Goal: Task Accomplishment & Management: Complete application form

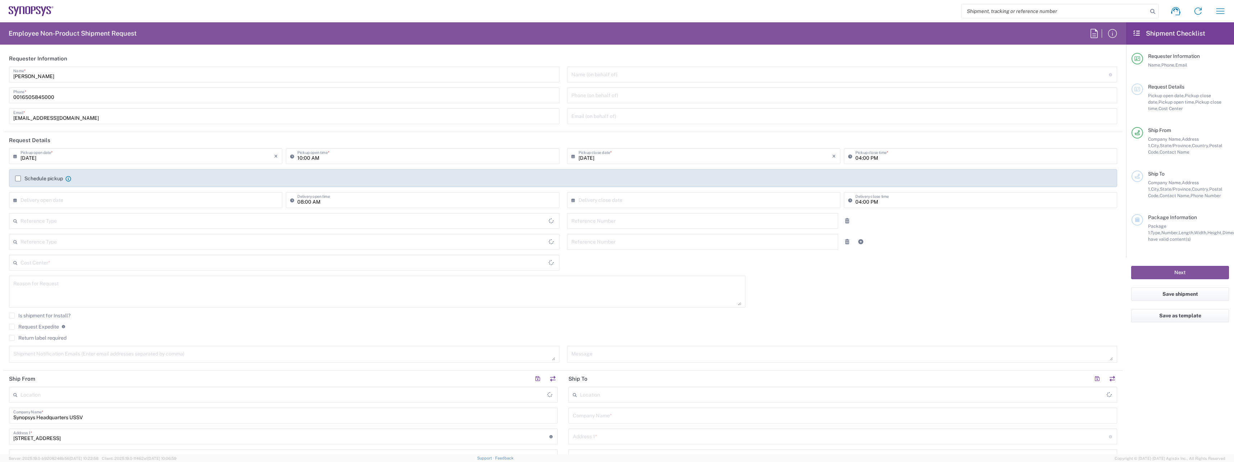
type input "Department"
type input "[GEOGRAPHIC_DATA]"
type input "[US_STATE]"
type input "Delivered at Place"
type input "[GEOGRAPHIC_DATA]"
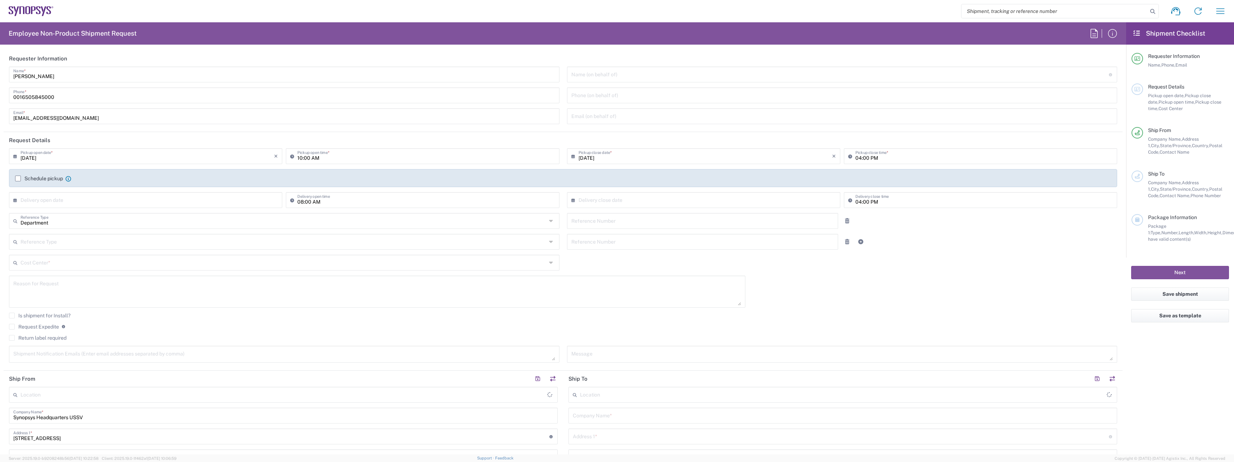
type input "Headquarters USSV"
click at [59, 220] on input "text" at bounding box center [284, 220] width 526 height 13
click at [127, 320] on div "Is shipment for Install?" at bounding box center [563, 318] width 1109 height 11
type input "Department"
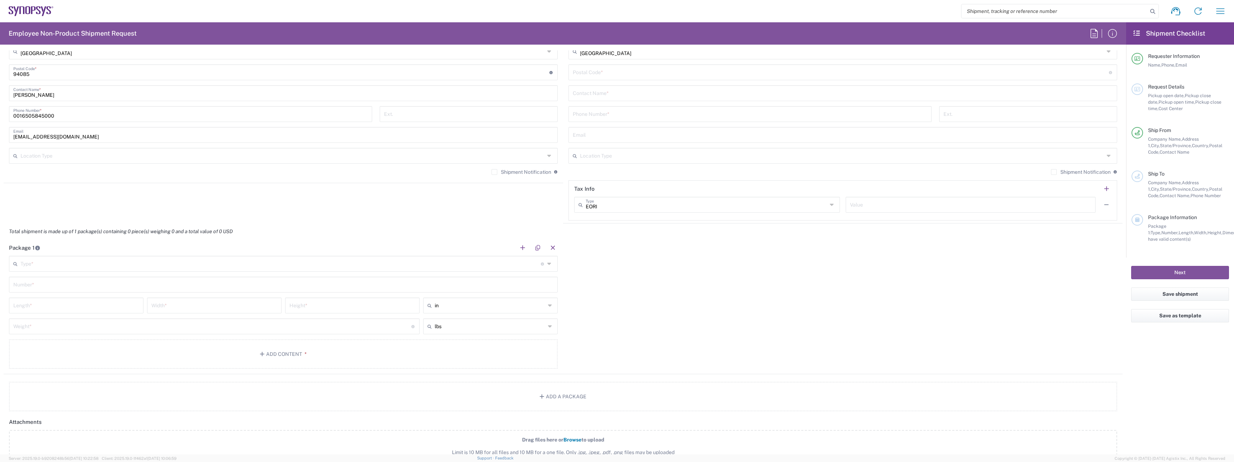
scroll to position [504, 0]
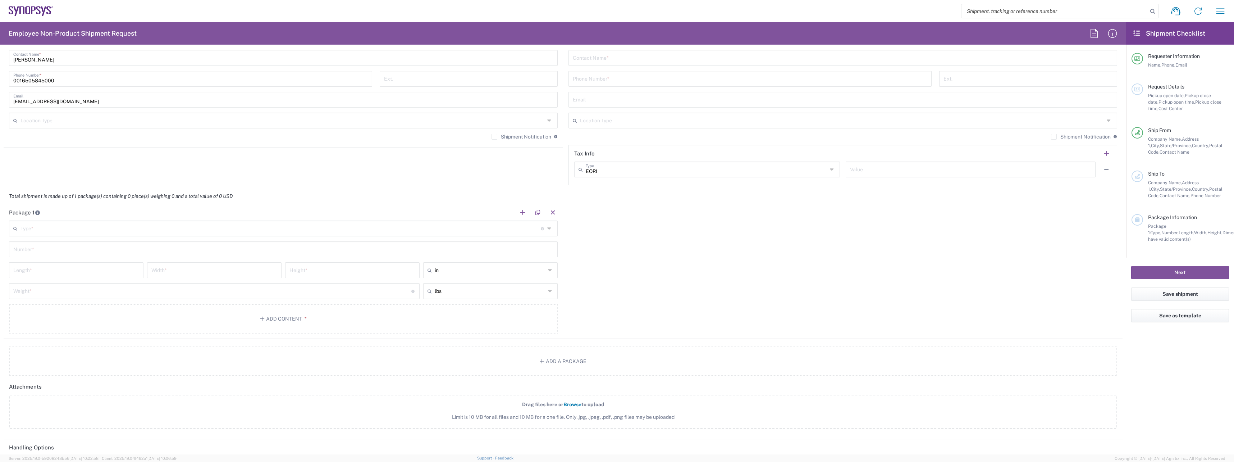
click at [547, 226] on icon at bounding box center [550, 229] width 6 height 12
click at [43, 300] on span "Cardboard Box(es)" at bounding box center [282, 302] width 545 height 11
type input "Cardboard Box(es)"
click at [68, 246] on input "text" at bounding box center [283, 248] width 540 height 13
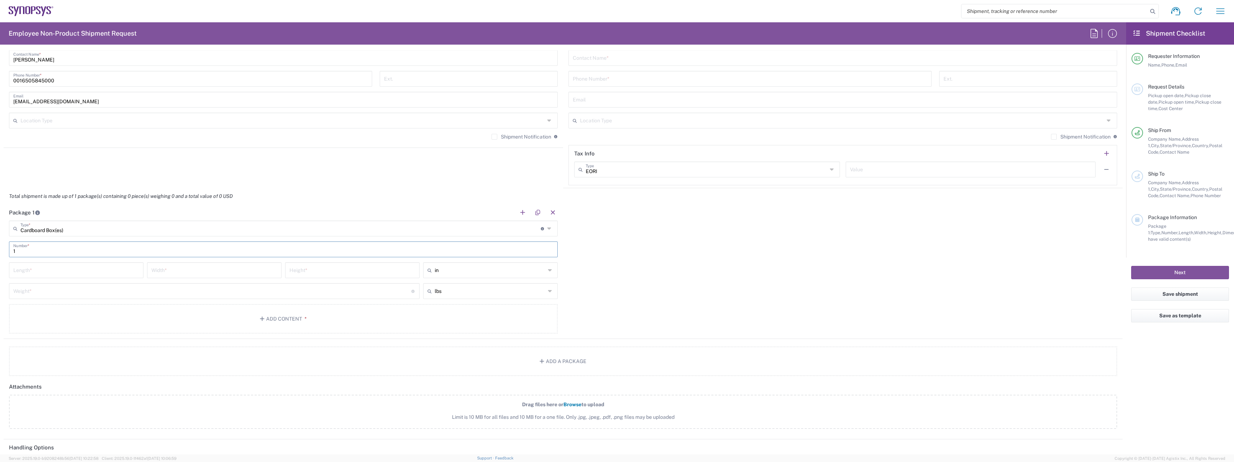
type input "1"
click at [59, 270] on input "number" at bounding box center [76, 269] width 126 height 13
click at [45, 295] on input "number" at bounding box center [212, 297] width 398 height 13
click at [54, 266] on input "number" at bounding box center [76, 269] width 126 height 13
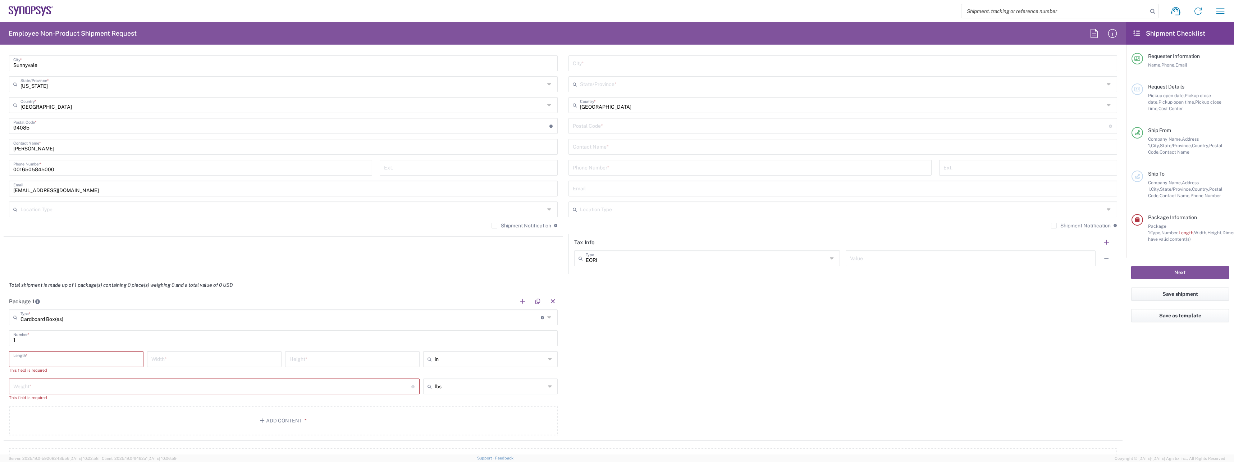
scroll to position [432, 0]
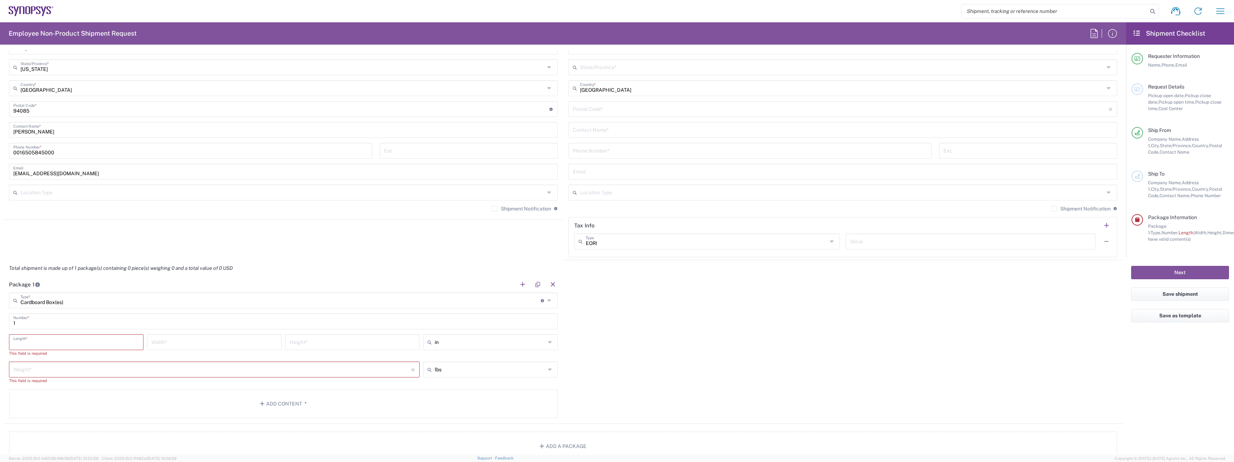
click at [830, 242] on icon at bounding box center [833, 242] width 6 height 12
click at [654, 369] on div "Package 1 Cardboard Box(es) Type * Material used to package goods Bale(s) Baske…" at bounding box center [563, 349] width 1119 height 147
type input "EORI"
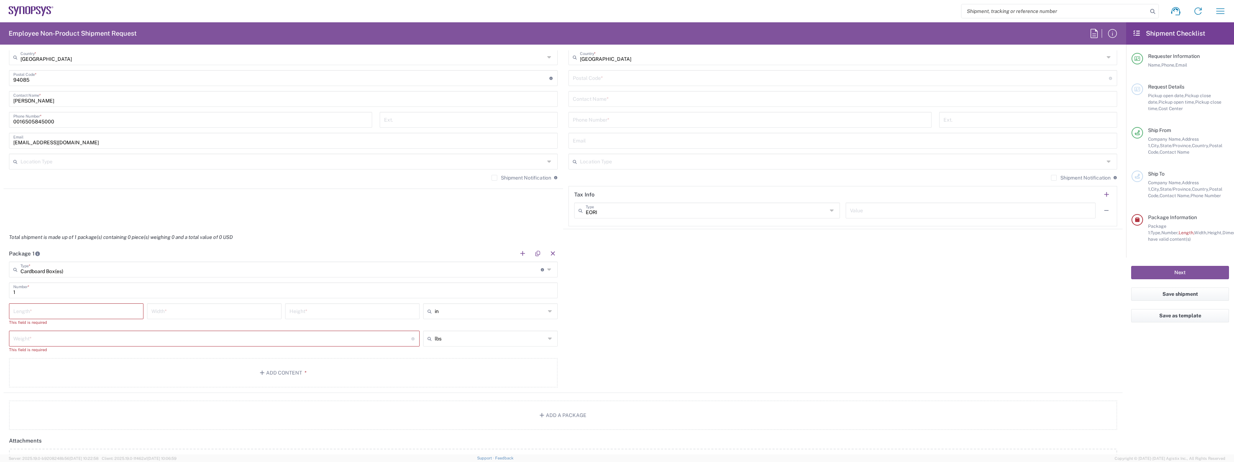
scroll to position [468, 0]
click at [650, 288] on div "Package 1 Cardboard Box(es) Type * Material used to package goods Bale(s) Baske…" at bounding box center [563, 313] width 1119 height 147
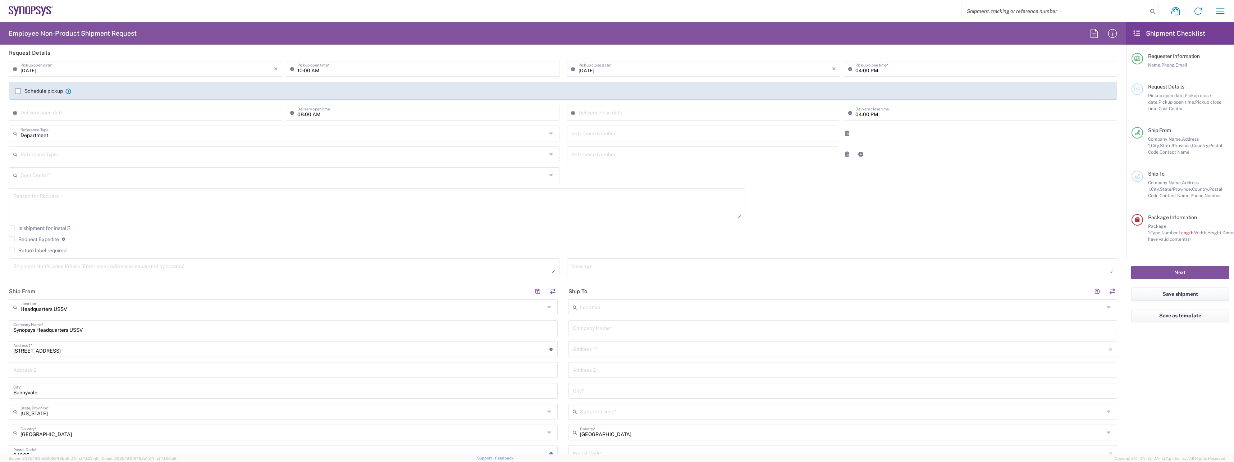
scroll to position [0, 0]
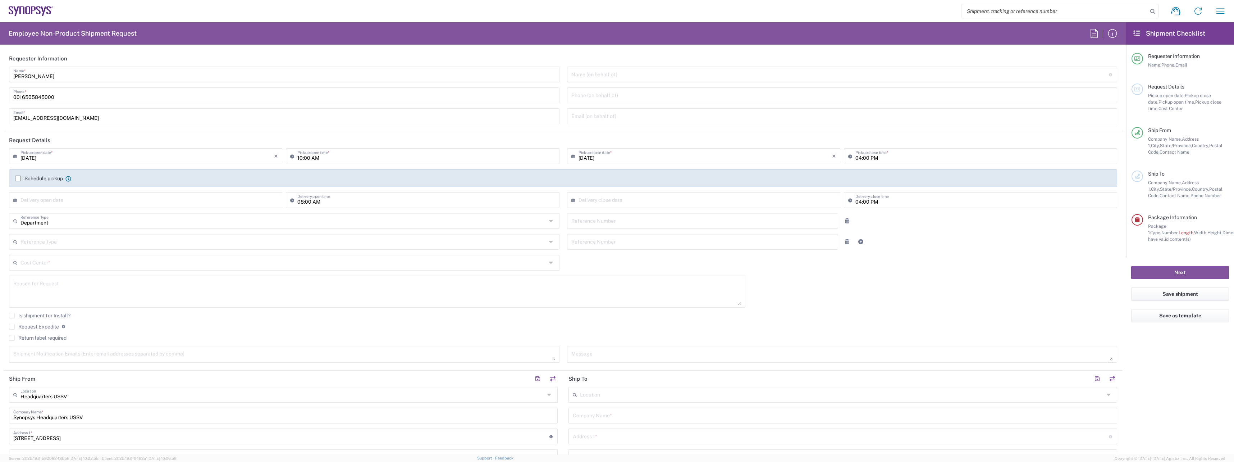
click at [93, 246] on input "text" at bounding box center [284, 241] width 526 height 13
click at [612, 273] on div "[DATE] × Pickup open date * Cancel Apply 10:00 AM Pickup open time * [DATE] × P…" at bounding box center [563, 257] width 1116 height 219
click at [92, 264] on input "text" at bounding box center [284, 262] width 526 height 13
drag, startPoint x: 92, startPoint y: 264, endPoint x: 22, endPoint y: 261, distance: 70.6
click at [22, 261] on input "HAV" at bounding box center [284, 262] width 526 height 13
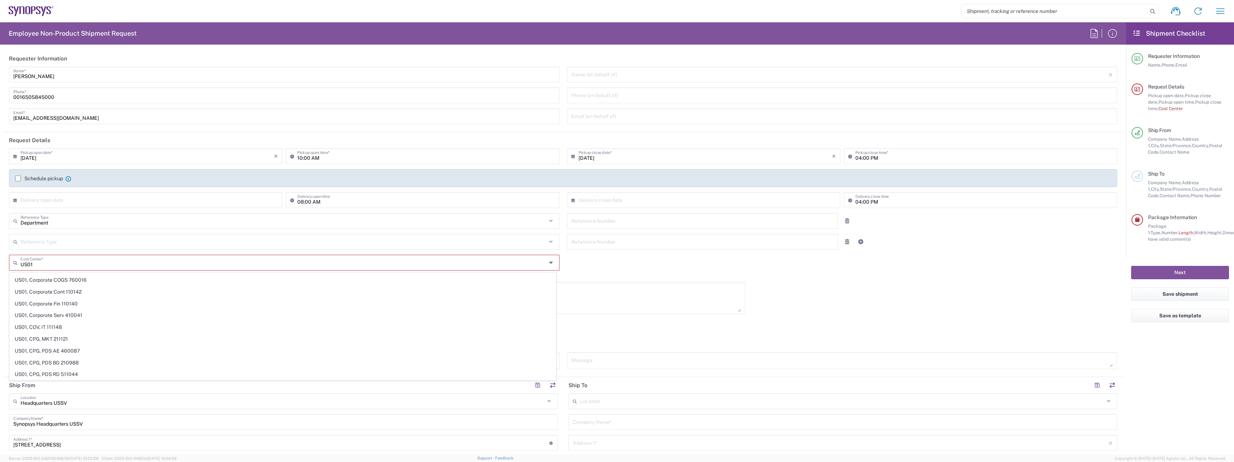
scroll to position [2158, 0]
type input "US01"
click at [602, 204] on input "text" at bounding box center [706, 199] width 254 height 13
click at [814, 295] on div "[DATE] × Pickup open date * Cancel Apply 10:00 AM Pickup open time * [DATE] × P…" at bounding box center [563, 261] width 1116 height 226
click at [85, 199] on input "text" at bounding box center [148, 199] width 254 height 13
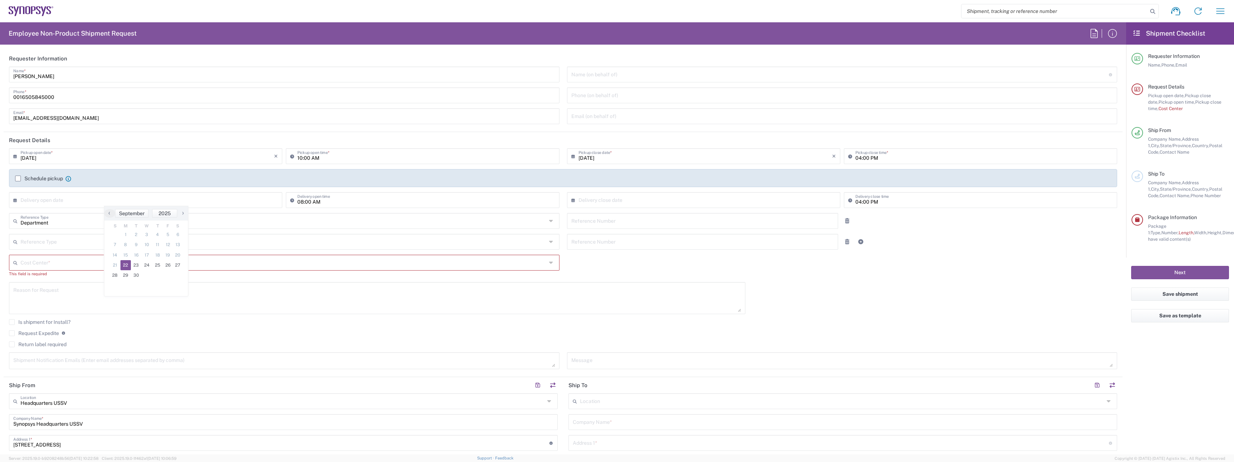
click at [127, 264] on span "22" at bounding box center [125, 265] width 11 height 10
type input "[DATE]"
click at [613, 201] on input "text" at bounding box center [706, 199] width 254 height 13
click at [693, 275] on span "30" at bounding box center [691, 275] width 11 height 10
type input "[DATE]"
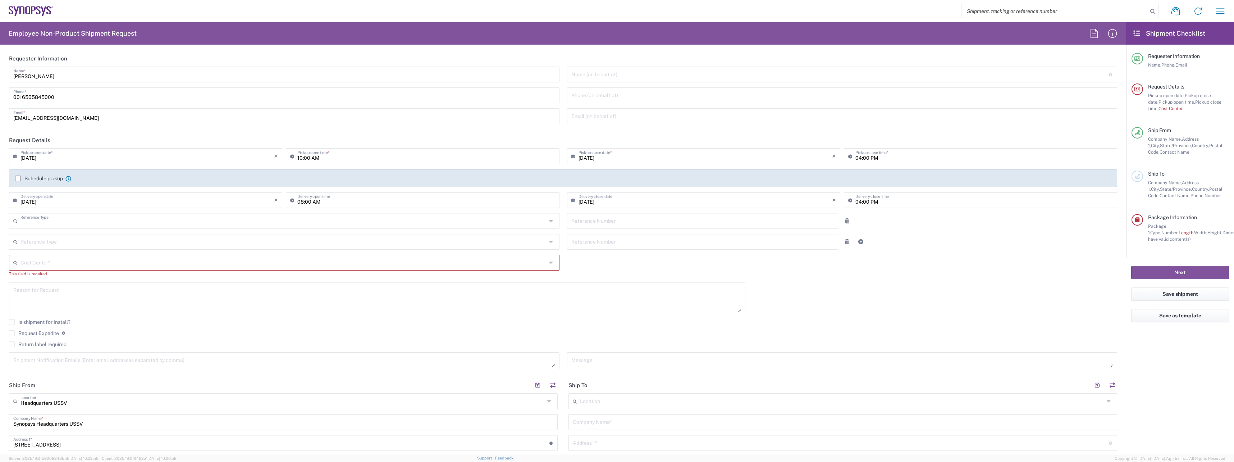
click at [86, 224] on input "text" at bounding box center [284, 220] width 526 height 13
click at [629, 257] on div "[DATE] × Pickup open date * Cancel Apply 10:00 AM Pickup open time * [DATE] × P…" at bounding box center [563, 261] width 1116 height 226
type input "Department"
click at [52, 265] on input "text" at bounding box center [285, 262] width 528 height 13
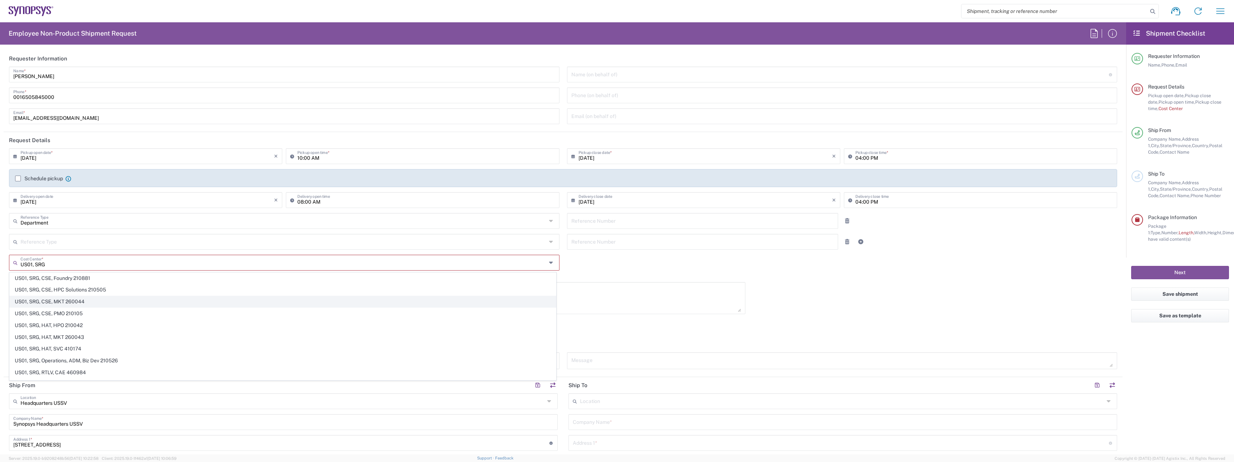
scroll to position [36, 0]
click at [53, 347] on span "US01, SRG, Operations, ADM, Biz Dev 210526" at bounding box center [283, 348] width 546 height 11
type input "US01, SRG, Operations, ADM, Biz Dev 210526"
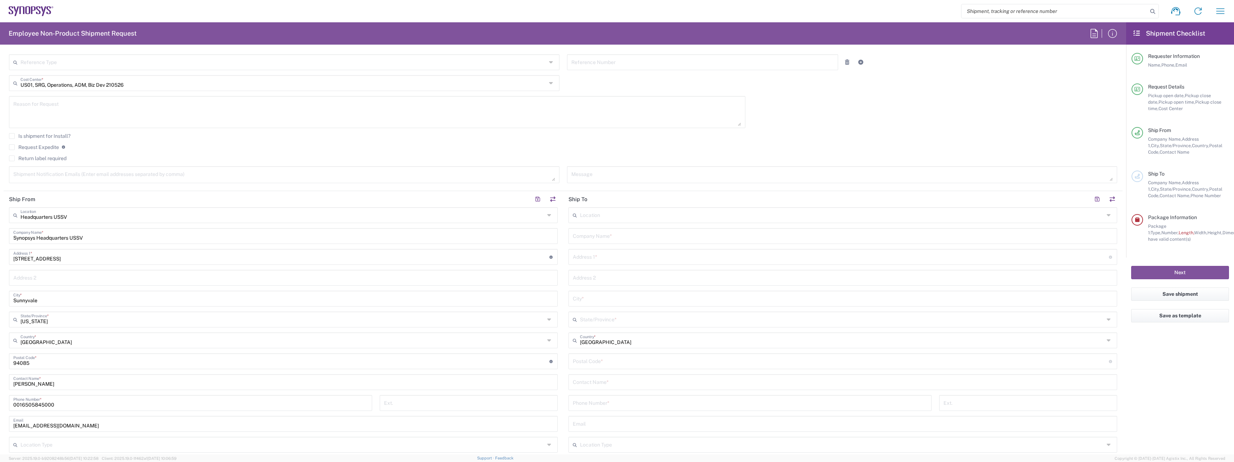
scroll to position [180, 0]
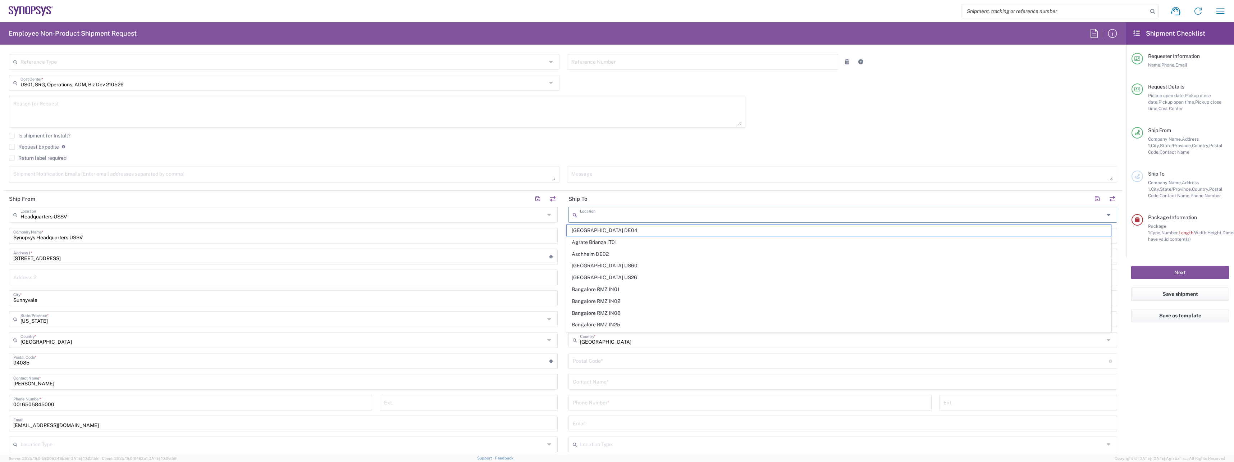
click at [587, 215] on input "text" at bounding box center [842, 214] width 524 height 13
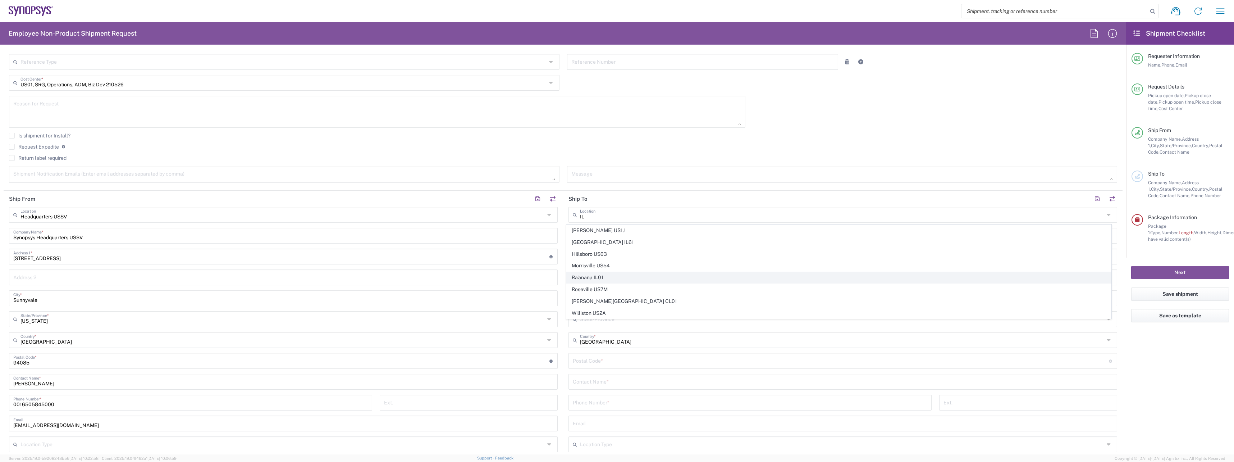
click at [587, 277] on span "Ra'anana IL01" at bounding box center [839, 277] width 545 height 11
type input "Ra'anana IL01"
type input "SNPS Israel Ltd"
type input "HaPinina Street 6 c/o Mindspace,"
type input "[STREET_ADDRESS]"
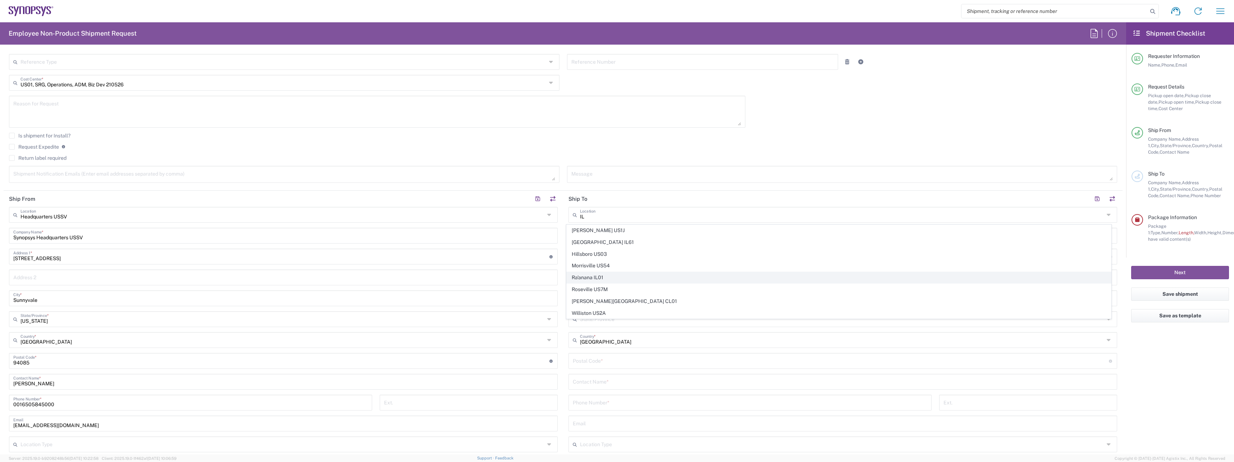
type input "Ra'anana"
type input "Israel"
type input "4321545"
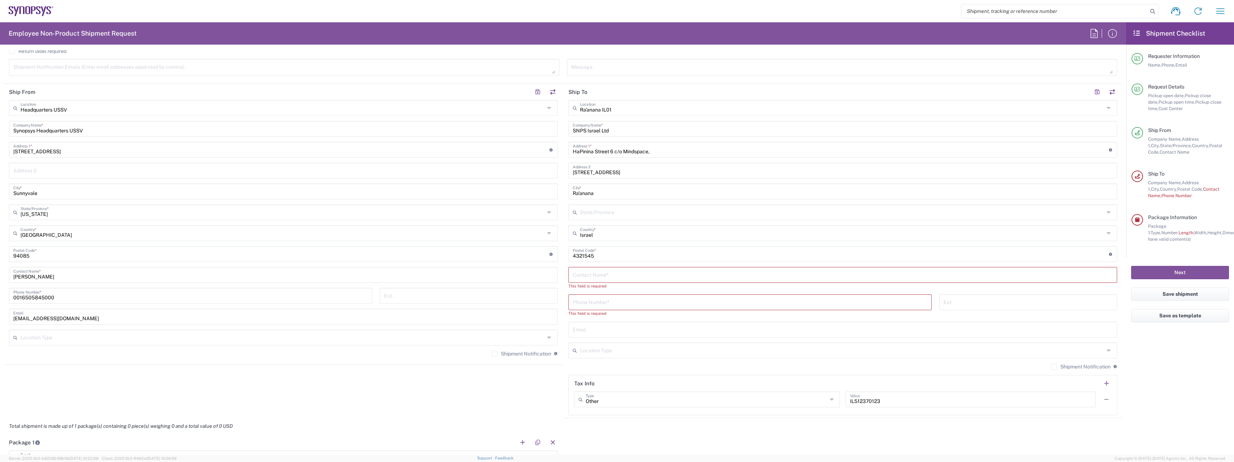
scroll to position [288, 0]
click at [604, 274] on input "text" at bounding box center [843, 273] width 540 height 13
click at [573, 275] on input "text" at bounding box center [843, 273] width 540 height 13
paste input "[PERSON_NAME]"
type input "[PERSON_NAME]"
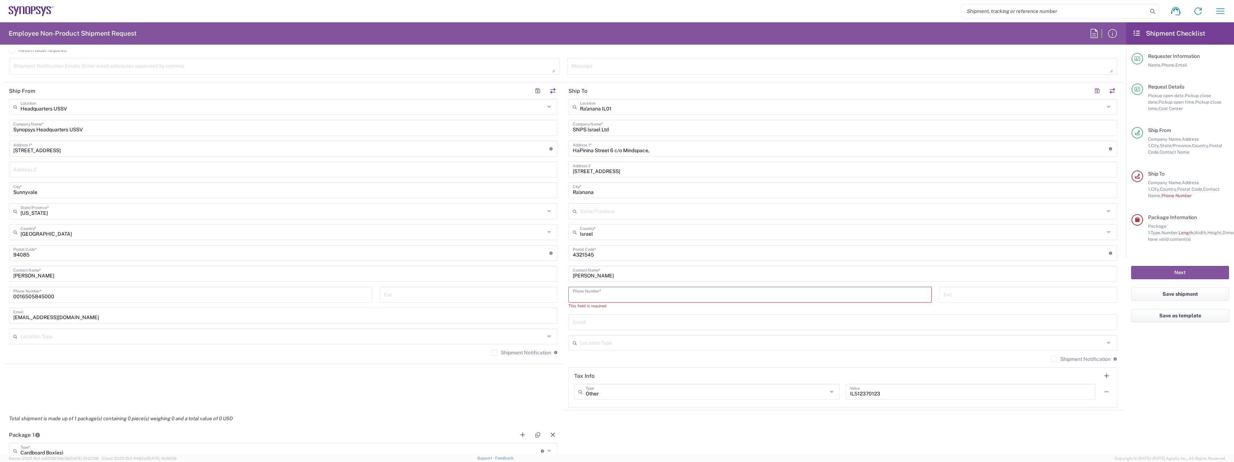
click at [613, 294] on input "tel" at bounding box center [750, 294] width 355 height 13
paste input "[PHONE_NUMBER]"
type input "[PHONE_NUMBER]"
click at [614, 322] on input "text" at bounding box center [843, 321] width 540 height 13
click at [608, 324] on input "text" at bounding box center [843, 321] width 540 height 13
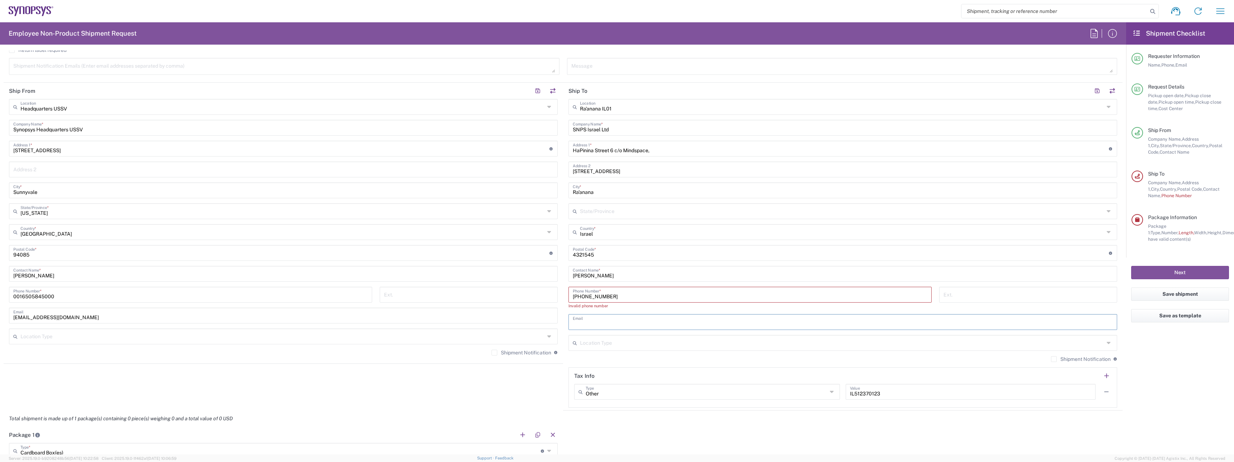
paste input "[PERSON_NAME][EMAIL_ADDRESS][DOMAIN_NAME]"
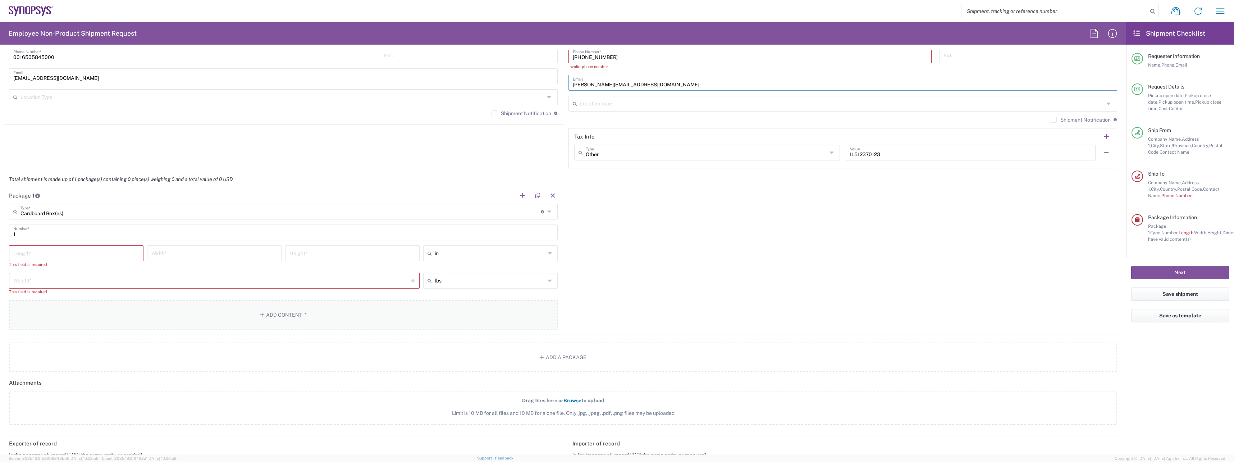
scroll to position [540, 0]
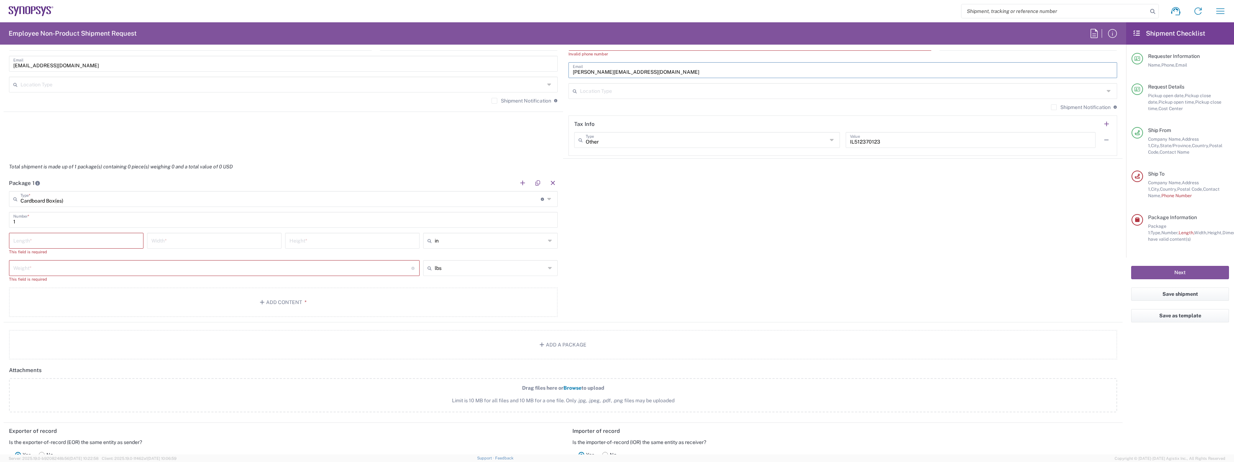
type input "[PERSON_NAME][EMAIL_ADDRESS][DOMAIN_NAME]"
click at [31, 237] on input "number" at bounding box center [76, 240] width 126 height 13
type input "17"
click at [176, 243] on input "number" at bounding box center [214, 240] width 126 height 13
type input "14"
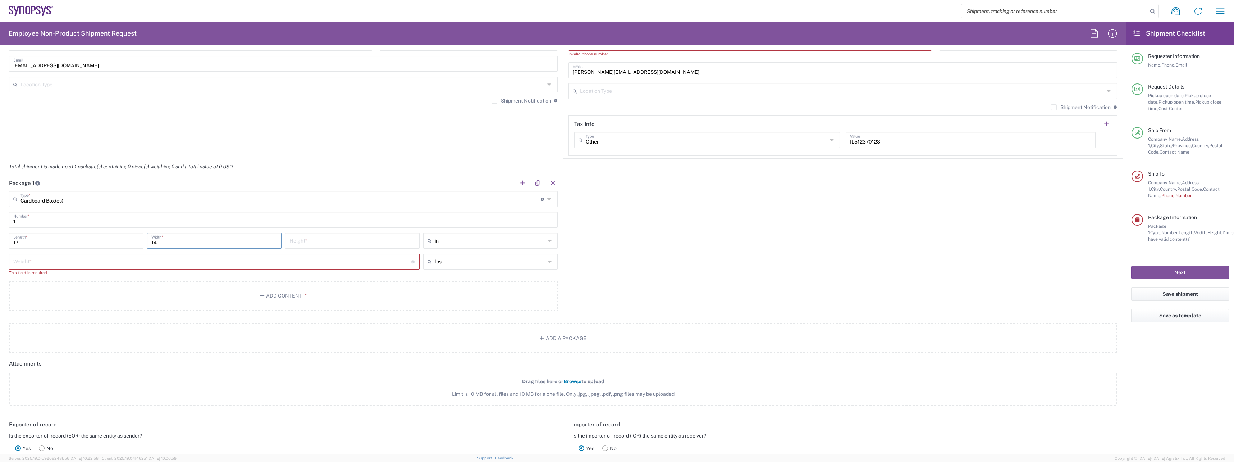
click at [318, 240] on input "number" at bounding box center [353, 240] width 126 height 13
type input "2"
click at [96, 263] on input "number" at bounding box center [212, 261] width 398 height 13
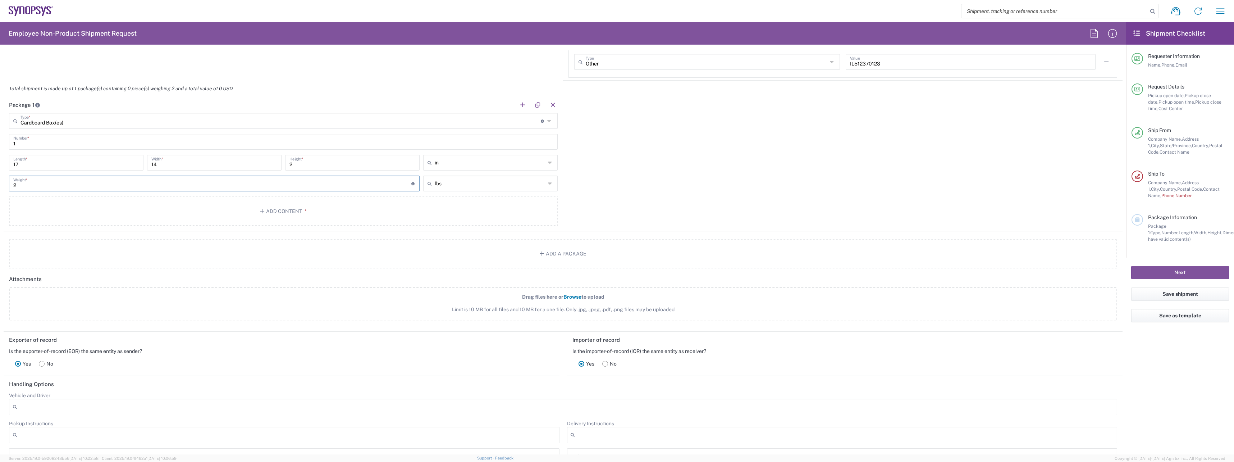
scroll to position [647, 0]
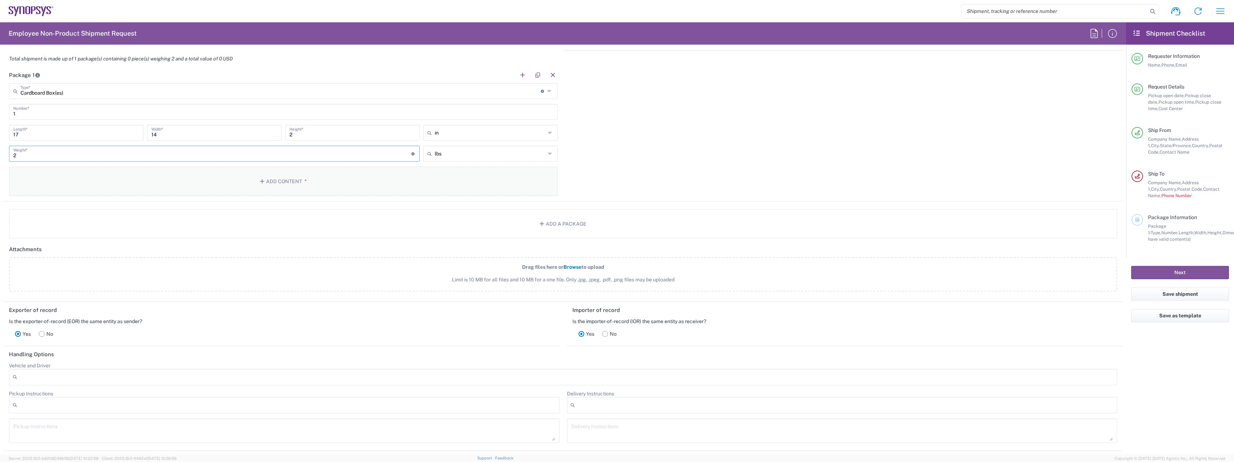
type input "2"
click at [262, 179] on icon "button" at bounding box center [263, 181] width 6 height 5
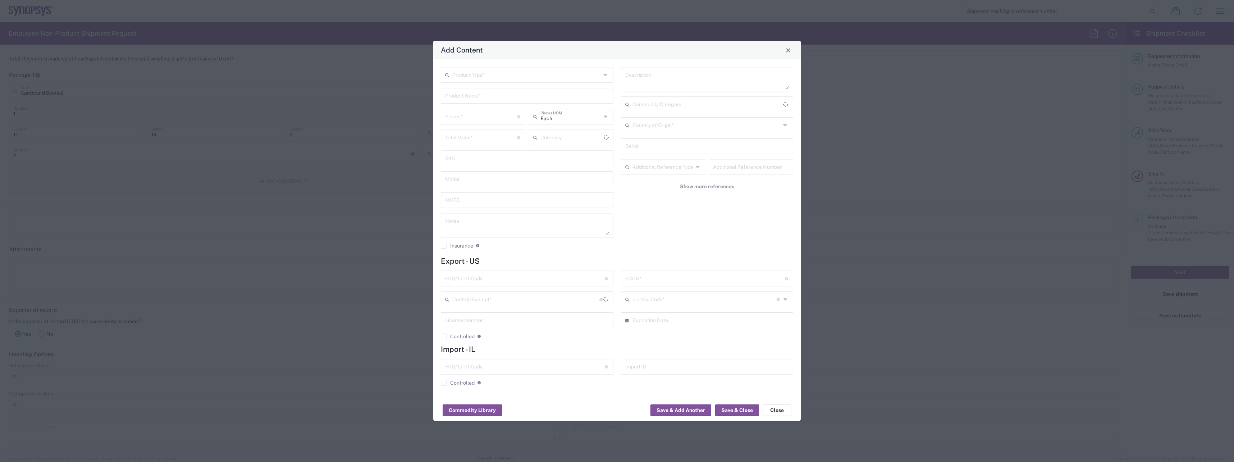
type input "US Dollar"
click at [526, 77] on input "text" at bounding box center [526, 74] width 149 height 13
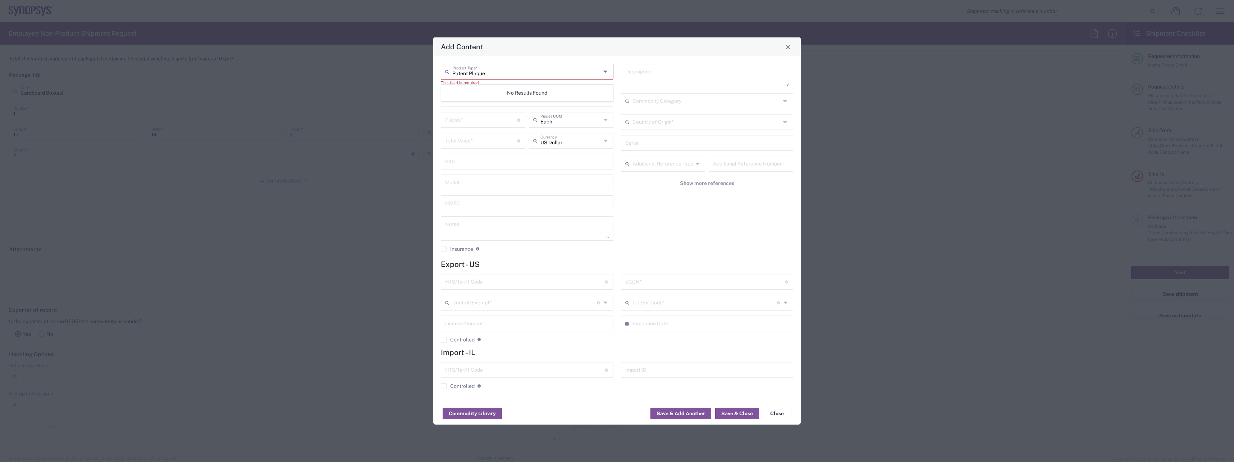
type input "Patent Plaque"
click at [558, 162] on input "text" at bounding box center [527, 161] width 164 height 13
click at [577, 142] on input "text" at bounding box center [571, 140] width 61 height 13
click at [578, 141] on input "text" at bounding box center [571, 140] width 61 height 13
click at [486, 144] on input "number" at bounding box center [481, 140] width 72 height 13
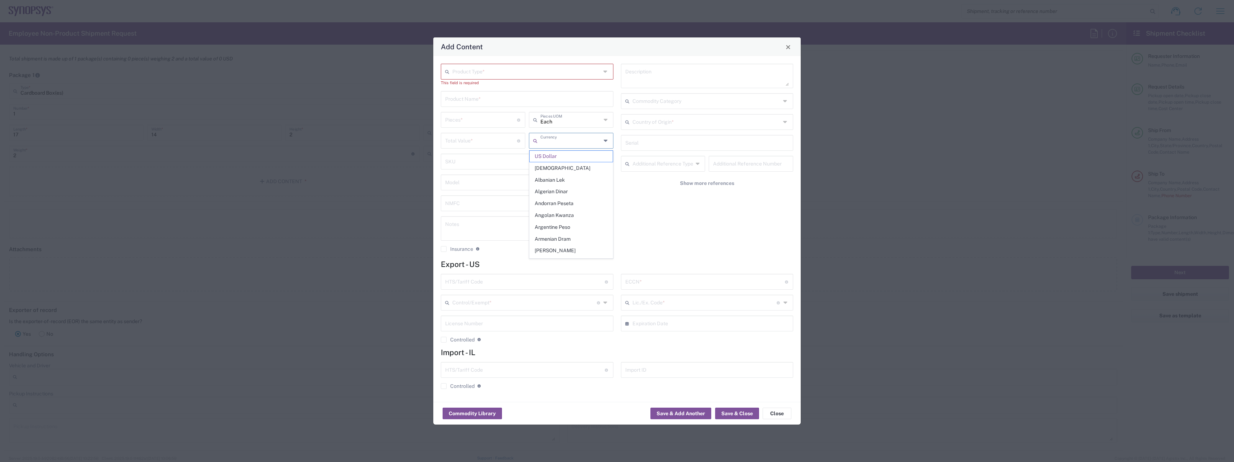
type input "US Dollar"
type input "50"
click at [484, 120] on input "number" at bounding box center [481, 119] width 72 height 13
type input "1"
click at [472, 161] on input "text" at bounding box center [527, 161] width 164 height 13
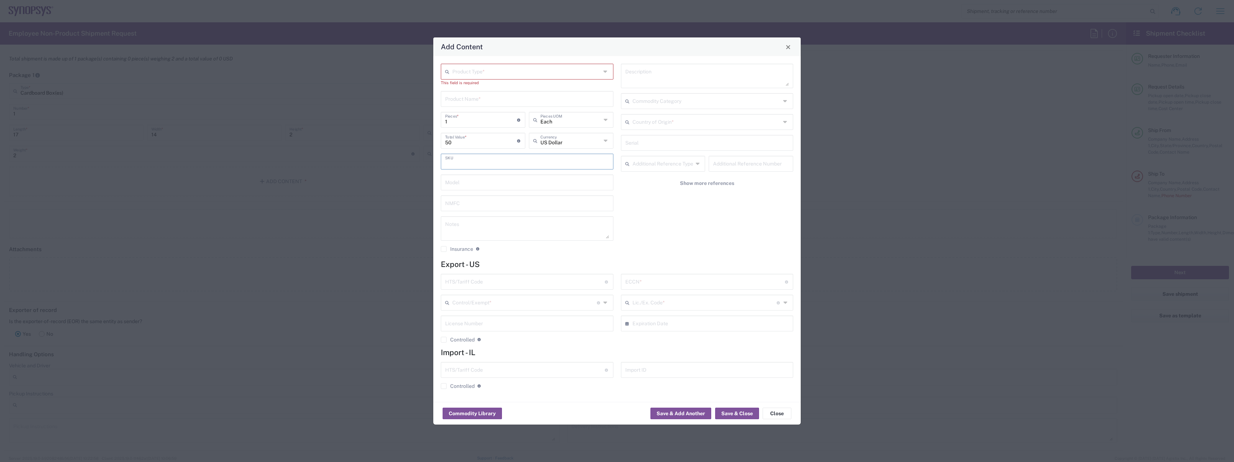
click at [482, 186] on input "text" at bounding box center [527, 182] width 164 height 13
click at [481, 200] on input "text" at bounding box center [527, 202] width 164 height 13
click at [479, 224] on textarea at bounding box center [527, 228] width 164 height 20
click at [483, 201] on input "text" at bounding box center [527, 202] width 164 height 13
click at [657, 77] on textarea at bounding box center [707, 76] width 164 height 20
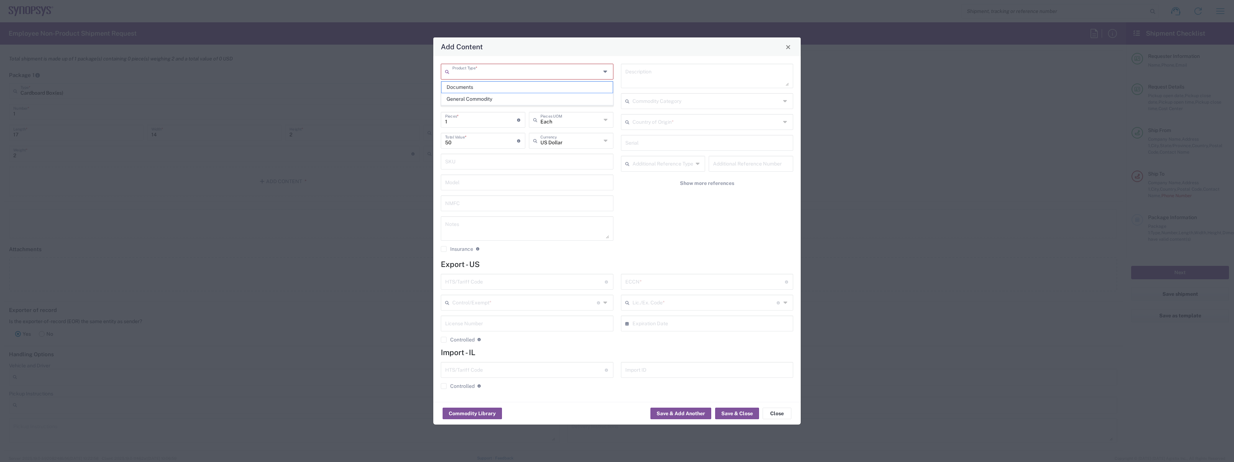
click at [543, 67] on input "text" at bounding box center [526, 71] width 149 height 13
click at [491, 97] on span "General Commodity" at bounding box center [527, 99] width 171 height 11
type input "General Commodity"
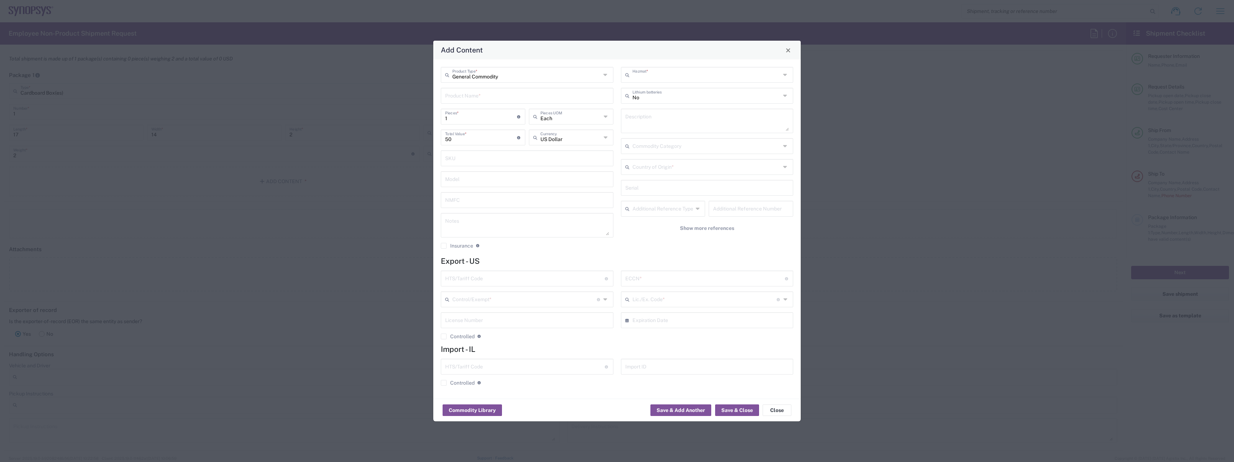
click at [669, 77] on input "text" at bounding box center [707, 74] width 149 height 13
click at [500, 94] on input "text" at bounding box center [527, 95] width 164 height 13
type input "No"
type input "Patent Plaque"
click at [481, 158] on input "text" at bounding box center [527, 157] width 164 height 13
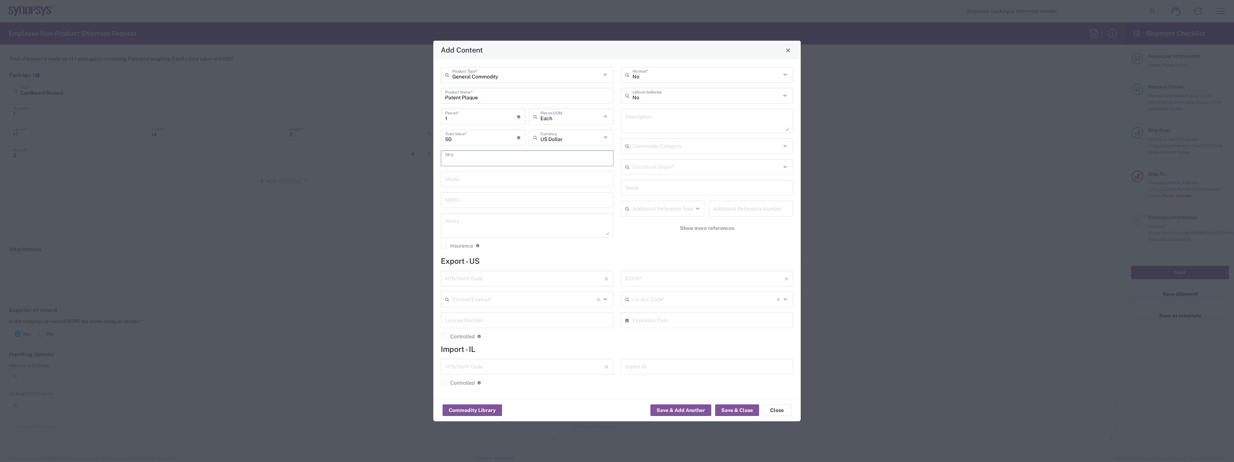
click at [765, 300] on input "text" at bounding box center [705, 298] width 145 height 13
click at [786, 297] on icon at bounding box center [786, 299] width 5 height 12
click at [646, 270] on form "Export - US HTS/Tariff Code Obtain HTS from vendor if product is purchased. 10-…" at bounding box center [617, 323] width 352 height 135
click at [646, 276] on input "text" at bounding box center [705, 278] width 160 height 13
click at [634, 188] on input "text" at bounding box center [707, 187] width 164 height 13
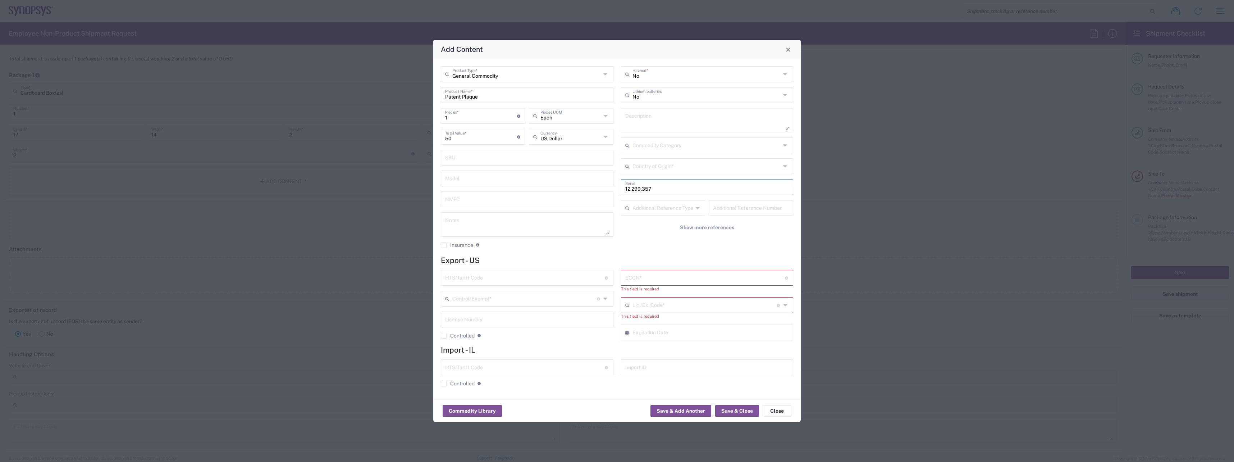
type input "12.299.357"
click at [675, 275] on input "text" at bounding box center [705, 277] width 160 height 13
type input "EAR99/NLR"
click at [673, 300] on input "text" at bounding box center [705, 298] width 145 height 13
type input "EA"
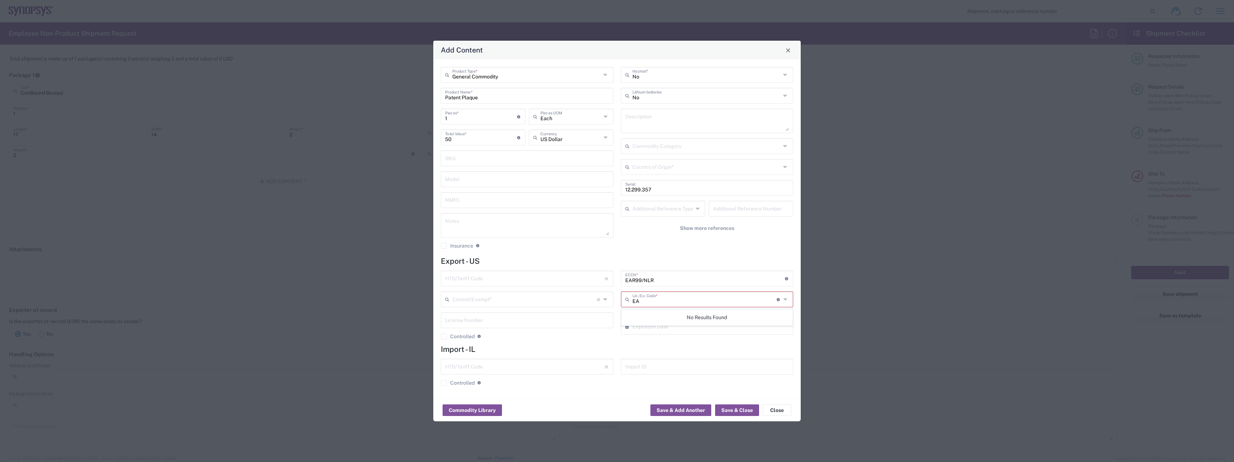
click at [755, 242] on div "No Hazmat * No Lithium batteries Description Commodity Category Country of Orig…" at bounding box center [707, 160] width 180 height 187
click at [638, 304] on input "text" at bounding box center [705, 298] width 145 height 13
click at [650, 301] on input "text" at bounding box center [705, 298] width 145 height 13
paste input "9702.90.0000"
type input "9702.90.0000"
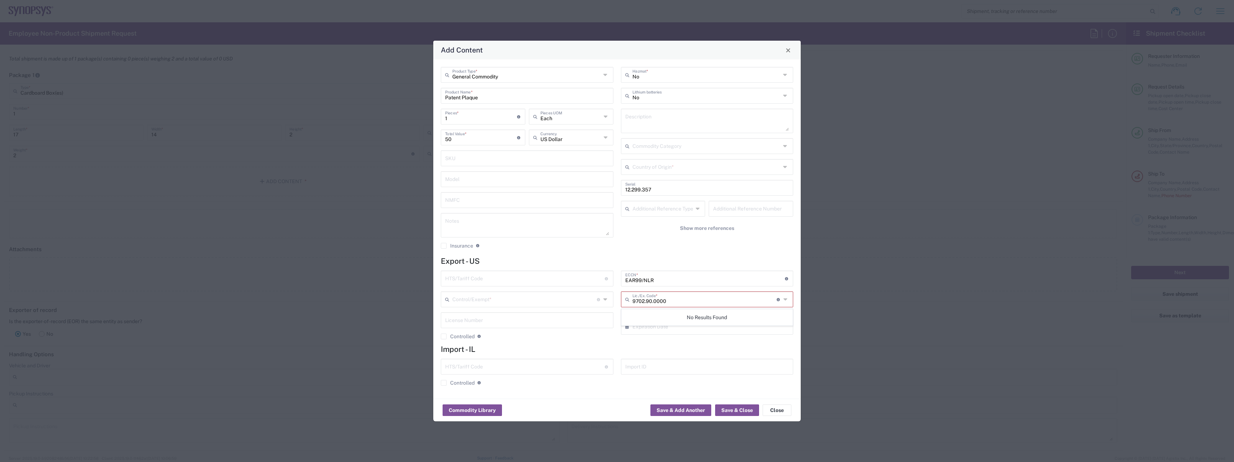
click at [601, 394] on div "General Commodity Product Type * Patent Plaque Product Name * 1 Pieces * Number…" at bounding box center [617, 228] width 368 height 339
click at [647, 299] on input "text" at bounding box center [705, 298] width 145 height 13
type input "000"
click at [661, 254] on div "No Hazmat * No Lithium batteries Description Commodity Category Country of Orig…" at bounding box center [707, 160] width 180 height 187
click at [788, 301] on icon at bounding box center [786, 299] width 5 height 12
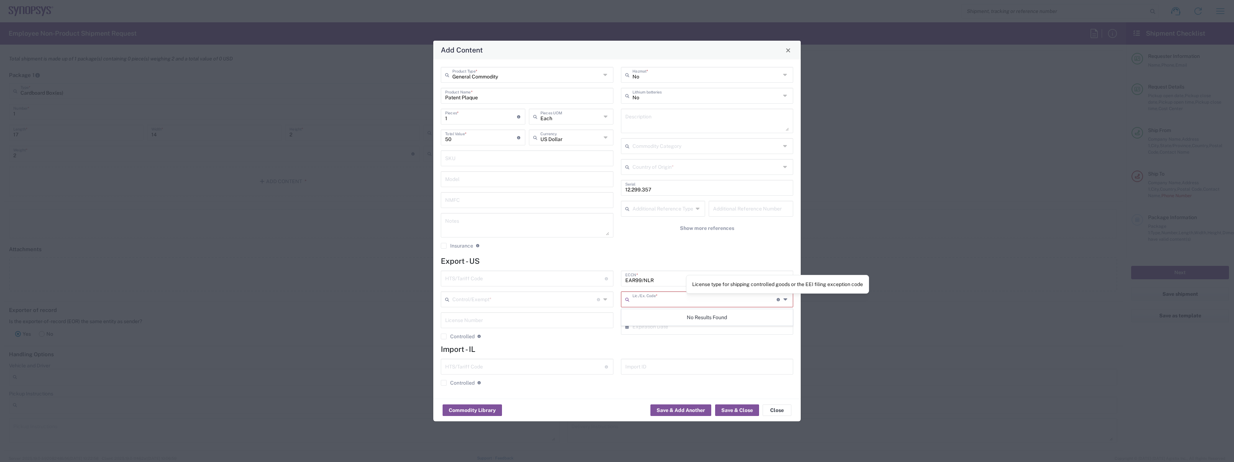
click at [775, 297] on input "text" at bounding box center [705, 298] width 145 height 13
click at [779, 299] on icon at bounding box center [779, 299] width 4 height 3
click at [497, 279] on input "text" at bounding box center [525, 278] width 160 height 13
click at [496, 302] on input "text" at bounding box center [524, 298] width 145 height 13
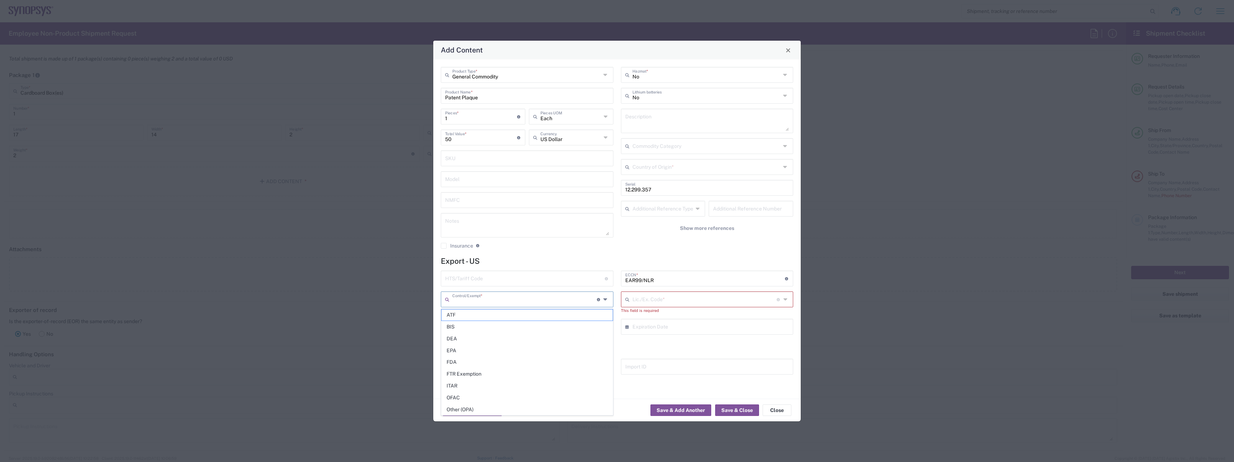
click at [609, 244] on agx-checkbox-control "Insurance Check this box to request insurance" at bounding box center [527, 245] width 173 height 6
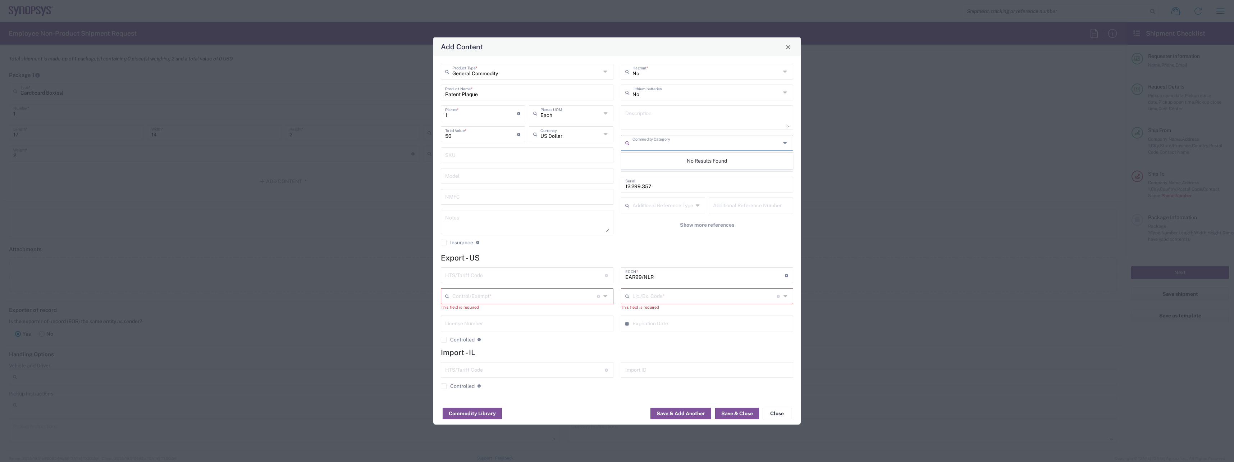
click at [695, 143] on input "text" at bounding box center [707, 142] width 149 height 13
click at [750, 251] on div "General Commodity Product Type * Patent Plaque Product Name * 1 Pieces * Number…" at bounding box center [617, 229] width 368 height 346
click at [522, 294] on input "text" at bounding box center [524, 295] width 145 height 13
click at [514, 252] on div "General Commodity Product Type * Patent Plaque Product Name * 1 Pieces * Number…" at bounding box center [617, 229] width 368 height 346
click at [732, 416] on button "Save & Close" at bounding box center [737, 414] width 44 height 12
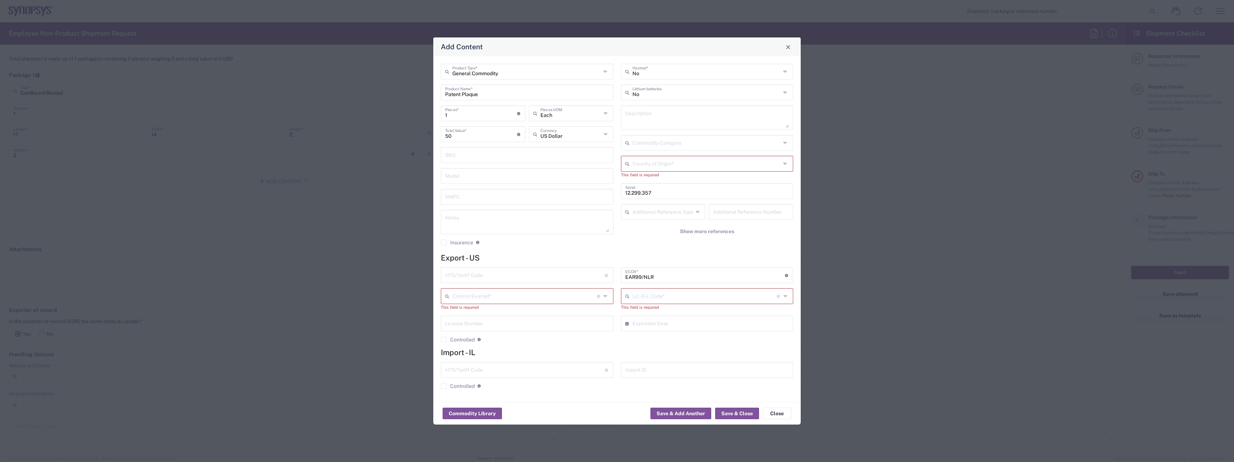
click at [686, 162] on input "text" at bounding box center [707, 163] width 149 height 13
click at [656, 227] on span "[GEOGRAPHIC_DATA]" at bounding box center [707, 226] width 171 height 11
type input "[GEOGRAPHIC_DATA]"
click at [746, 414] on button "Save & Close" at bounding box center [737, 414] width 44 height 12
click at [741, 411] on button "Save & Close" at bounding box center [737, 414] width 44 height 12
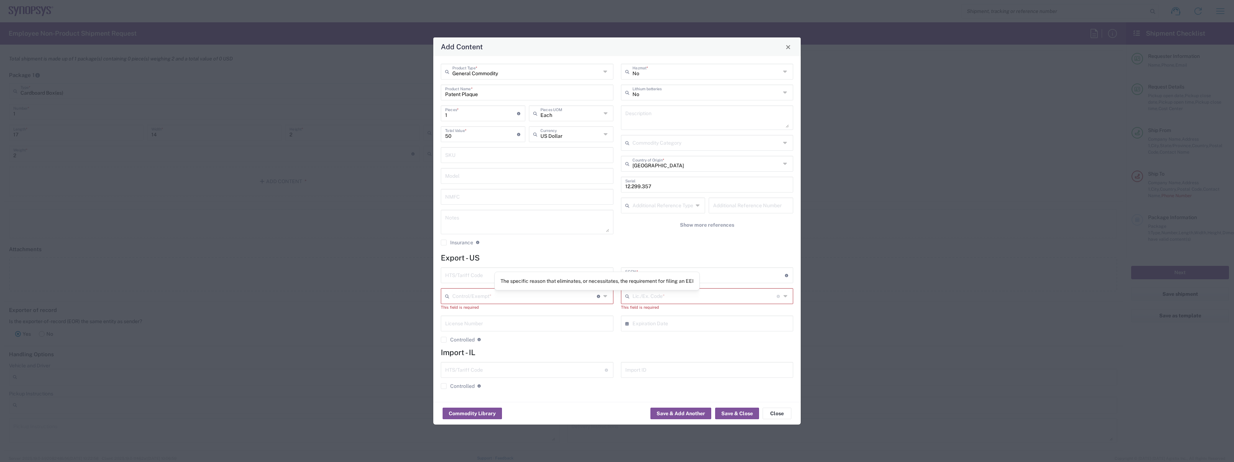
click at [598, 296] on icon at bounding box center [599, 296] width 4 height 3
click at [475, 404] on span "Other (OPA)" at bounding box center [527, 406] width 171 height 11
type input "Other (OPA)"
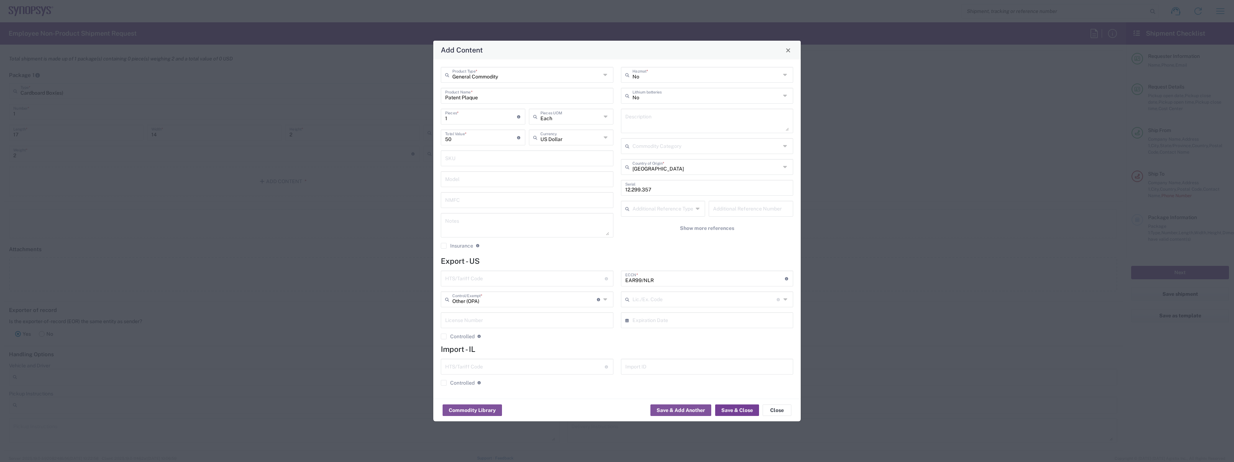
click at [726, 407] on button "Save & Close" at bounding box center [737, 410] width 44 height 12
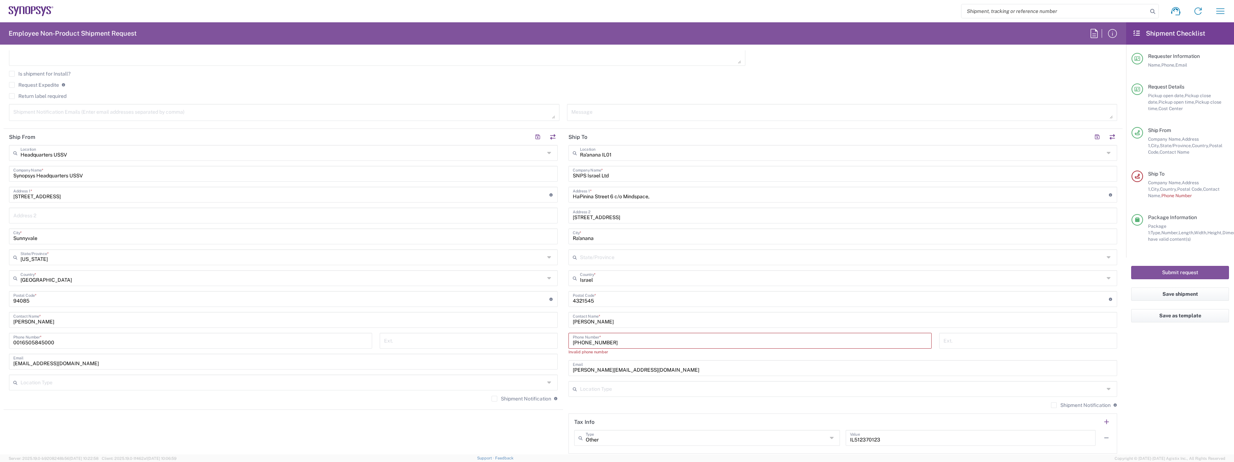
scroll to position [288, 0]
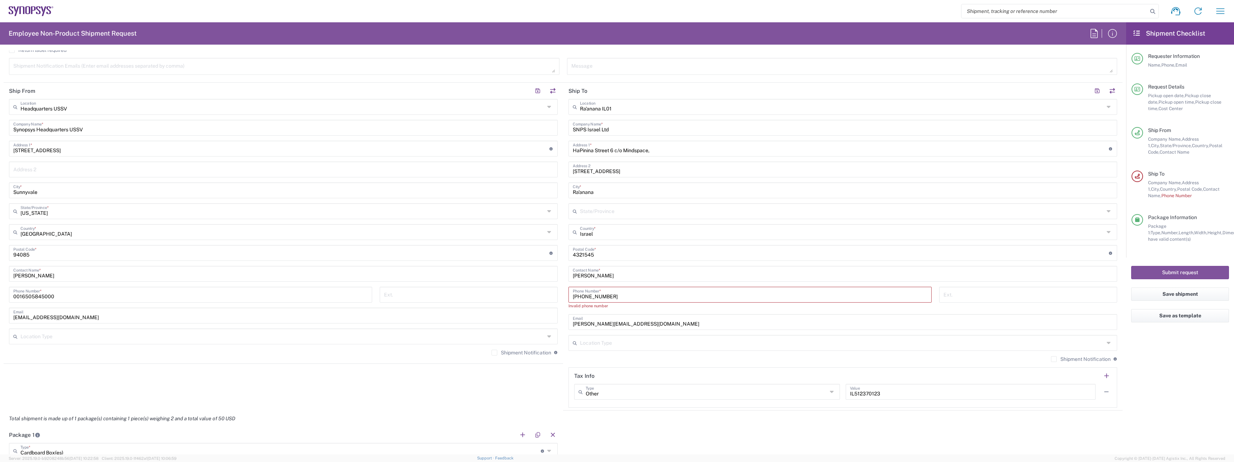
click at [573, 296] on input "[PHONE_NUMBER]" at bounding box center [750, 294] width 355 height 13
click at [581, 296] on input "972.54.6207245" at bounding box center [750, 294] width 355 height 13
click at [586, 297] on input "97254.6207245" at bounding box center [750, 294] width 355 height 13
click at [613, 293] on input "9725.6207245" at bounding box center [750, 294] width 355 height 13
drag, startPoint x: 614, startPoint y: 295, endPoint x: 565, endPoint y: 293, distance: 49.3
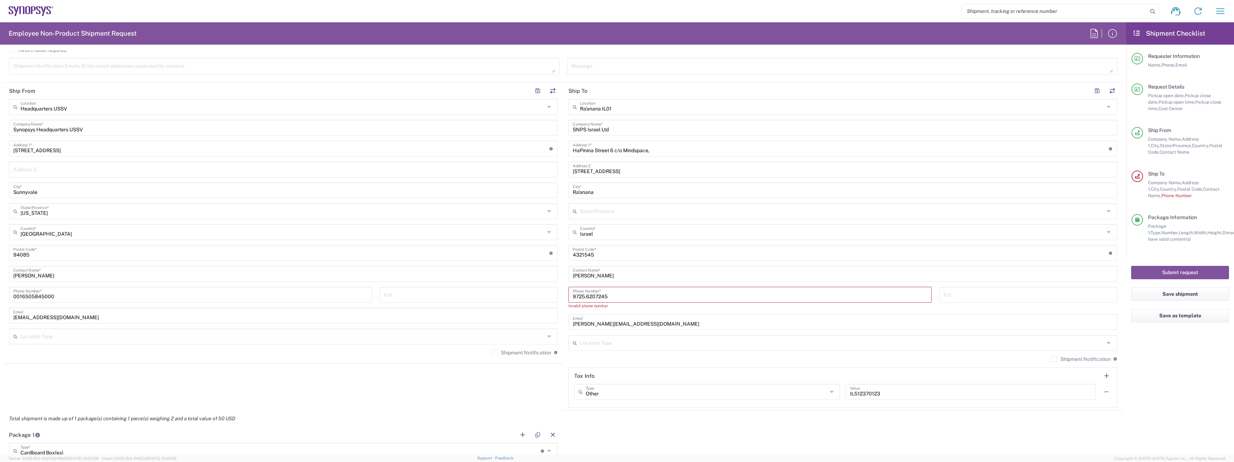
click at [565, 293] on div "9725.6207245 Phone Number * Invalid phone number" at bounding box center [750, 300] width 371 height 27
paste input "[PHONE_NUMBER]"
click at [583, 295] on input "[PHONE_NUMBER]" at bounding box center [750, 294] width 355 height 13
click at [589, 295] on input "+97254.6207245" at bounding box center [750, 294] width 355 height 13
type input "[PHONE_NUMBER]"
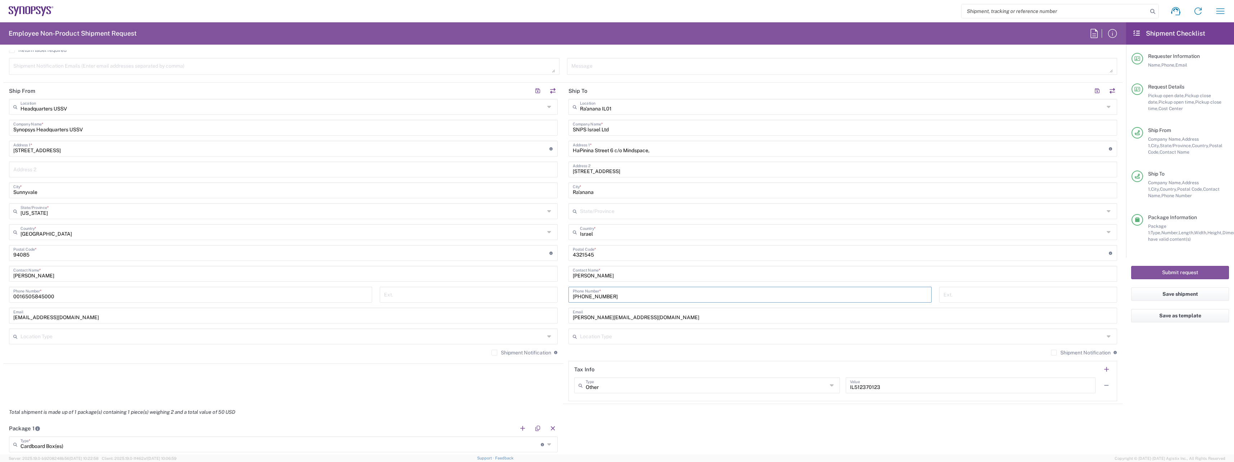
click at [641, 343] on div "Location Type" at bounding box center [843, 336] width 549 height 16
click at [576, 354] on span "Business (General)" at bounding box center [839, 351] width 545 height 11
type input "Business (General)"
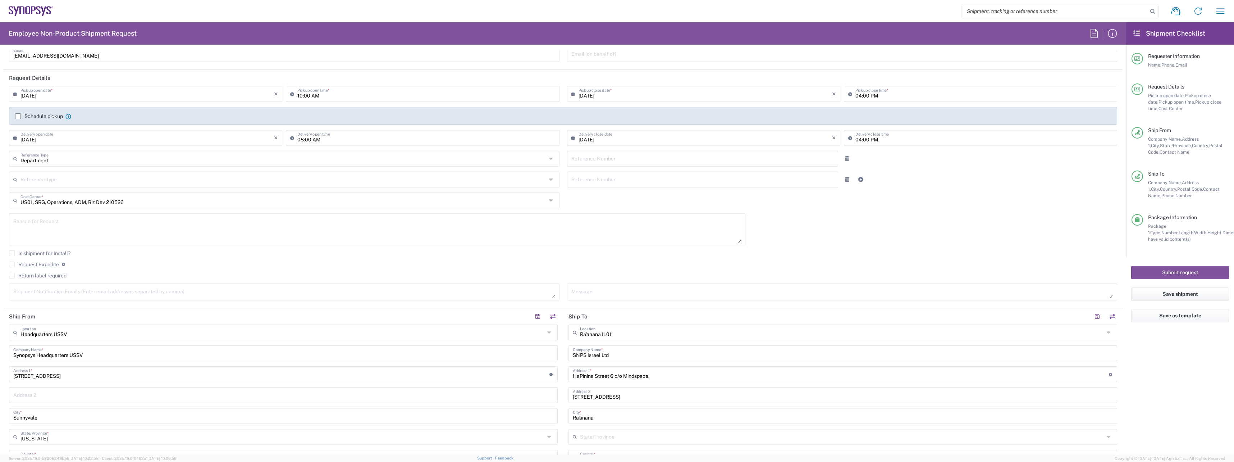
scroll to position [36, 0]
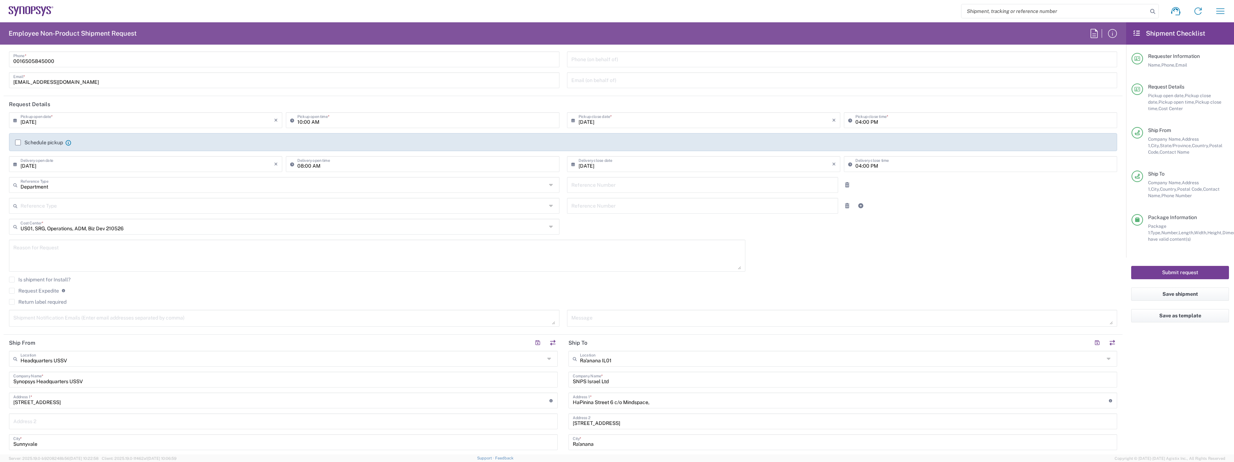
click at [1205, 270] on button "Submit request" at bounding box center [1181, 272] width 98 height 13
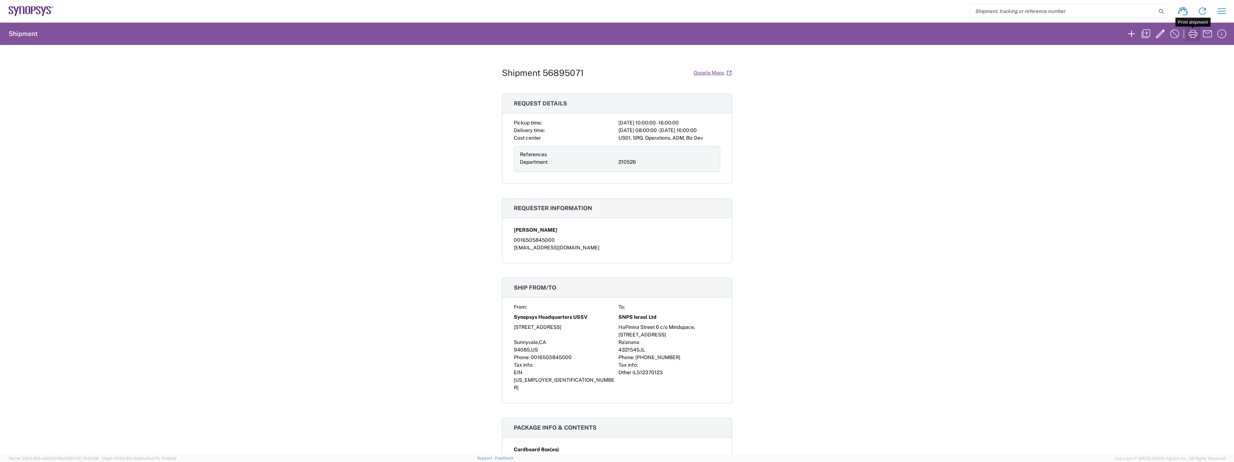
click at [1193, 32] on icon "button" at bounding box center [1194, 34] width 12 height 12
click at [1208, 33] on icon "button" at bounding box center [1208, 34] width 12 height 12
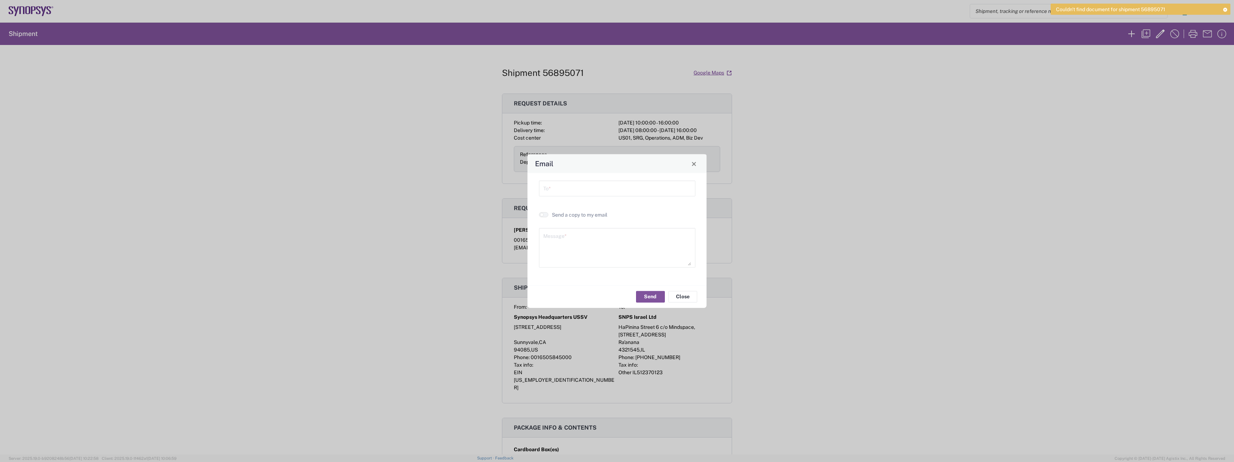
click at [576, 187] on input "text" at bounding box center [617, 188] width 148 height 13
type input "[EMAIL_ADDRESS][DOMAIN_NAME]"
click at [647, 299] on button "Send" at bounding box center [650, 297] width 29 height 12
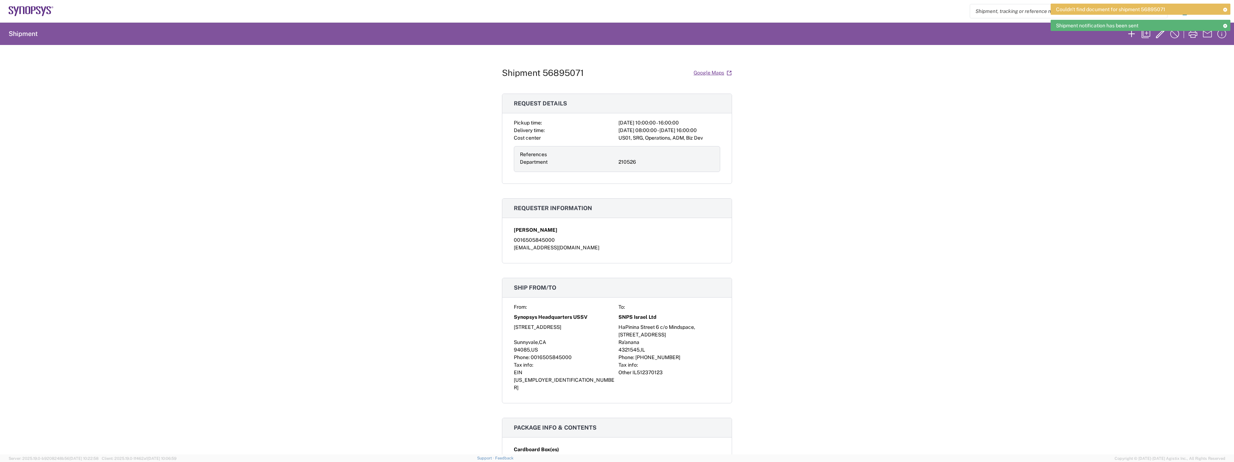
click at [1190, 35] on div "Couldn't find document for shipment 56895071 Shipment notification has been sent" at bounding box center [1141, 20] width 180 height 32
click at [1225, 8] on icon at bounding box center [1225, 10] width 5 height 4
click at [1144, 32] on icon "button" at bounding box center [1147, 34] width 12 height 12
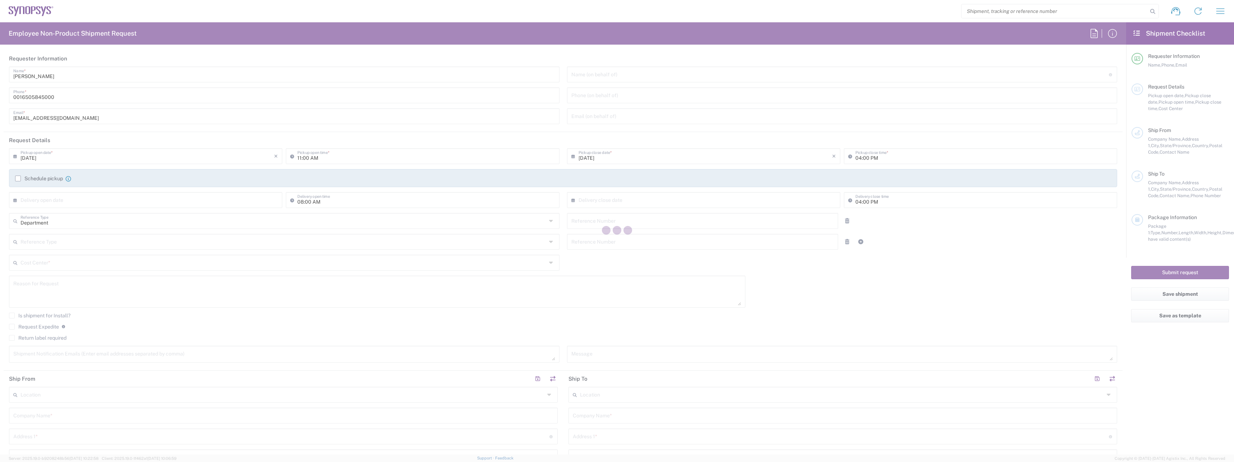
type input "10:00 AM"
type input "[DATE]"
type input "210526"
type textarea "[EMAIL_ADDRESS][DOMAIN_NAME]"
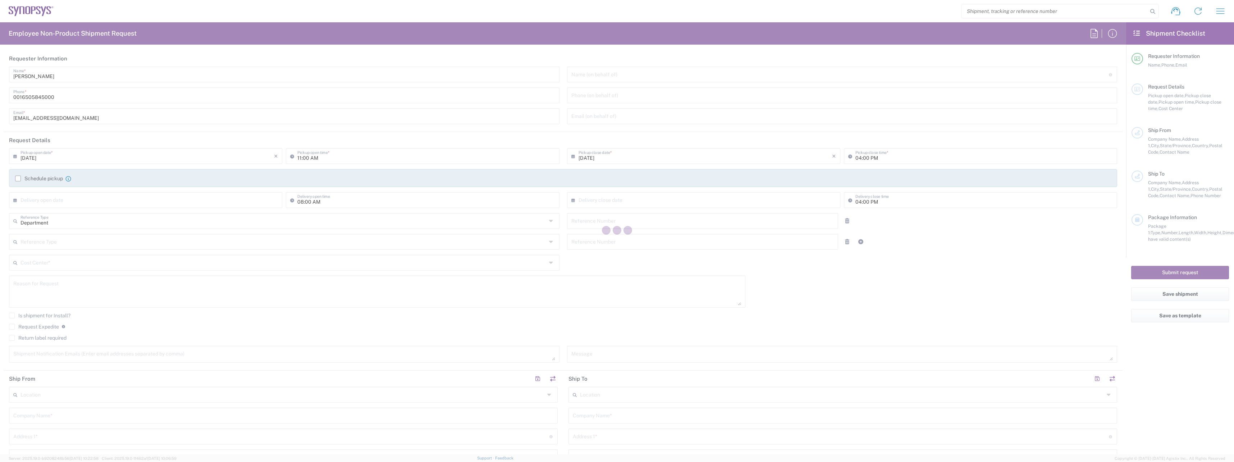
type input "Headquarters USSV"
type input "Synopsys Headquarters USSV"
type input "[STREET_ADDRESS]"
type input "Sunnyvale"
type input "[US_STATE]"
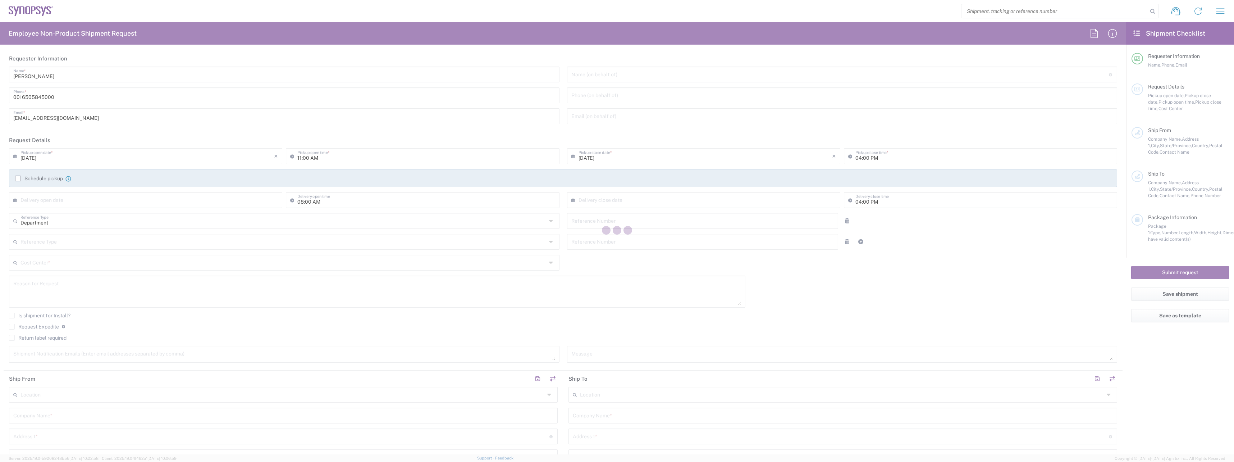
type input "94085"
type input "[PERSON_NAME]"
type input "0016505845000"
type input "[EMAIL_ADDRESS][DOMAIN_NAME]"
type input "Ra'anana IL01"
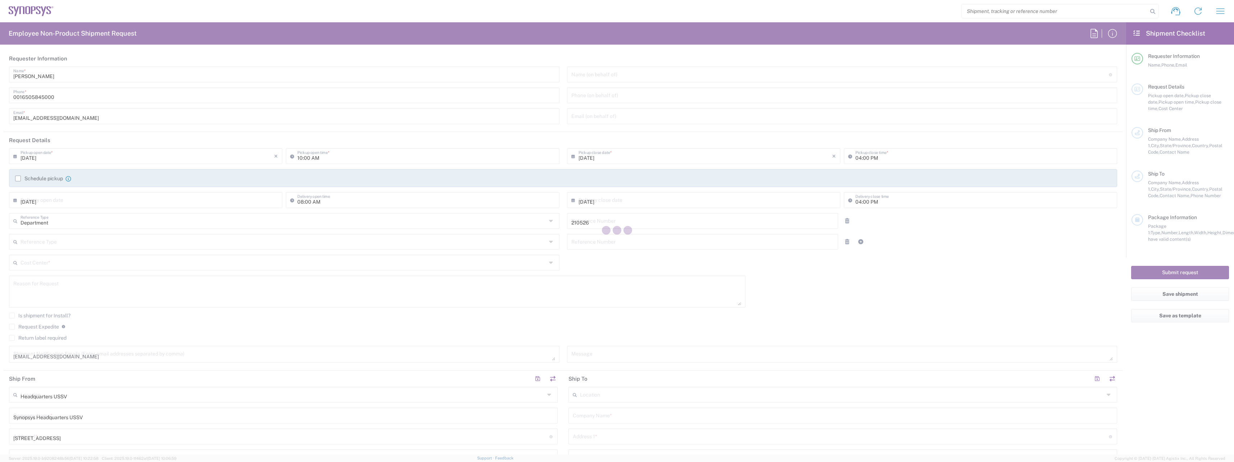
type input "SNPS Israel Ltd"
type input "HaPinina Street 6 c/o Mindspace,"
type input "[STREET_ADDRESS]"
type input "Ra'anana"
type input "Israel"
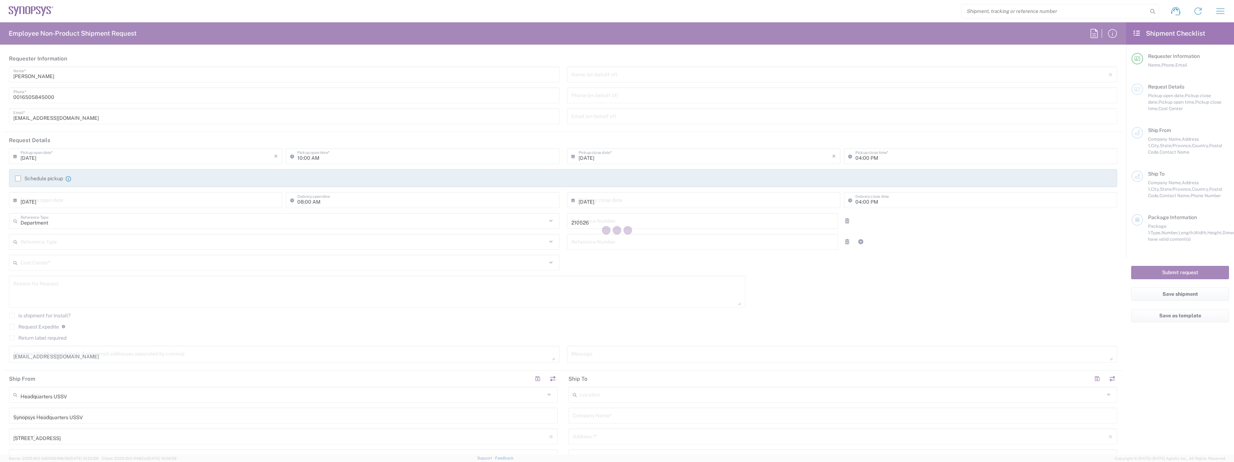
type input "4321545"
type input "[PERSON_NAME]"
type input "[PHONE_NUMBER]"
type input "[PERSON_NAME][EMAIL_ADDRESS][DOMAIN_NAME]"
type input "Business (General)"
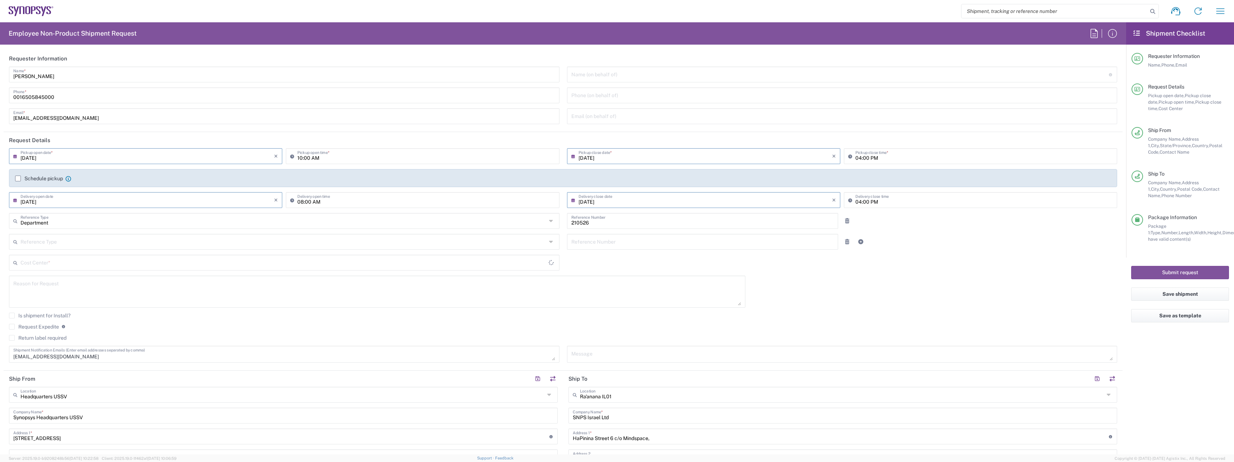
type input "US01, SRG, Operations, ADM, Biz Dev 210526"
type input "Cardboard Box(es)"
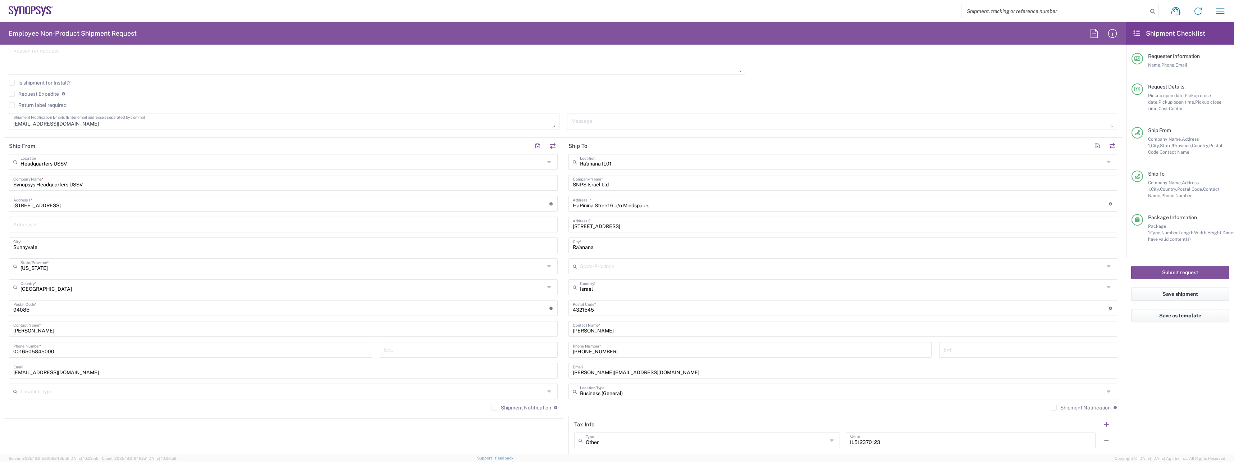
scroll to position [252, 0]
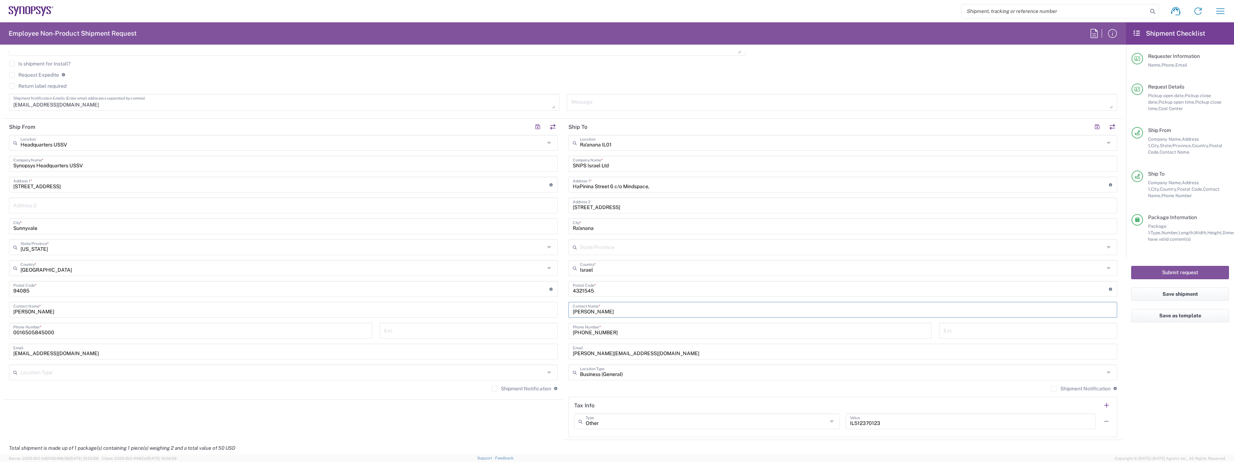
drag, startPoint x: 603, startPoint y: 314, endPoint x: 556, endPoint y: 307, distance: 47.0
click at [556, 307] on div "Ship From Headquarters USSV Location Headquarters [GEOGRAPHIC_DATA] Agrate Bria…" at bounding box center [563, 279] width 1119 height 321
paste input "[PERSON_NAME]"
drag, startPoint x: 606, startPoint y: 308, endPoint x: 561, endPoint y: 309, distance: 45.0
click at [563, 309] on main "Ra'anana [GEOGRAPHIC_DATA] Location [GEOGRAPHIC_DATA] Agrate Brianza IT01 [GEOG…" at bounding box center [843, 286] width 560 height 302
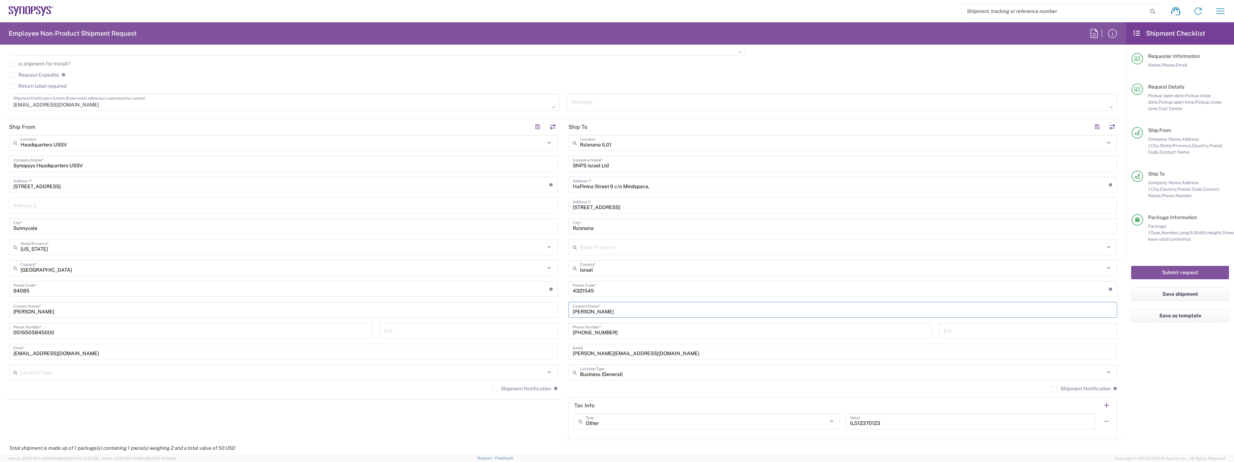
paste input "[EMAIL_ADDRESS][DOMAIN_NAME]"
type input "[EMAIL_ADDRESS][DOMAIN_NAME]"
drag, startPoint x: 635, startPoint y: 311, endPoint x: 544, endPoint y: 309, distance: 90.7
click at [544, 309] on div "Ship From Headquarters USSV Location Headquarters [GEOGRAPHIC_DATA] Agrate Bria…" at bounding box center [563, 279] width 1119 height 321
drag, startPoint x: 616, startPoint y: 353, endPoint x: 564, endPoint y: 354, distance: 52.5
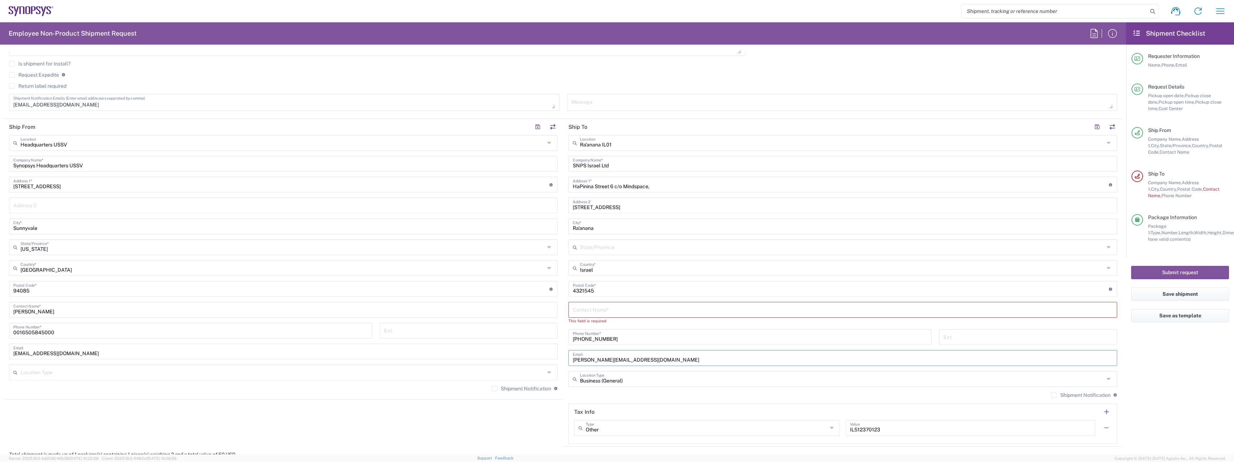
click at [564, 354] on main "Ra'anana [GEOGRAPHIC_DATA] Location [GEOGRAPHIC_DATA] Agrate Brianza IT01 [GEOG…" at bounding box center [843, 289] width 560 height 309
paste input "yishai"
type input "[EMAIL_ADDRESS][DOMAIN_NAME]"
click at [592, 308] on input "text" at bounding box center [843, 309] width 540 height 13
paste input "[PERSON_NAME]"
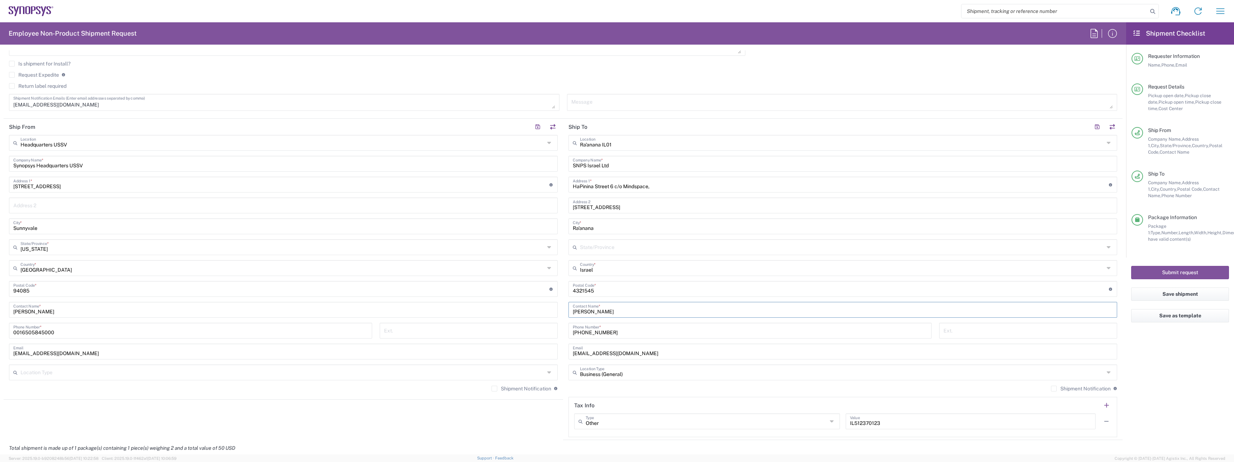
type input "[PERSON_NAME]"
drag, startPoint x: 627, startPoint y: 333, endPoint x: 571, endPoint y: 334, distance: 55.7
click at [573, 334] on input "[PHONE_NUMBER]" at bounding box center [750, 330] width 355 height 13
click at [574, 338] on div "This field is required" at bounding box center [750, 341] width 363 height 6
click at [601, 327] on input "tel" at bounding box center [750, 330] width 355 height 13
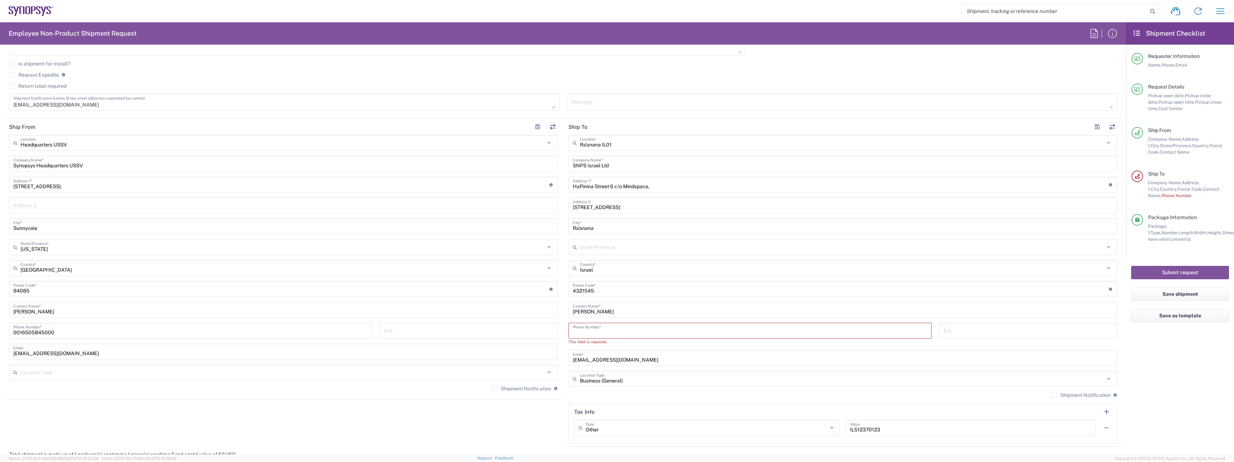
paste input "[PHONE_NUMBER]"
click at [582, 333] on input "[PHONE_NUMBER]" at bounding box center [750, 330] width 355 height 13
click at [577, 332] on input "[PHONE_NUMBER]" at bounding box center [750, 330] width 355 height 13
click at [585, 333] on input "[PHONE_NUMBER]" at bounding box center [750, 330] width 355 height 13
click at [595, 332] on input "+1970449.2929" at bounding box center [750, 330] width 355 height 13
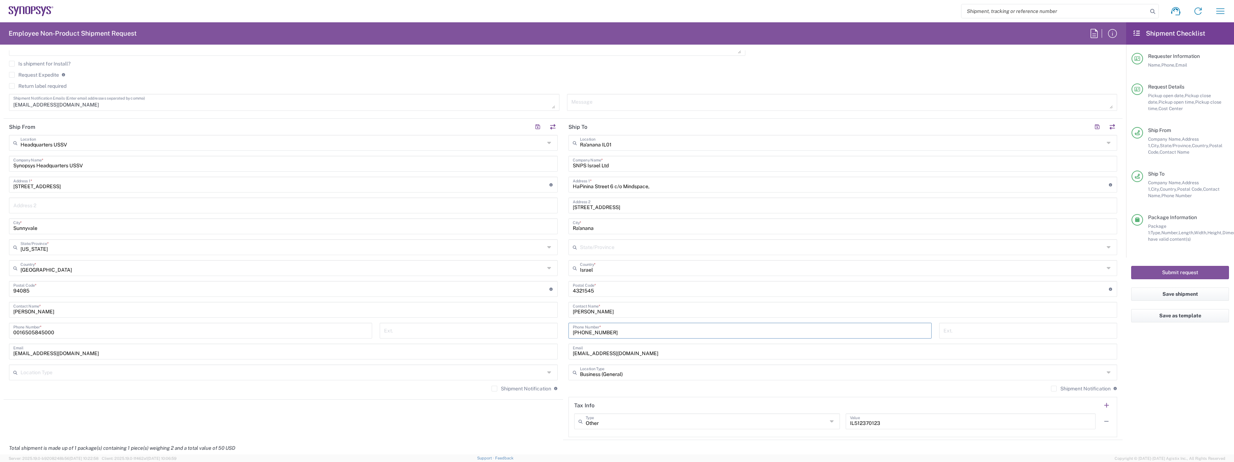
drag, startPoint x: 617, startPoint y: 334, endPoint x: 552, endPoint y: 334, distance: 65.1
click at [552, 334] on div "Ship From Headquarters USSV Location Headquarters [GEOGRAPHIC_DATA] Agrate Bria…" at bounding box center [563, 279] width 1119 height 321
paste input "972.552571155"
click at [583, 332] on input "+972.552571155" at bounding box center [750, 330] width 355 height 13
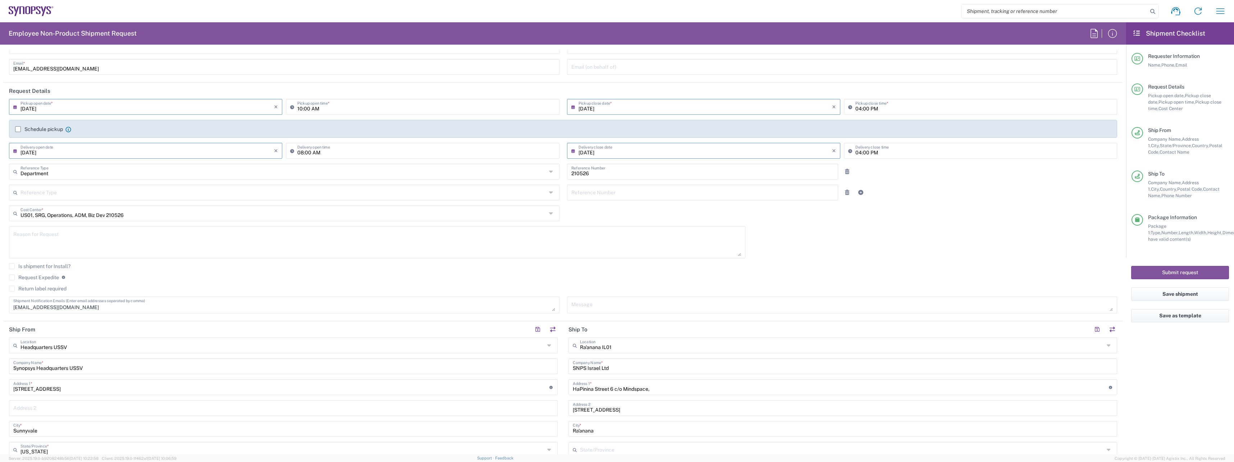
scroll to position [0, 0]
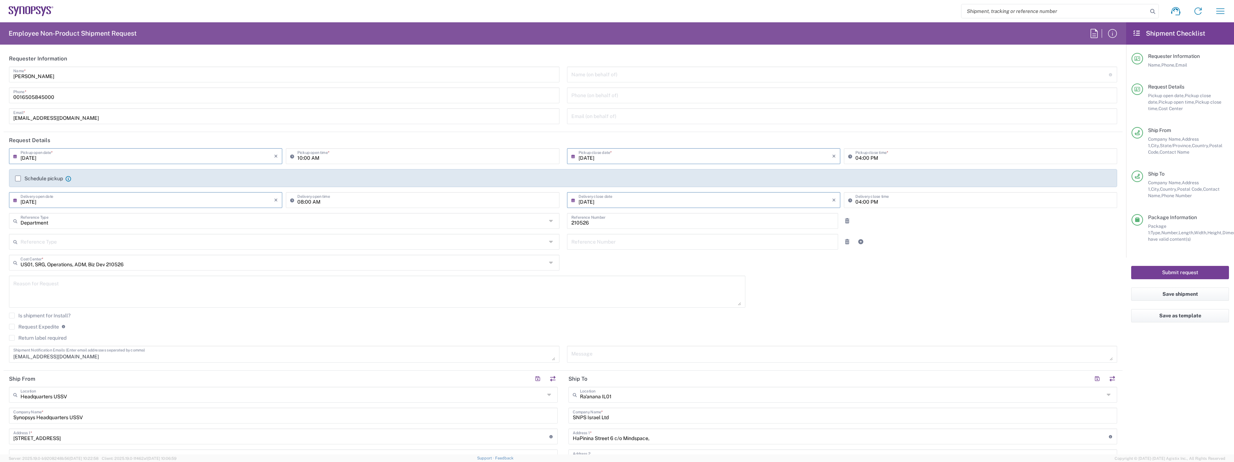
type input "[PHONE_NUMBER]"
click at [1154, 268] on button "Submit request" at bounding box center [1181, 272] width 98 height 13
click at [1189, 270] on button "Submit request" at bounding box center [1181, 272] width 98 height 13
click at [1177, 271] on button "Submit request" at bounding box center [1181, 272] width 98 height 13
click at [1183, 251] on div "Package Information Package 1: Type, Number, Length, Width, Height, Dimension, …" at bounding box center [1180, 236] width 97 height 44
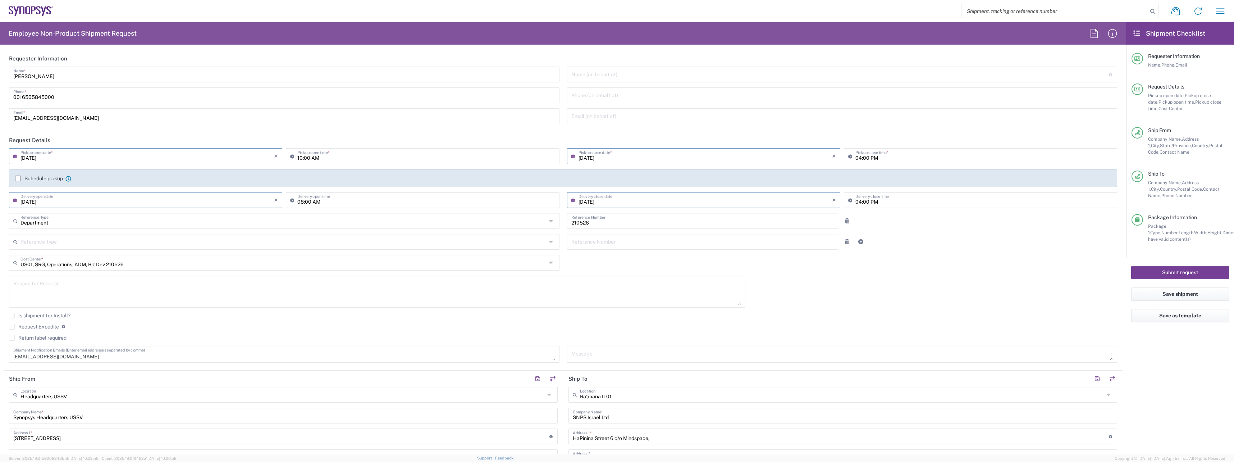
click at [1177, 271] on button "Submit request" at bounding box center [1181, 272] width 98 height 13
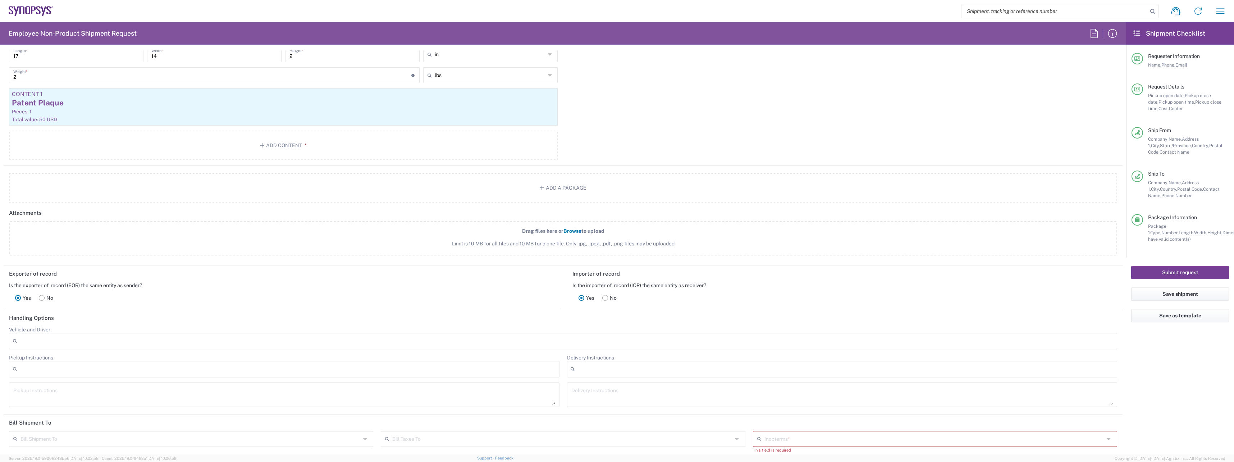
scroll to position [840, 0]
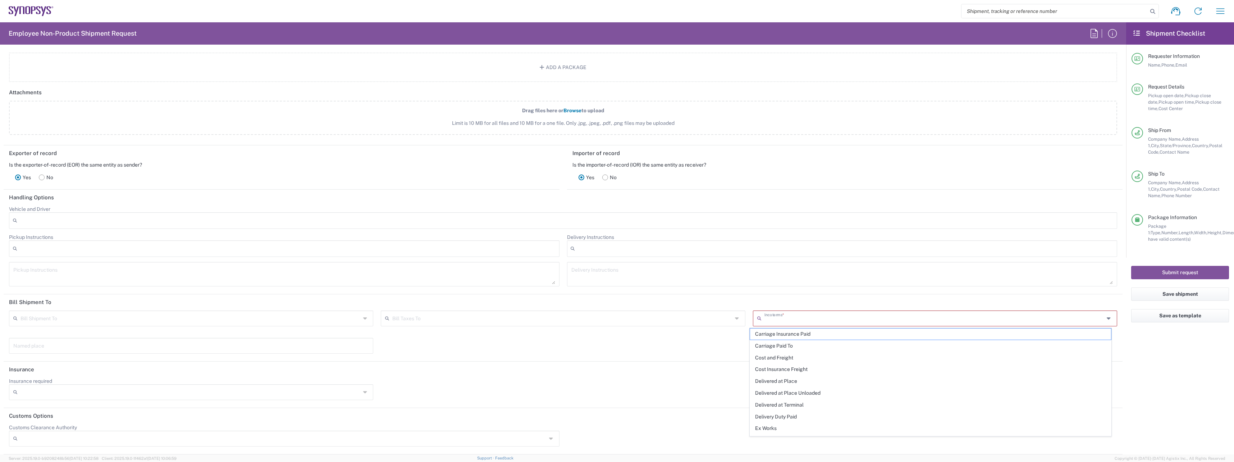
click at [802, 315] on input "text" at bounding box center [935, 317] width 340 height 13
click at [798, 387] on li "Delivered at Place Unloaded" at bounding box center [931, 393] width 362 height 12
type input "Sender/Shipper"
type input "Recipient Account"
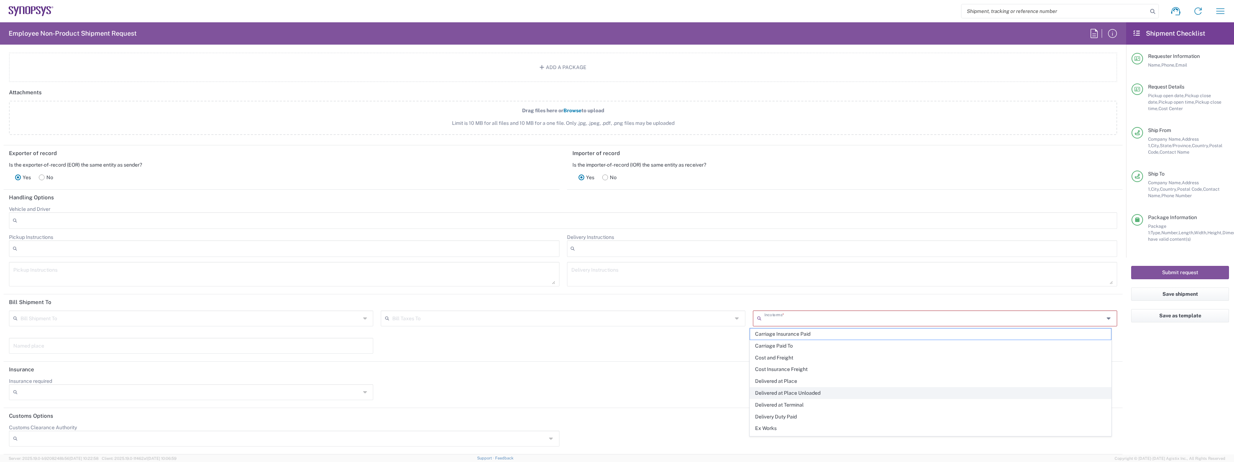
type input "Delivered at Place Unloaded"
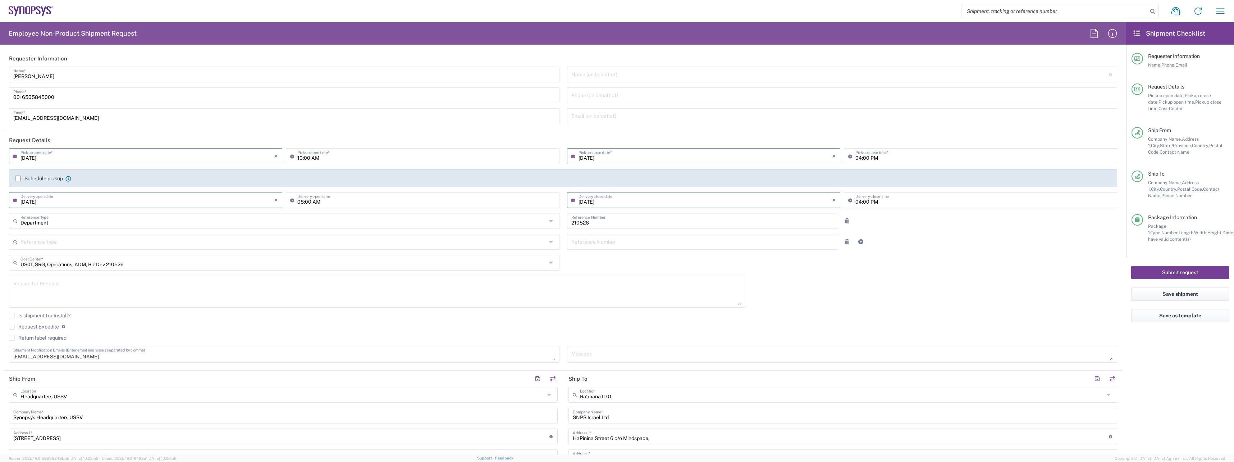
click at [1179, 272] on button "Submit request" at bounding box center [1181, 272] width 98 height 13
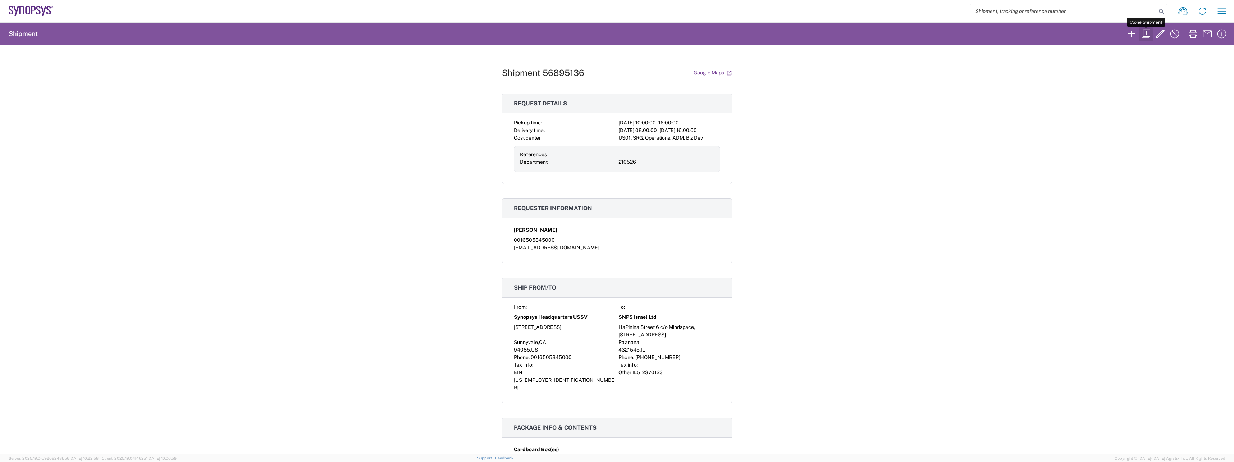
click at [1148, 33] on icon "button" at bounding box center [1147, 34] width 12 height 12
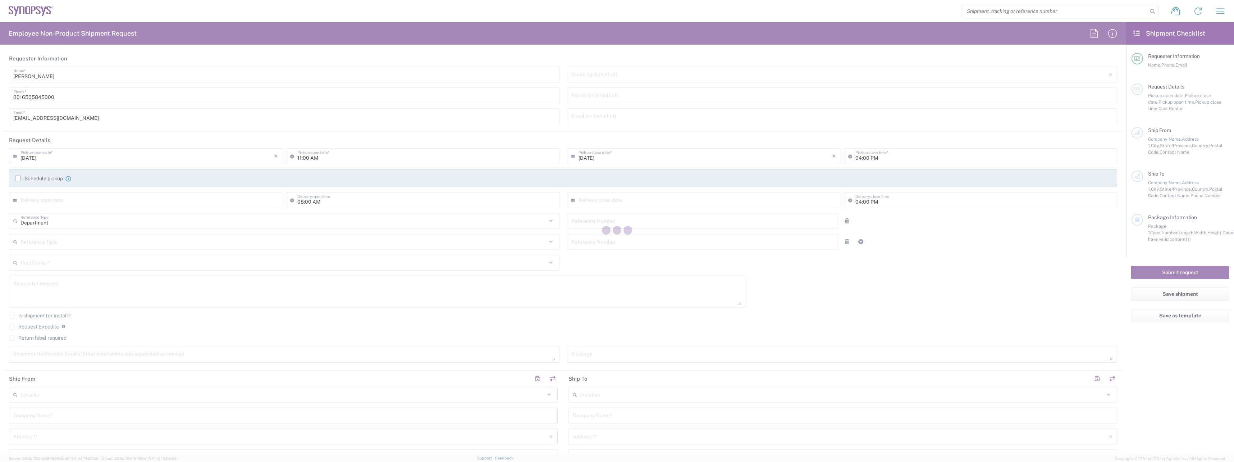
type input "10:00 AM"
type input "[DATE]"
type input "210526"
type textarea "[EMAIL_ADDRESS][DOMAIN_NAME]"
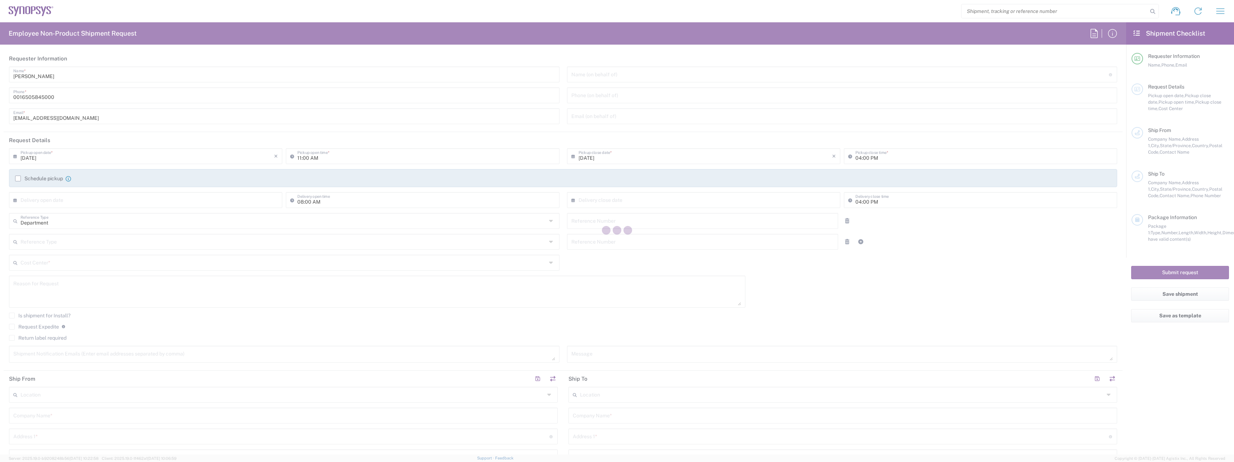
type input "Headquarters USSV"
type input "Synopsys Headquarters USSV"
type input "[STREET_ADDRESS]"
type input "Sunnyvale"
type input "[US_STATE]"
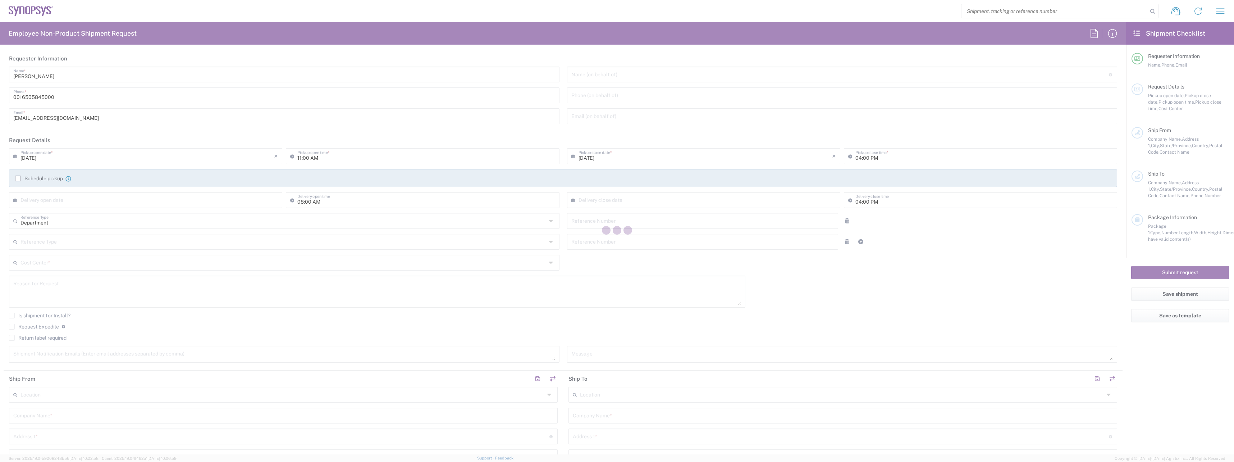
type input "94085"
type input "[PERSON_NAME]"
type input "0016505845000"
type input "[EMAIL_ADDRESS][DOMAIN_NAME]"
type input "Ra'anana IL01"
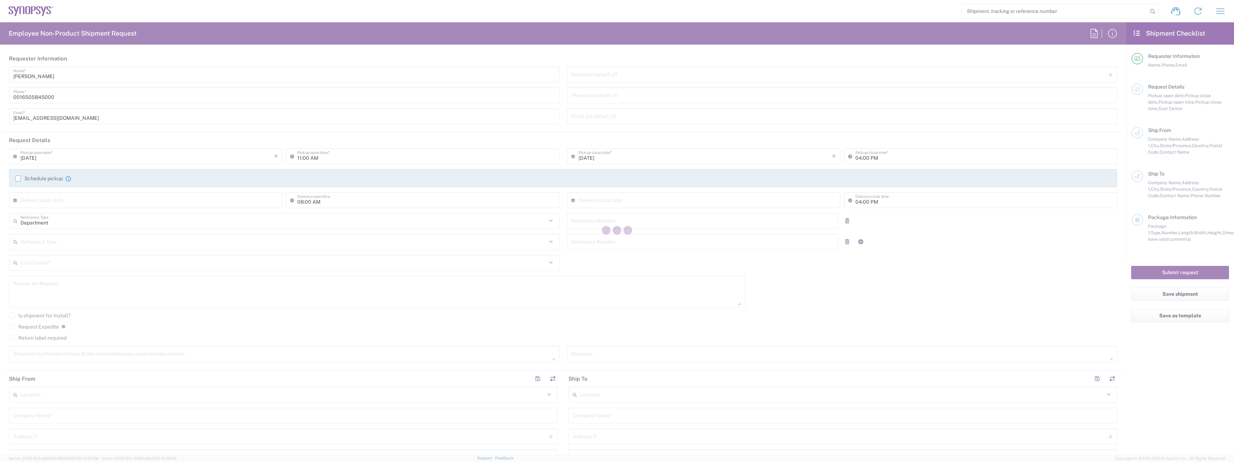
type input "SNPS Israel Ltd"
type input "HaPinina Street 6 c/o Mindspace,"
type input "[STREET_ADDRESS]"
type input "Ra'anana"
type input "Israel"
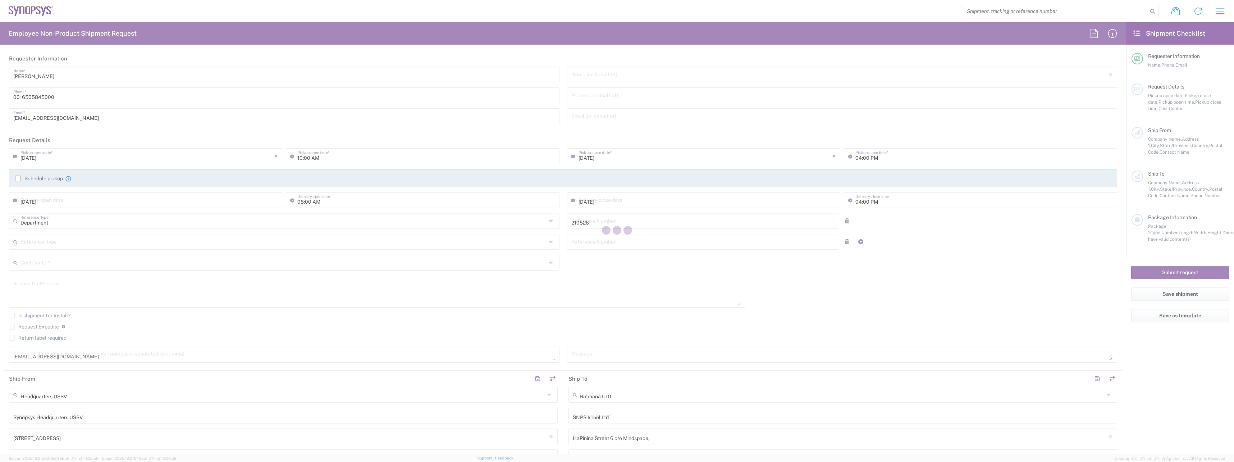
type input "4321545"
type input "[PERSON_NAME]"
type input "[PHONE_NUMBER]"
type input "[EMAIL_ADDRESS][DOMAIN_NAME]"
type input "Business (General)"
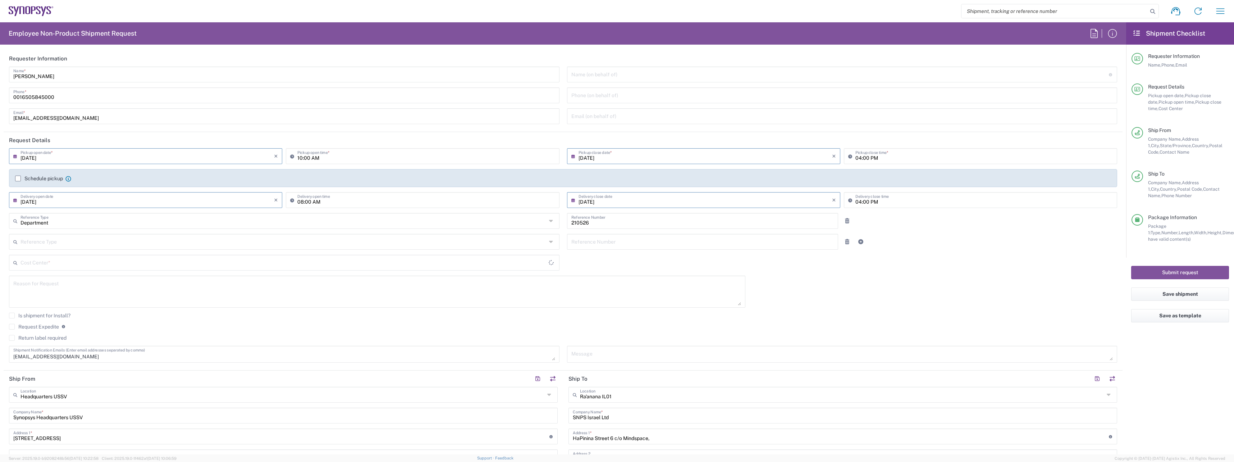
type input "US01, SRG, Operations, ADM, Biz Dev 210526"
type input "Cardboard Box(es)"
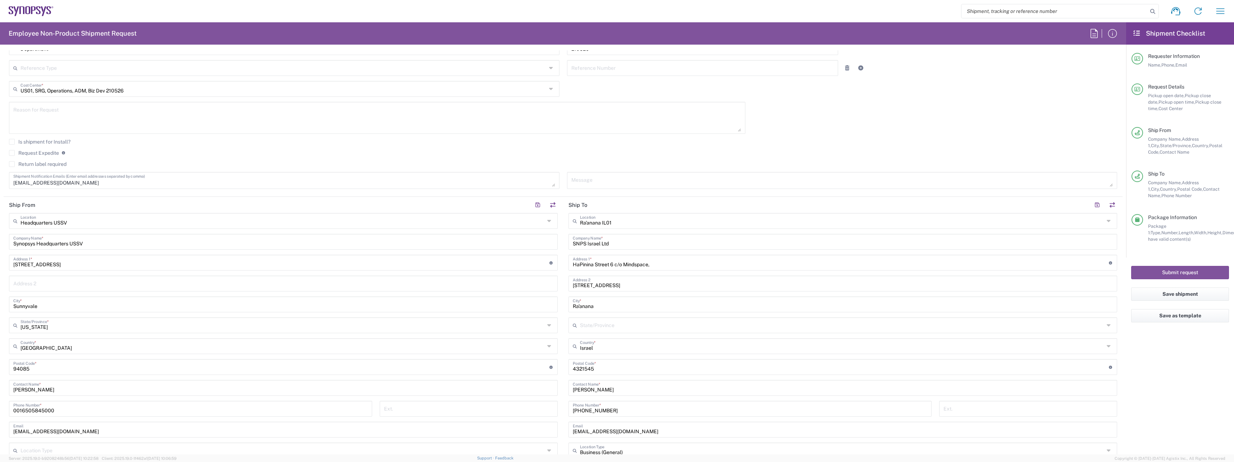
scroll to position [180, 0]
click at [608, 221] on div "Ra'anana IL01 Location" at bounding box center [843, 215] width 549 height 16
click at [614, 241] on span "Hsinchu TW12" at bounding box center [839, 242] width 545 height 11
type input "Hsinchu TW12"
type input "Synopsys Taiwan Co. Ltd. [GEOGRAPHIC_DATA]"
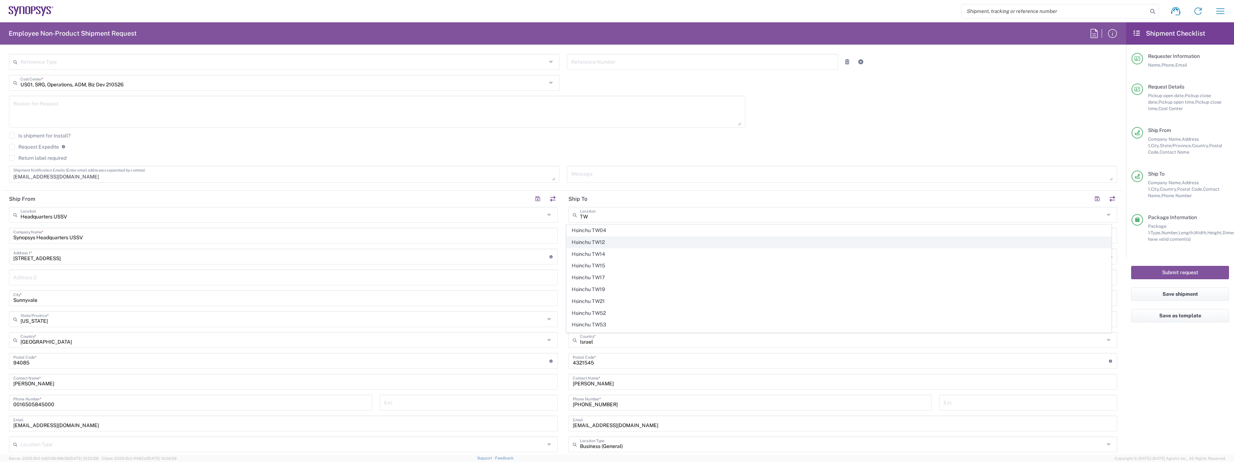
type input "[STREET_ADDRESS]"
type input "Science-Based [GEOGRAPHIC_DATA]"
type input "Hsinchu"
type input "[GEOGRAPHIC_DATA]"
type input "300"
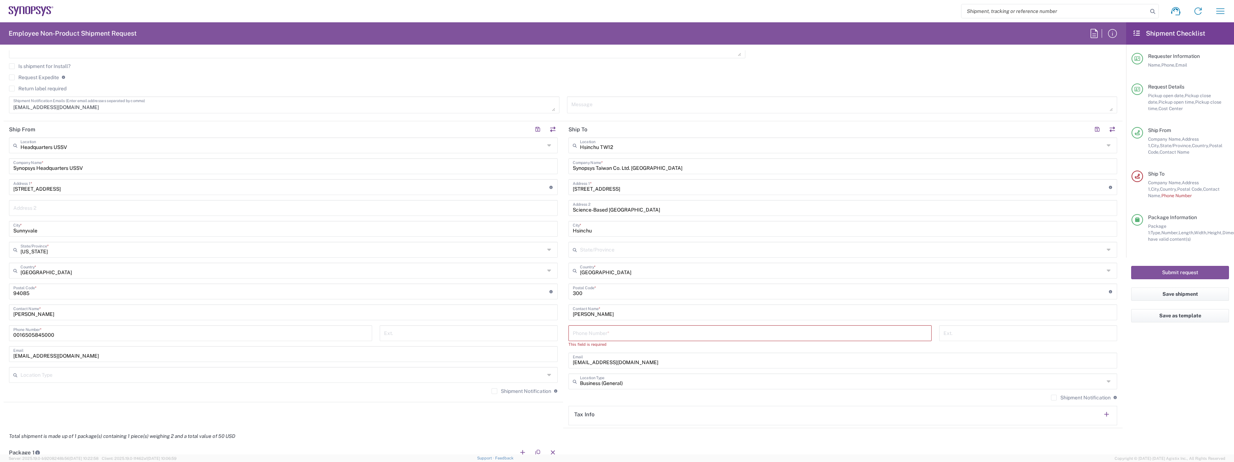
scroll to position [288, 0]
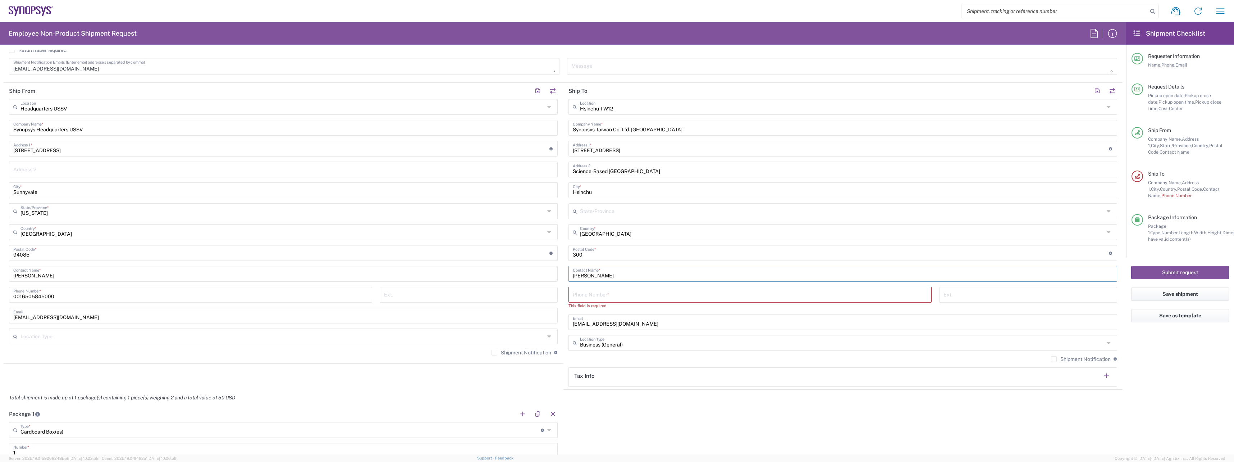
drag, startPoint x: 610, startPoint y: 275, endPoint x: 559, endPoint y: 276, distance: 50.7
click at [559, 276] on div "Ship From Headquarters USSV Location Headquarters [GEOGRAPHIC_DATA] Agrate Bria…" at bounding box center [563, 236] width 1119 height 307
click at [595, 274] on input "text" at bounding box center [843, 273] width 540 height 13
paste input "Young Tsai"
type input "Young Tsai"
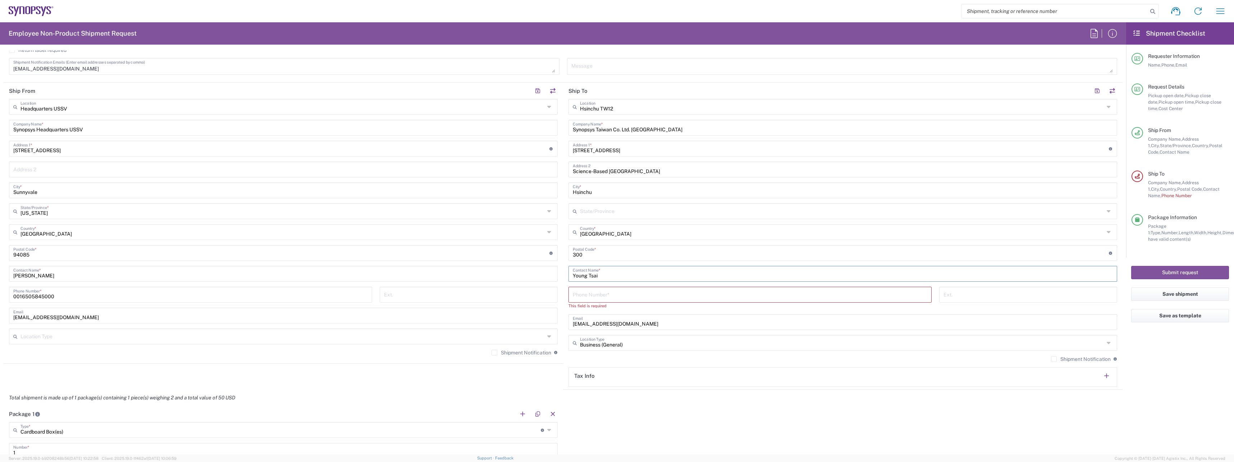
click at [606, 293] on input "tel" at bounding box center [750, 294] width 355 height 13
click at [628, 295] on input "tel" at bounding box center [750, 294] width 355 height 13
paste input "[PHONE_NUMBER]"
type input "[PHONE_NUMBER]"
drag, startPoint x: 625, startPoint y: 317, endPoint x: 566, endPoint y: 320, distance: 58.7
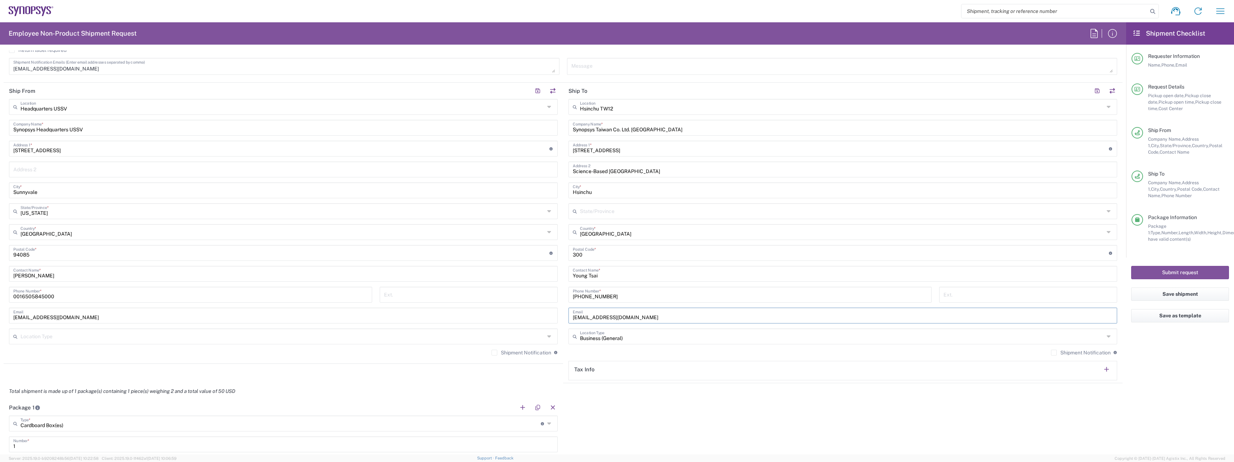
click at [569, 320] on div "[EMAIL_ADDRESS][DOMAIN_NAME] Email" at bounding box center [843, 316] width 549 height 16
drag, startPoint x: 615, startPoint y: 314, endPoint x: 614, endPoint y: 318, distance: 3.6
click at [615, 314] on input "text" at bounding box center [843, 315] width 540 height 13
paste input "[EMAIL_ADDRESS][DOMAIN_NAME]"
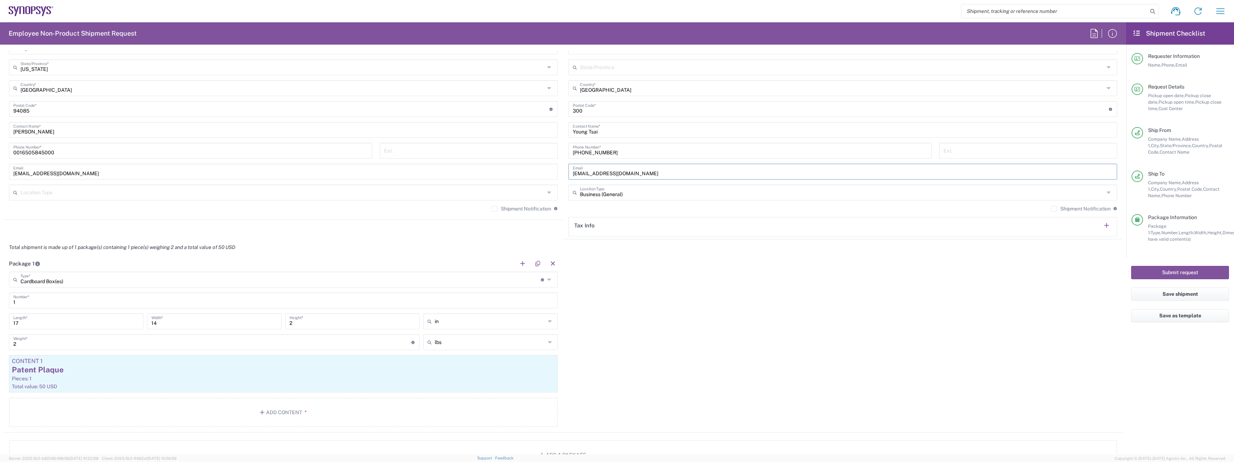
scroll to position [144, 0]
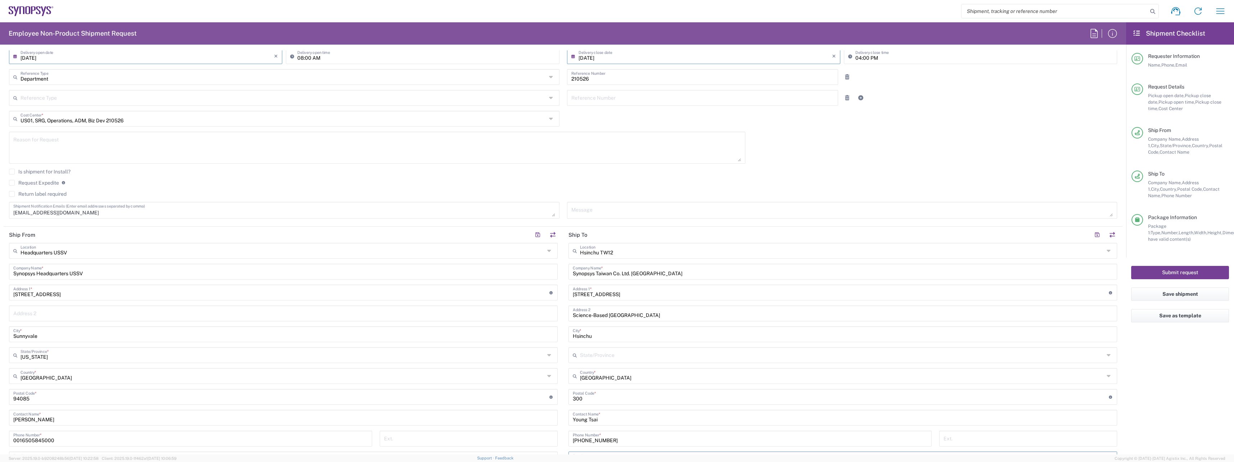
type input "[EMAIL_ADDRESS][DOMAIN_NAME]"
click at [1188, 270] on button "Submit request" at bounding box center [1181, 272] width 98 height 13
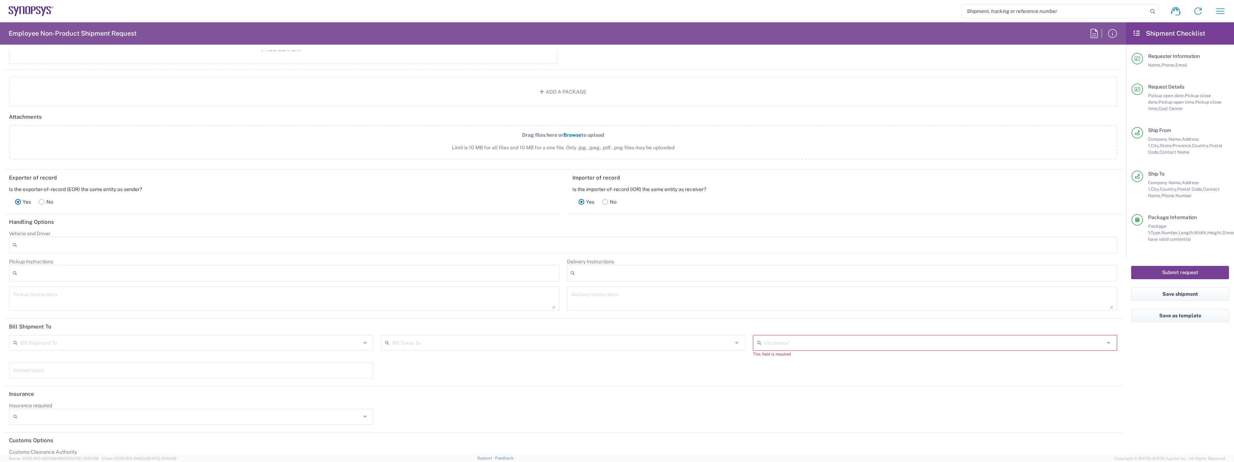
scroll to position [819, 0]
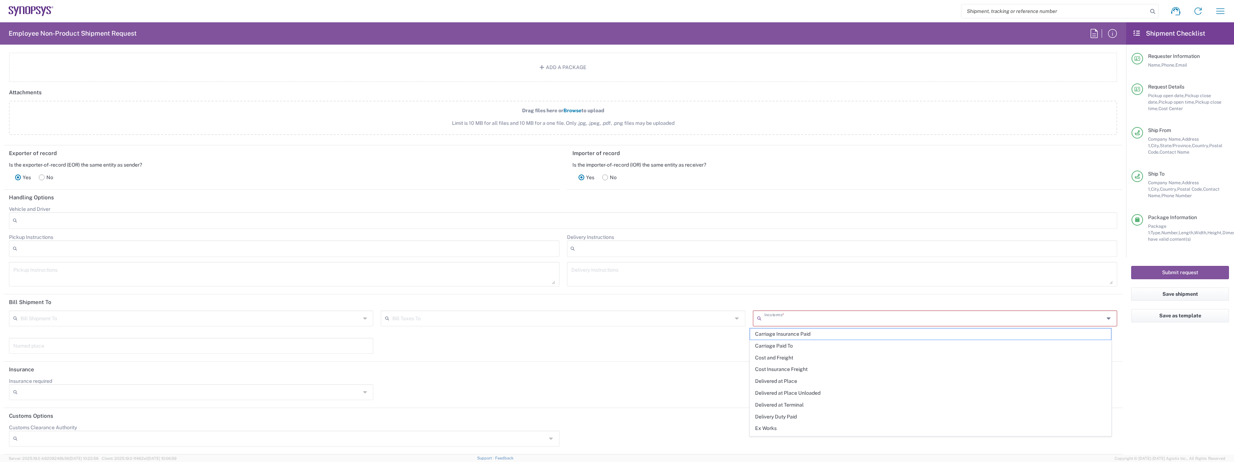
click at [782, 317] on input "text" at bounding box center [935, 317] width 340 height 13
click at [787, 382] on span "Delivered at Place" at bounding box center [930, 380] width 361 height 11
type input "Sender/Shipper"
type input "Recipient Account"
type input "Delivered at Place"
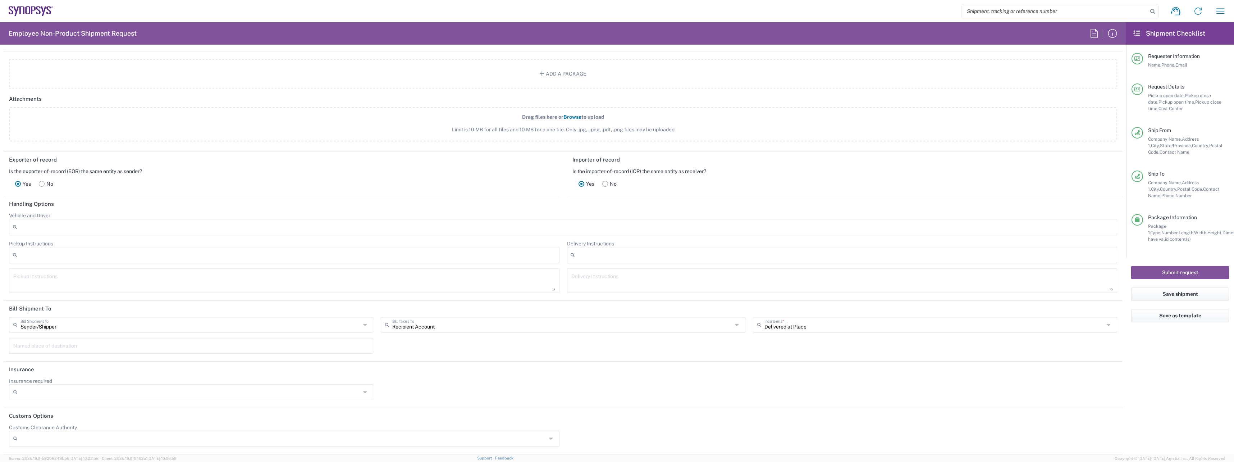
scroll to position [812, 0]
click at [1167, 269] on button "Submit request" at bounding box center [1181, 272] width 98 height 13
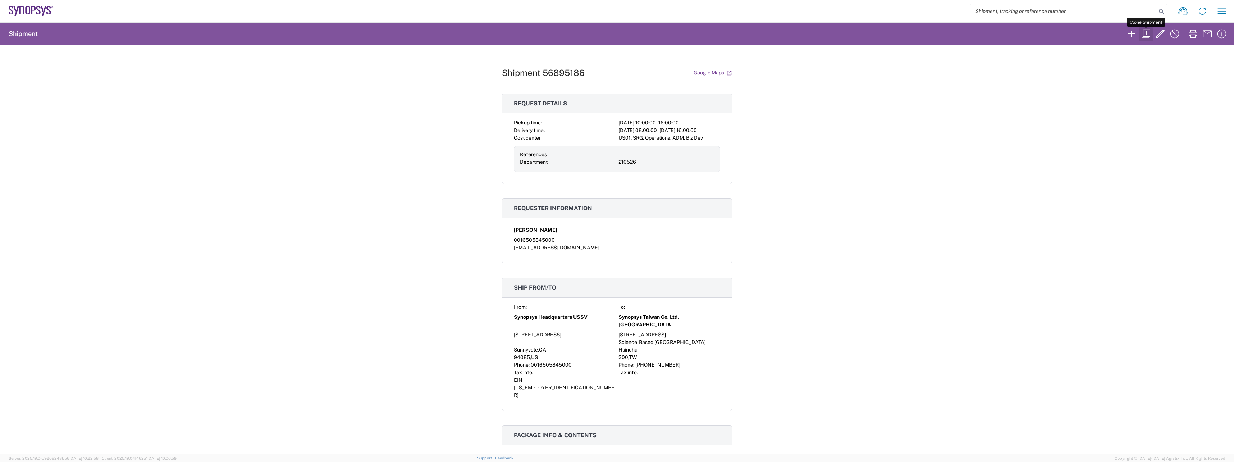
click at [1147, 31] on icon "button" at bounding box center [1147, 34] width 12 height 12
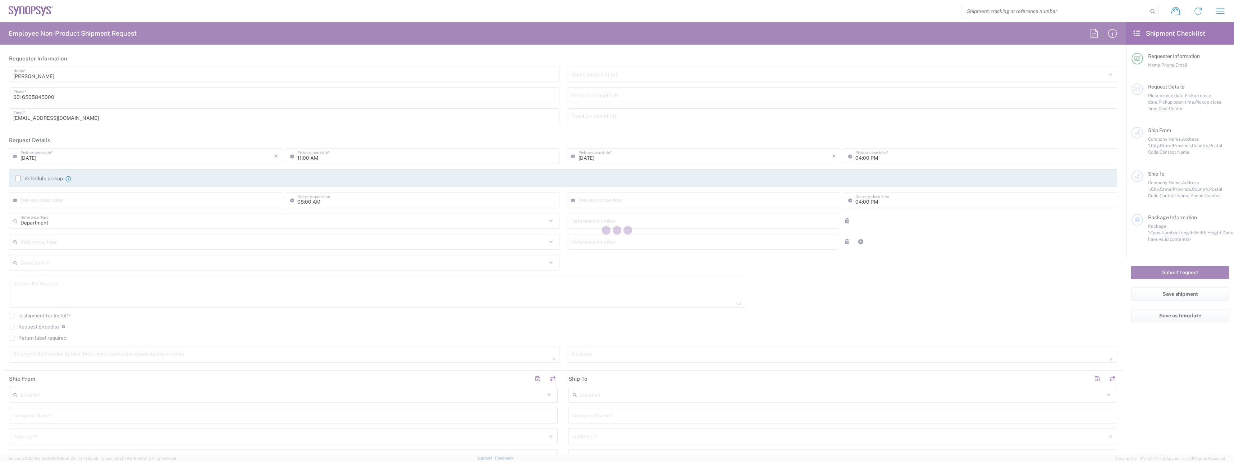
type input "10:00 AM"
type input "[DATE]"
type input "210526"
type textarea "[EMAIL_ADDRESS][DOMAIN_NAME]"
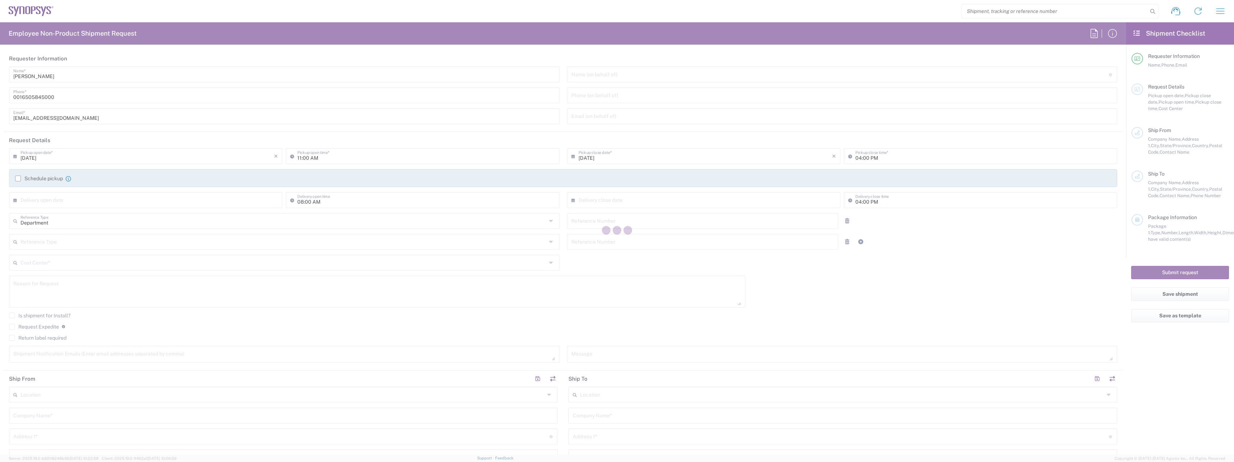
type input "Headquarters USSV"
type input "Synopsys Headquarters USSV"
type input "[STREET_ADDRESS]"
type input "Sunnyvale"
type input "[US_STATE]"
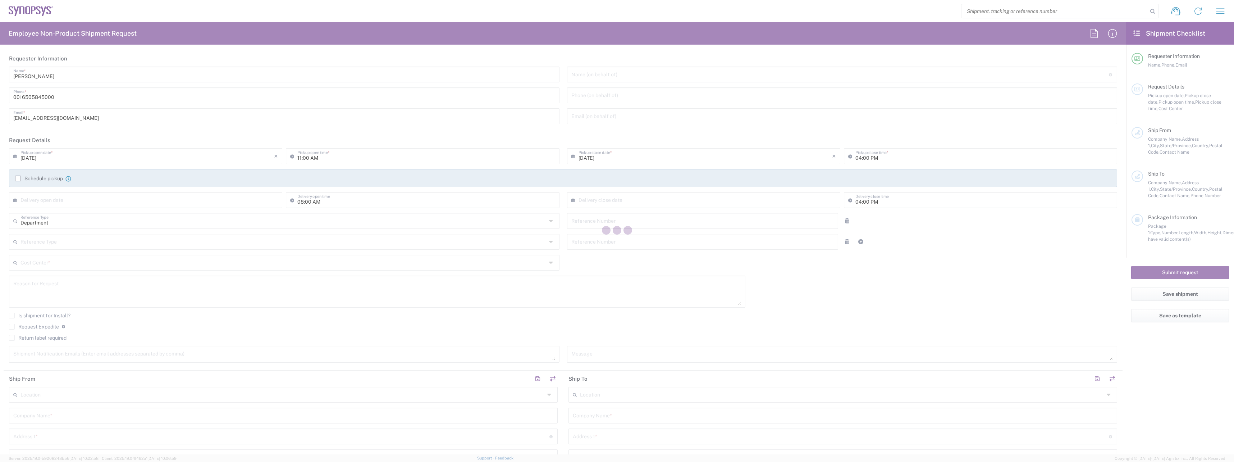
type input "94085"
type input "[PERSON_NAME]"
type input "0016505845000"
type input "[EMAIL_ADDRESS][DOMAIN_NAME]"
type input "Hsinchu TW12"
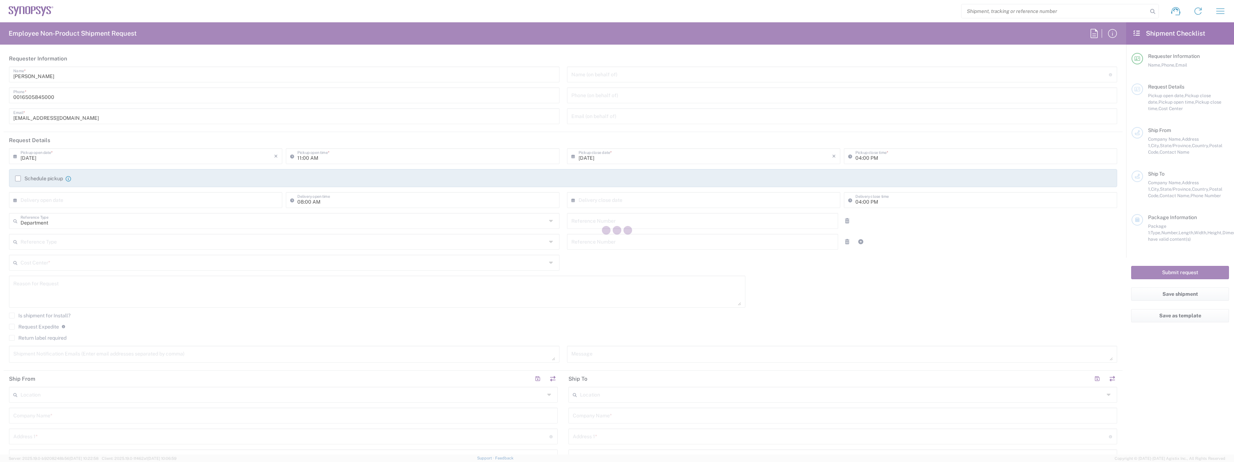
type input "Synopsys Taiwan Co. Ltd. [GEOGRAPHIC_DATA]"
type input "[STREET_ADDRESS]"
type input "Science-Based [GEOGRAPHIC_DATA]"
type input "Hsinchu"
type input "[GEOGRAPHIC_DATA]"
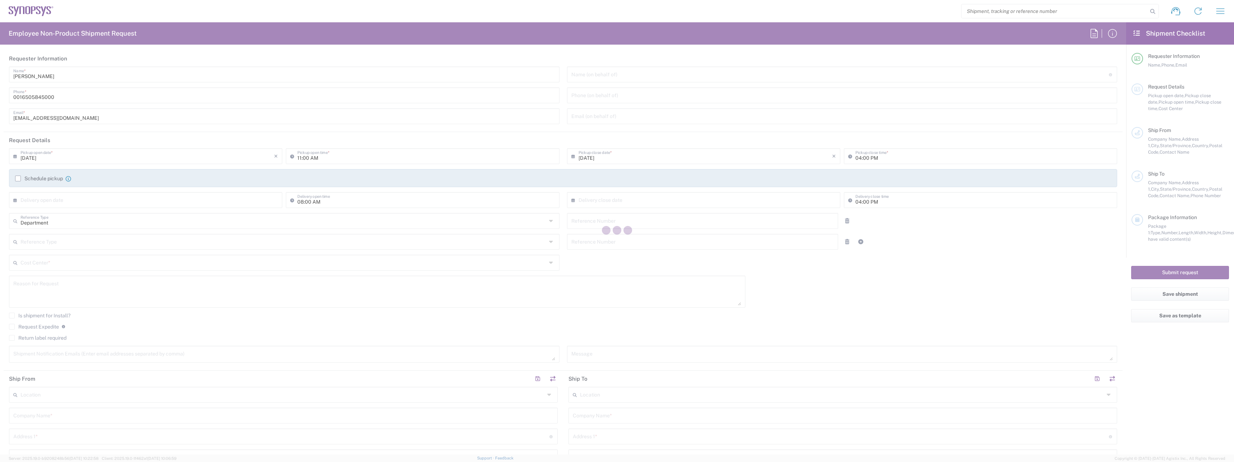
type input "300"
type input "Young Tsai"
type input "[PHONE_NUMBER]"
type input "[EMAIL_ADDRESS][DOMAIN_NAME]"
type input "Business (General)"
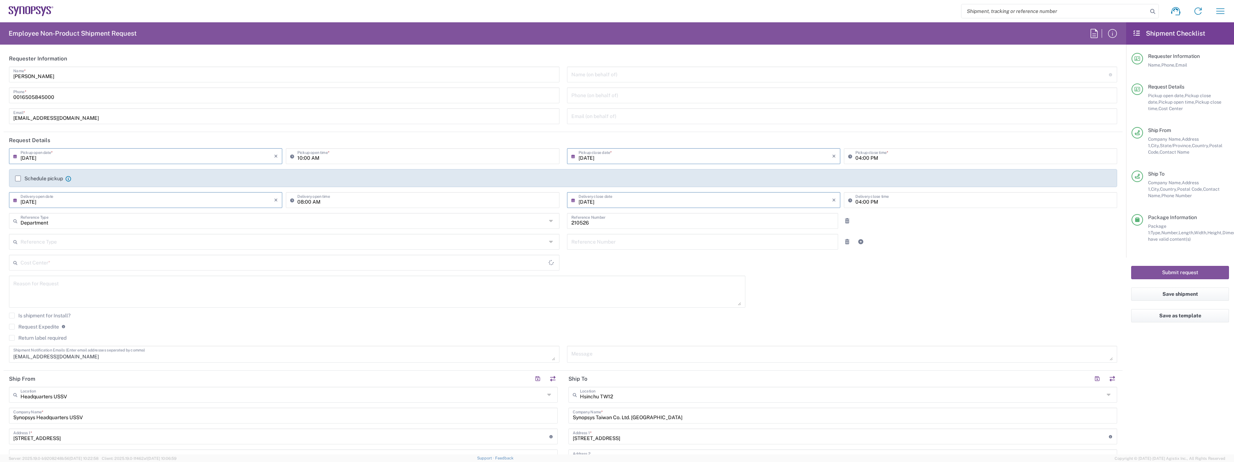
type input "US01, SRG, Operations, ADM, Biz Dev 210526"
type input "Cardboard Box(es)"
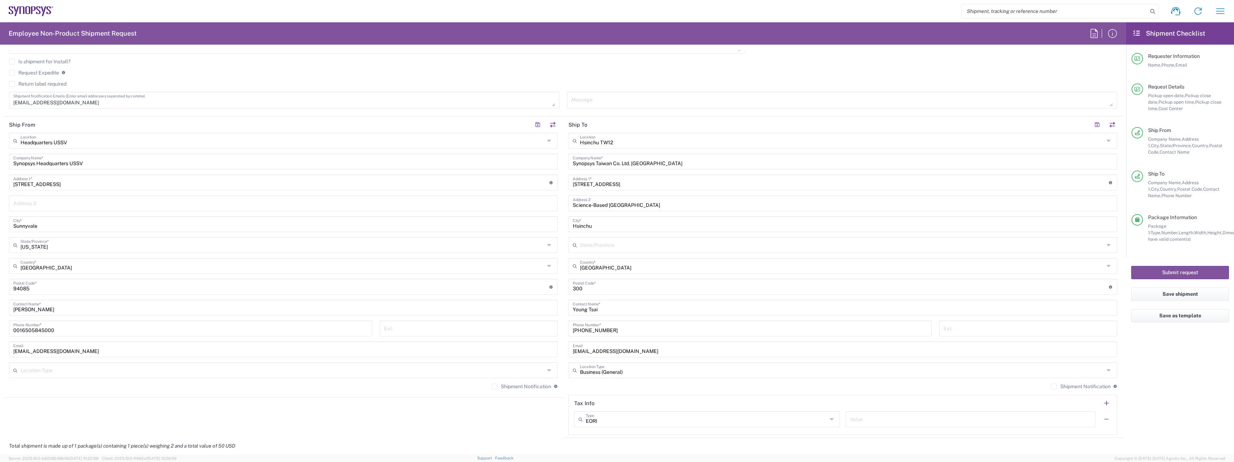
scroll to position [252, 0]
click at [639, 143] on input "text" at bounding box center [842, 142] width 524 height 13
click at [613, 238] on span "Hsinchu TW52" at bounding box center [839, 241] width 545 height 11
type input "Hsinchu TW52"
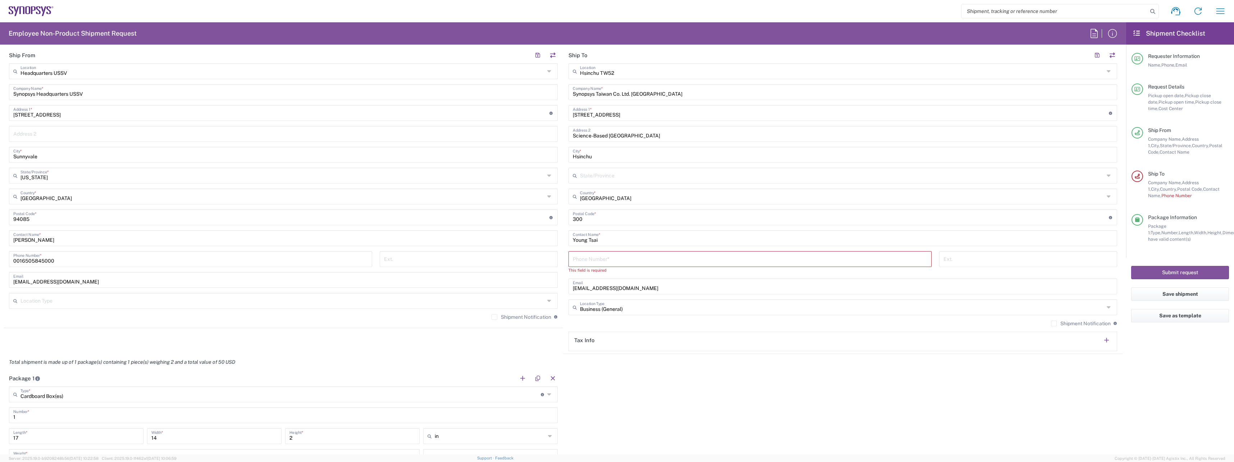
scroll to position [324, 0]
drag, startPoint x: 607, startPoint y: 238, endPoint x: 560, endPoint y: 242, distance: 47.0
click at [563, 242] on main "Hsinchu TW52 Location [GEOGRAPHIC_DATA] TW52 [GEOGRAPHIC_DATA] DE04 Agrate Bria…" at bounding box center [843, 207] width 560 height 288
paste input "[PERSON_NAME]"
type input "[PERSON_NAME]"
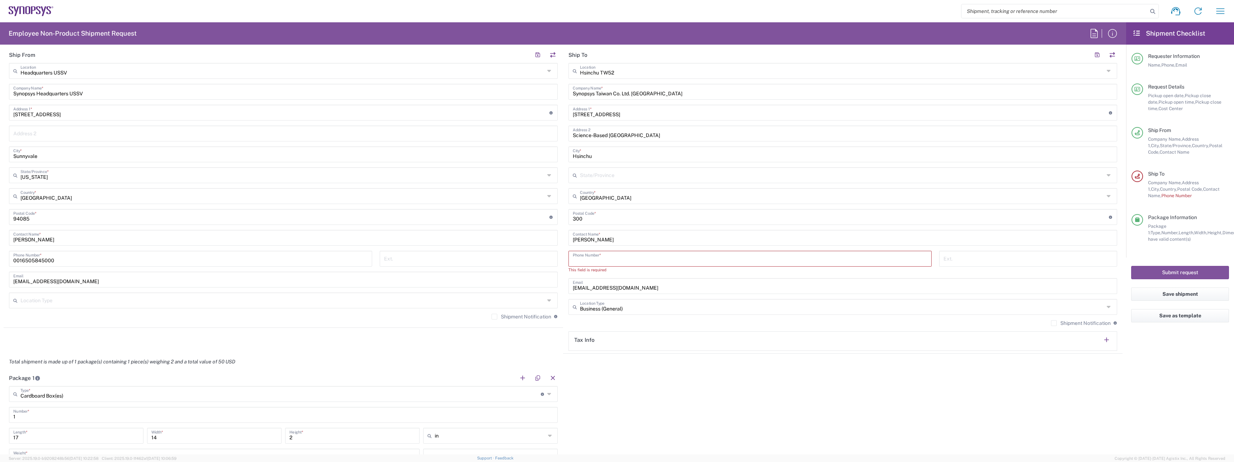
click at [585, 258] on input "tel" at bounding box center [750, 258] width 355 height 13
click at [602, 256] on input "tel" at bounding box center [750, 258] width 355 height 13
paste input "[PHONE_NUMBER]"
click at [600, 259] on input "[PHONE_NUMBER]" at bounding box center [750, 258] width 355 height 13
click at [587, 260] on input "[PHONE_NUMBER]" at bounding box center [750, 258] width 355 height 13
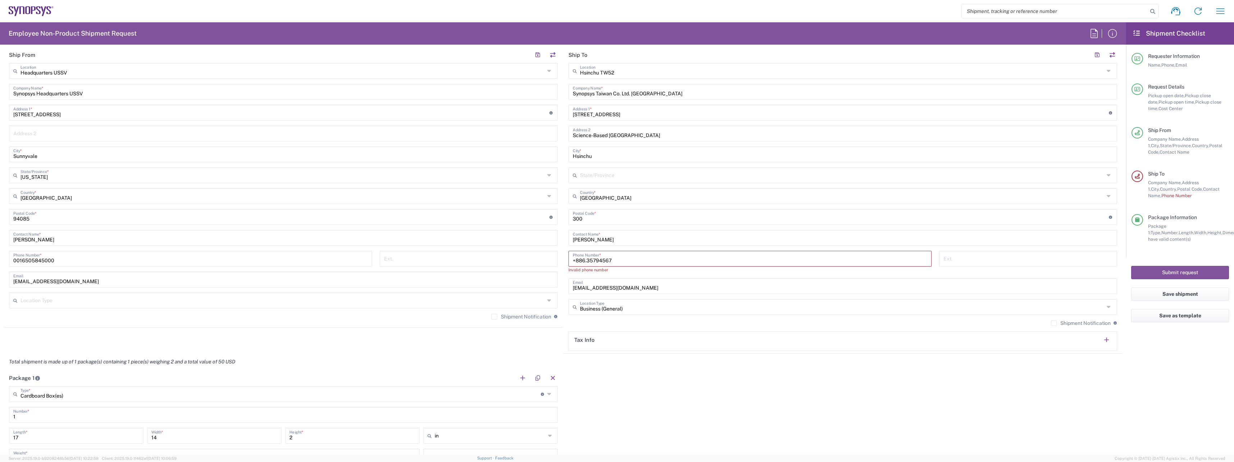
click at [584, 259] on input "+886.35794567" at bounding box center [750, 258] width 355 height 13
type input "[PHONE_NUMBER]"
drag, startPoint x: 639, startPoint y: 283, endPoint x: 534, endPoint y: 267, distance: 106.6
click at [534, 267] on div "Ship From Headquarters USSV Location Headquarters [GEOGRAPHIC_DATA] Agrate Bria…" at bounding box center [563, 197] width 1119 height 300
click at [588, 281] on input "text" at bounding box center [843, 279] width 540 height 13
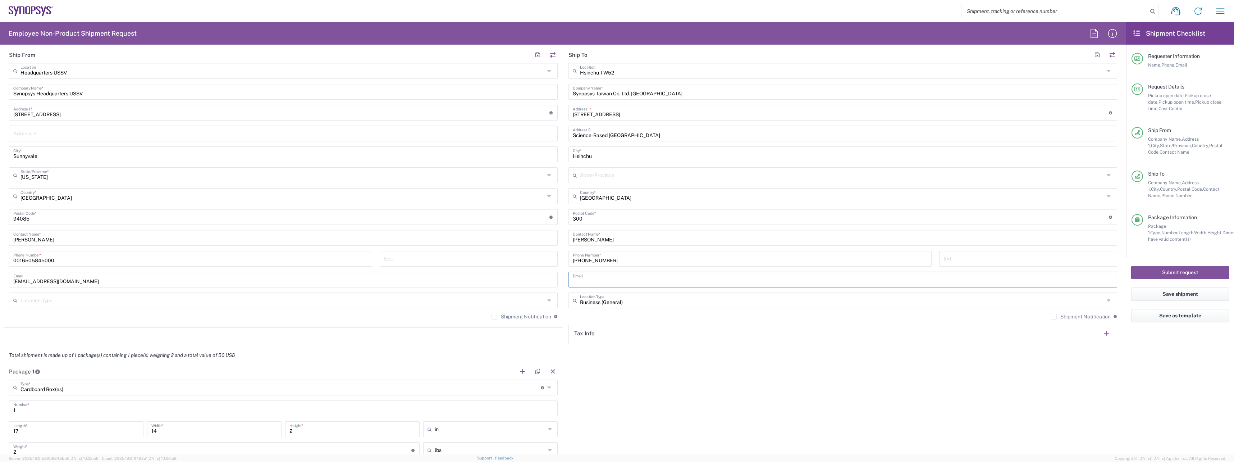
paste input "[EMAIL_ADDRESS][DOMAIN_NAME]"
type input "[EMAIL_ADDRESS][DOMAIN_NAME]"
click at [658, 386] on div "Package 1 Cardboard Box(es) Type * Material used to package goods Cardboard Box…" at bounding box center [563, 451] width 1119 height 177
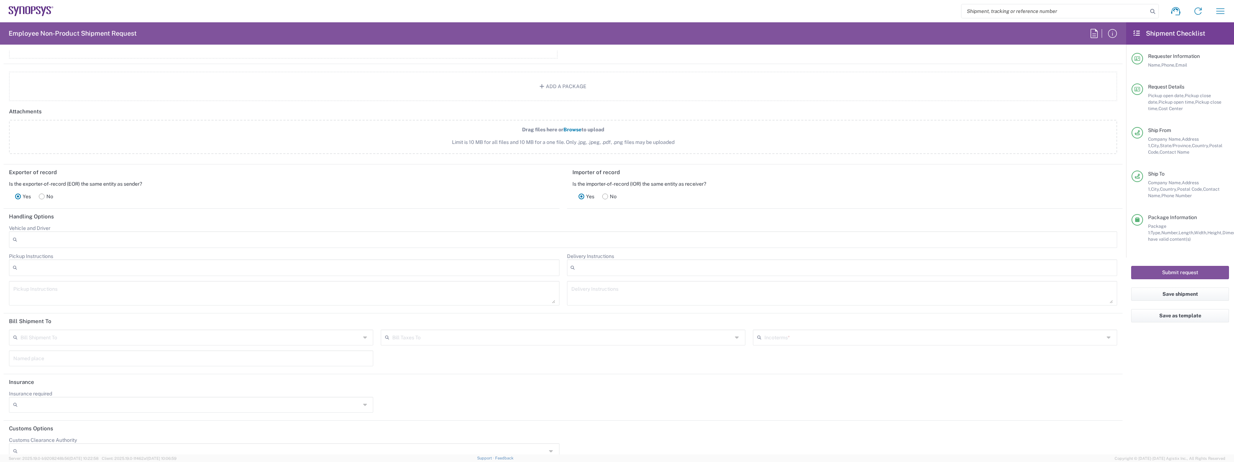
scroll to position [812, 0]
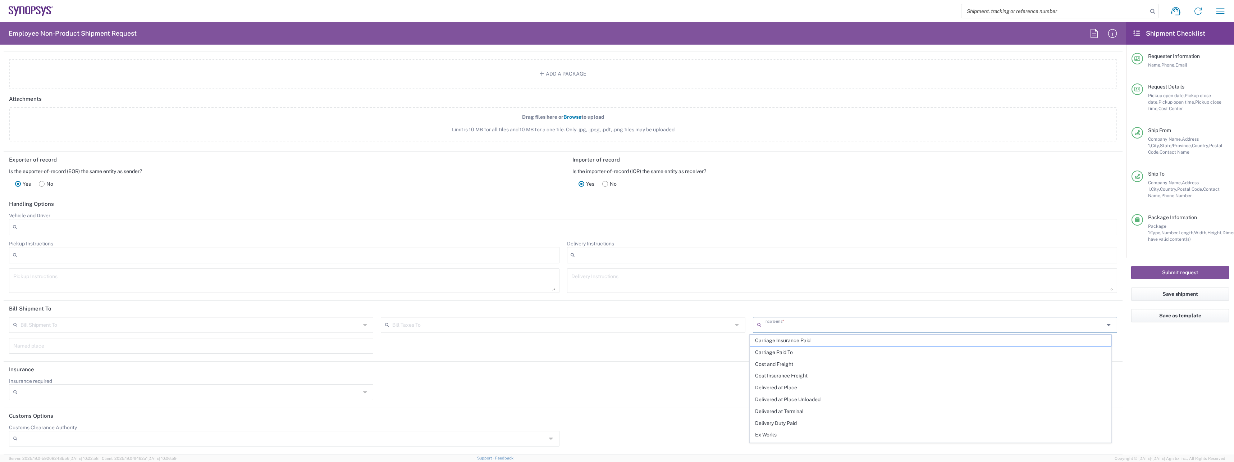
click at [802, 326] on input "text" at bounding box center [935, 324] width 340 height 13
click at [792, 389] on span "Delivered at Place" at bounding box center [930, 387] width 361 height 11
type input "Sender/Shipper"
type input "Recipient Account"
type input "Delivered at Place"
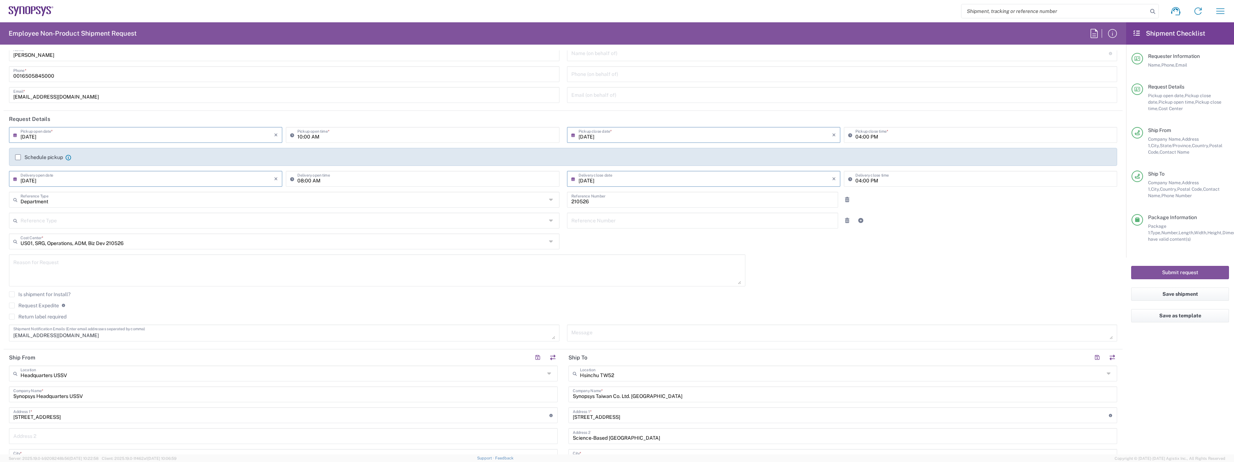
scroll to position [0, 0]
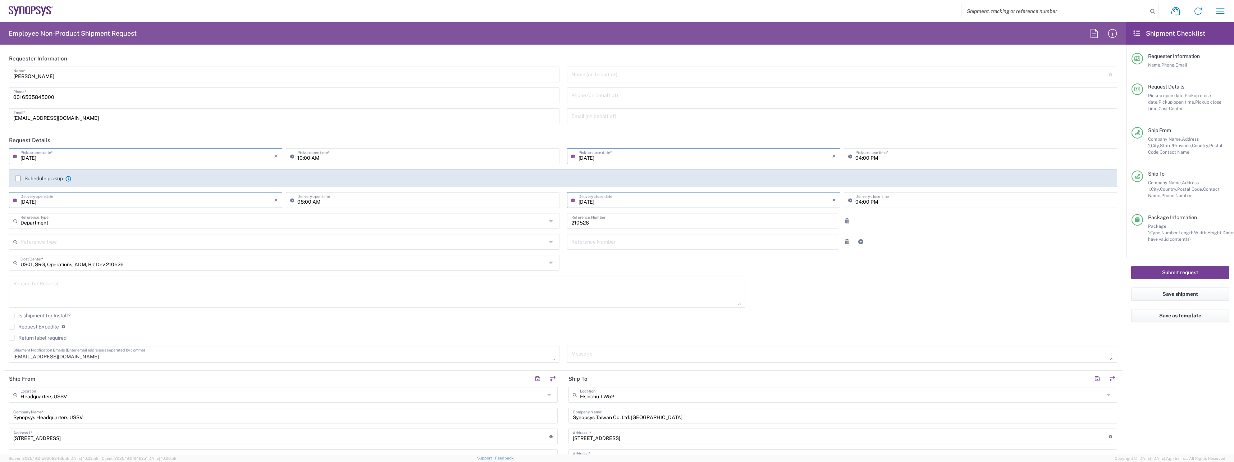
click at [1182, 273] on button "Submit request" at bounding box center [1181, 272] width 98 height 13
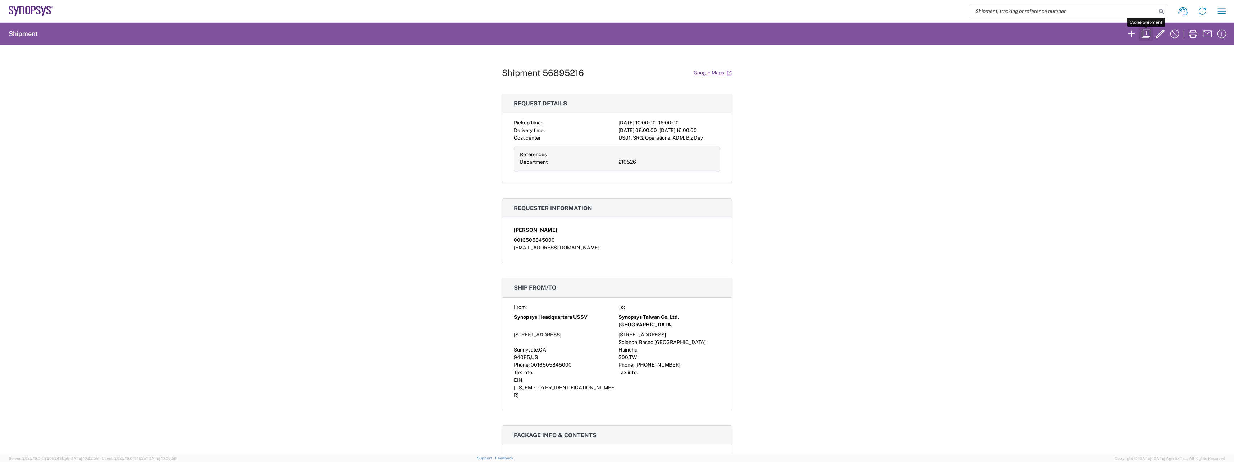
click at [1147, 36] on icon "button" at bounding box center [1147, 34] width 12 height 12
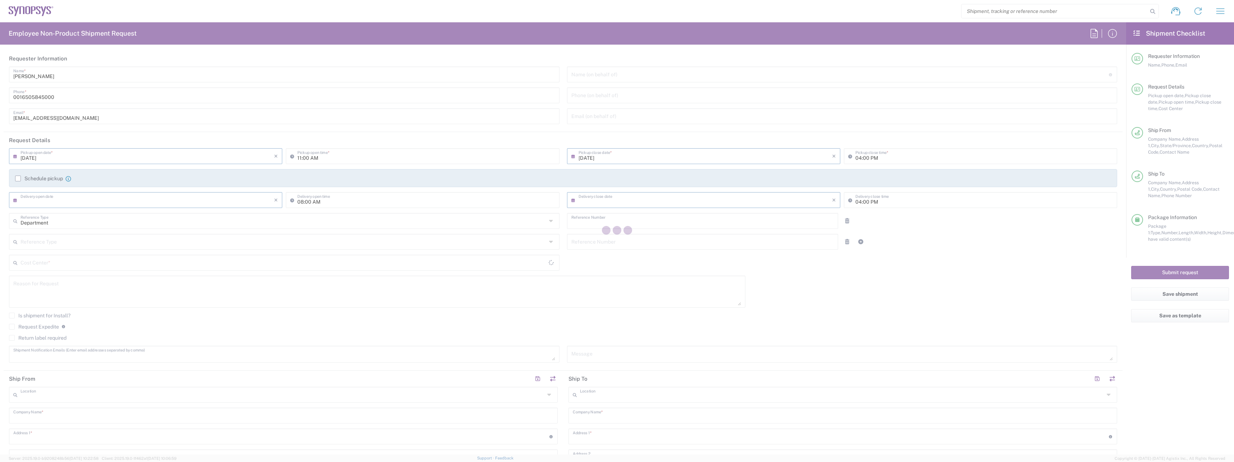
type input "10:00 AM"
type input "[DATE]"
type input "210526"
type textarea "[EMAIL_ADDRESS][DOMAIN_NAME]"
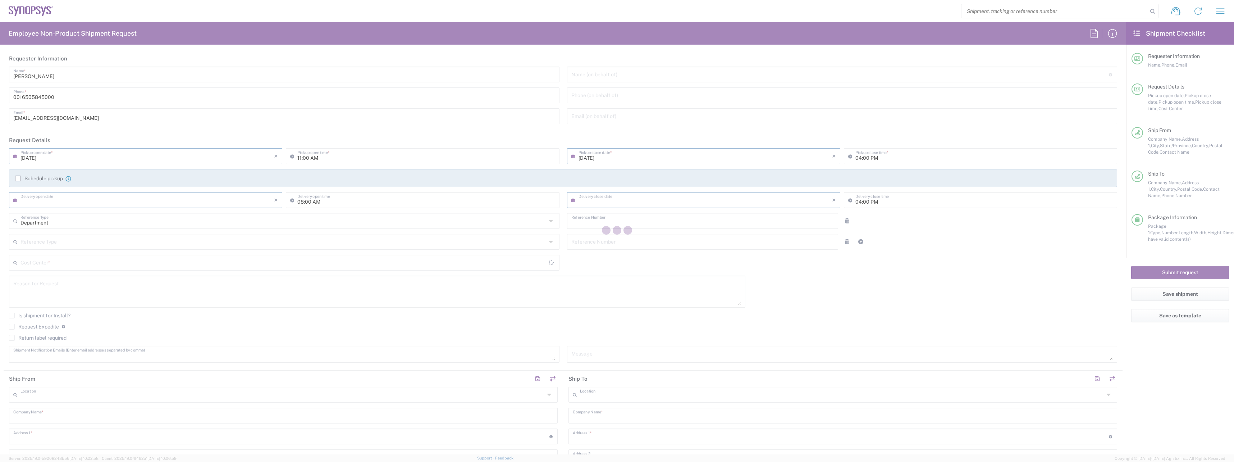
type input "Headquarters USSV"
type input "Synopsys Headquarters USSV"
type input "[STREET_ADDRESS]"
type input "Sunnyvale"
type input "[US_STATE]"
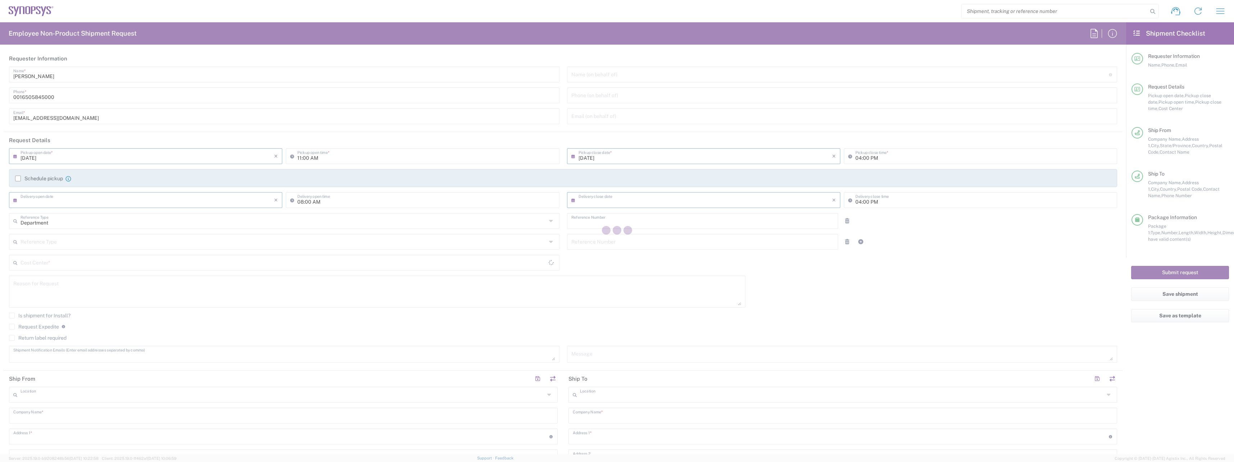
type input "94085"
type input "[PERSON_NAME]"
type input "0016505845000"
type input "[EMAIL_ADDRESS][DOMAIN_NAME]"
type input "Hsinchu TW52"
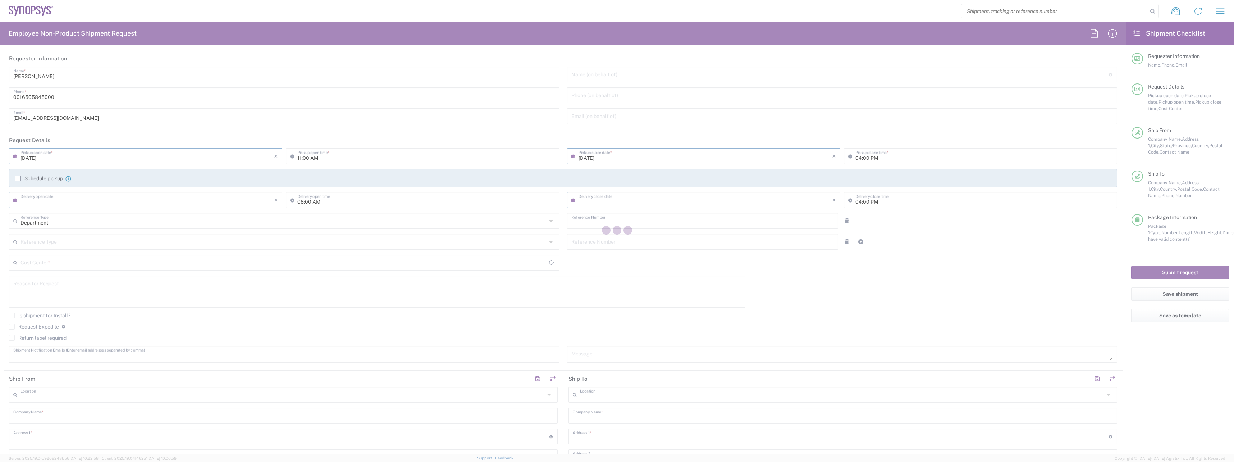
type input "Synopsys Taiwan Co. Ltd. [GEOGRAPHIC_DATA]"
type input "[STREET_ADDRESS]"
type input "Science-Based [GEOGRAPHIC_DATA]"
type input "Hsinchu"
type input "[GEOGRAPHIC_DATA]"
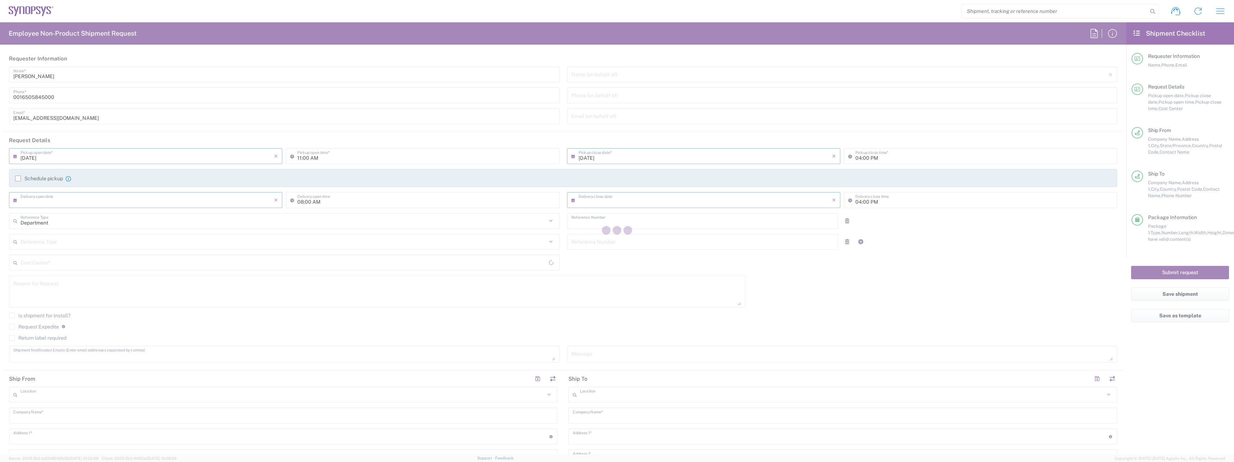
type input "300"
type input "[PERSON_NAME]"
type input "[PHONE_NUMBER]"
type input "[EMAIL_ADDRESS][DOMAIN_NAME]"
type input "Business (General)"
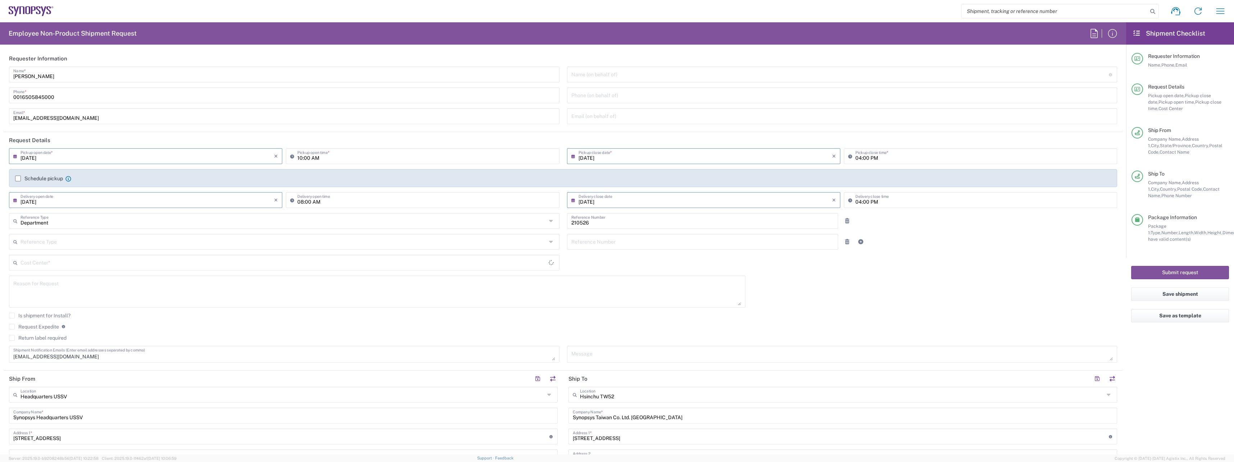
type input "US01, SRG, Operations, ADM, Biz Dev 210526"
type input "Cardboard Box(es)"
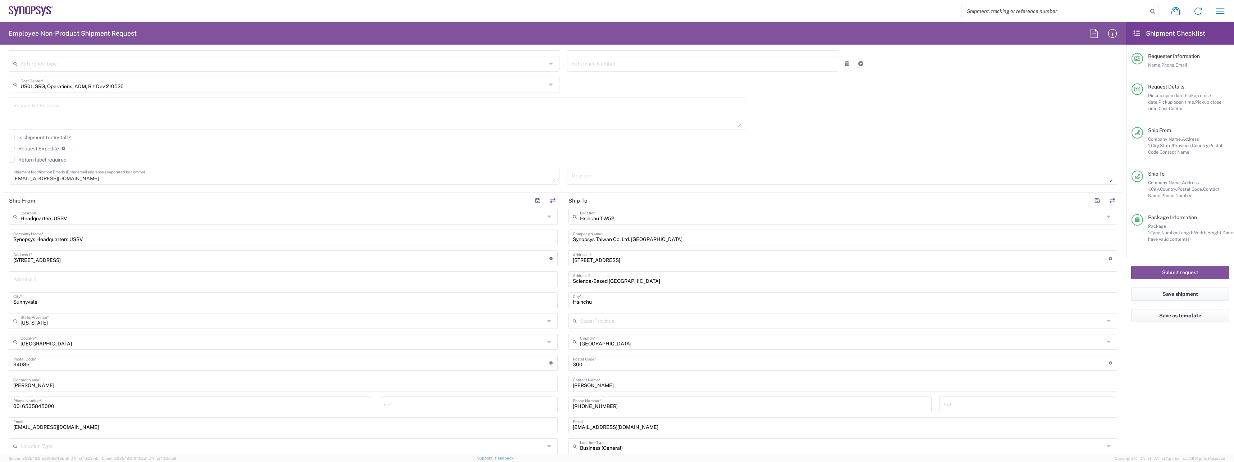
scroll to position [180, 0]
click at [618, 215] on input "text" at bounding box center [842, 214] width 524 height 13
drag, startPoint x: 601, startPoint y: 218, endPoint x: 680, endPoint y: 223, distance: 79.7
click at [541, 212] on div "Ship From Headquarters USSV Location Headquarters [GEOGRAPHIC_DATA] Agrate Bria…" at bounding box center [563, 351] width 1119 height 321
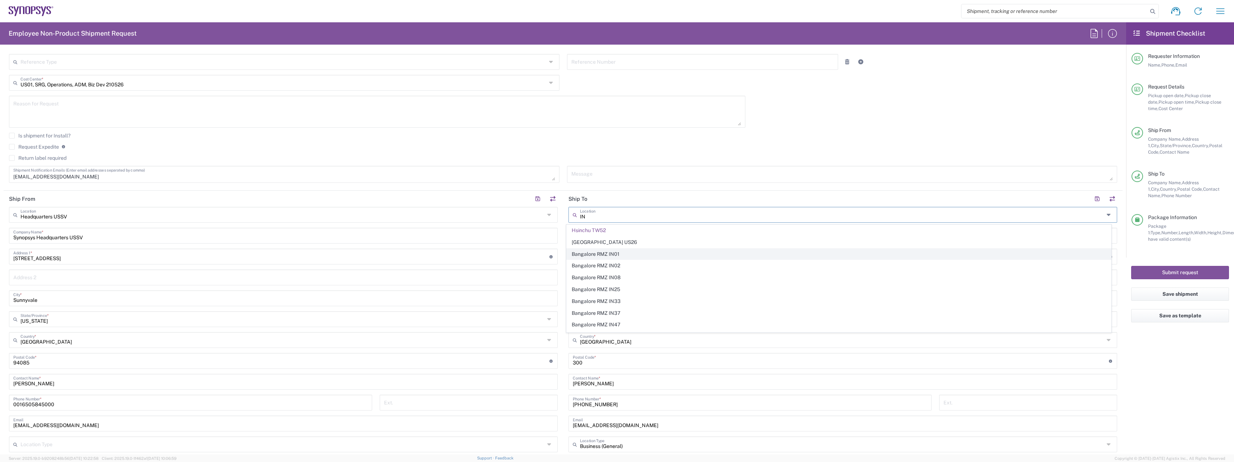
click at [630, 252] on span "Bangalore RMZ IN01" at bounding box center [839, 254] width 545 height 11
click at [610, 217] on input "text" at bounding box center [842, 214] width 524 height 13
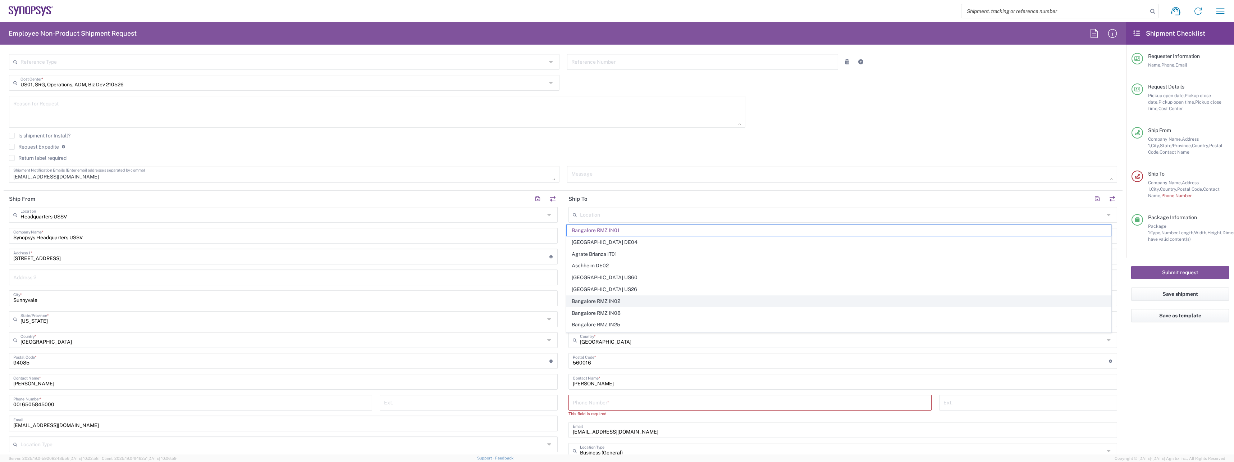
click at [613, 300] on span "Bangalore RMZ IN02" at bounding box center [839, 301] width 545 height 11
click at [641, 215] on input "text" at bounding box center [842, 214] width 524 height 13
click at [623, 264] on span "Bangalore RMZ IN08" at bounding box center [839, 265] width 545 height 11
drag, startPoint x: 637, startPoint y: 219, endPoint x: 582, endPoint y: 220, distance: 54.3
click at [582, 220] on input "text" at bounding box center [842, 214] width 524 height 13
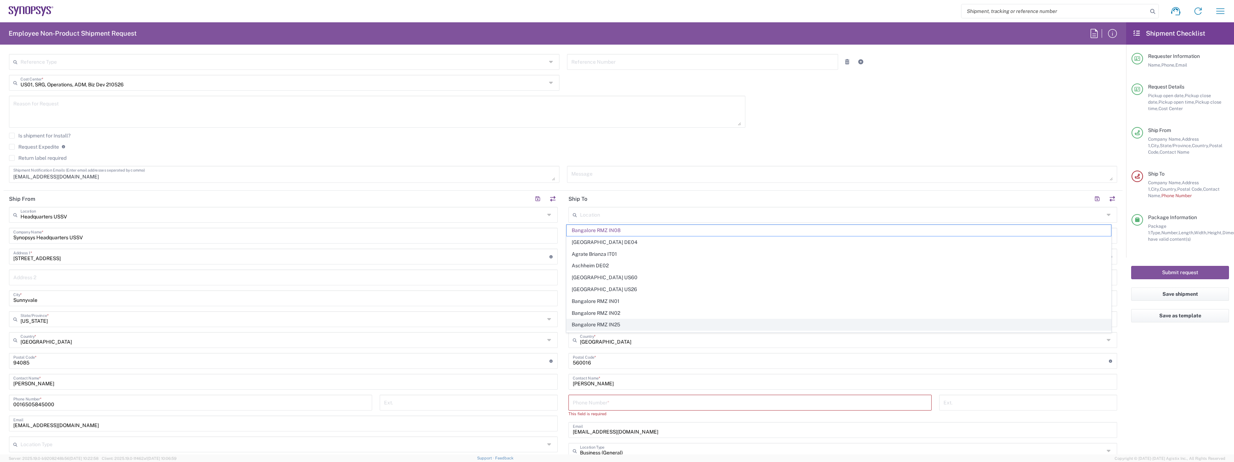
click at [602, 324] on span "Bangalore RMZ IN25" at bounding box center [839, 324] width 545 height 11
drag, startPoint x: 632, startPoint y: 215, endPoint x: 581, endPoint y: 215, distance: 50.4
click at [581, 215] on input "text" at bounding box center [842, 214] width 524 height 13
click at [613, 323] on span "Bangalore SIG IN7D" at bounding box center [839, 324] width 545 height 11
click at [620, 217] on input "text" at bounding box center [842, 214] width 524 height 13
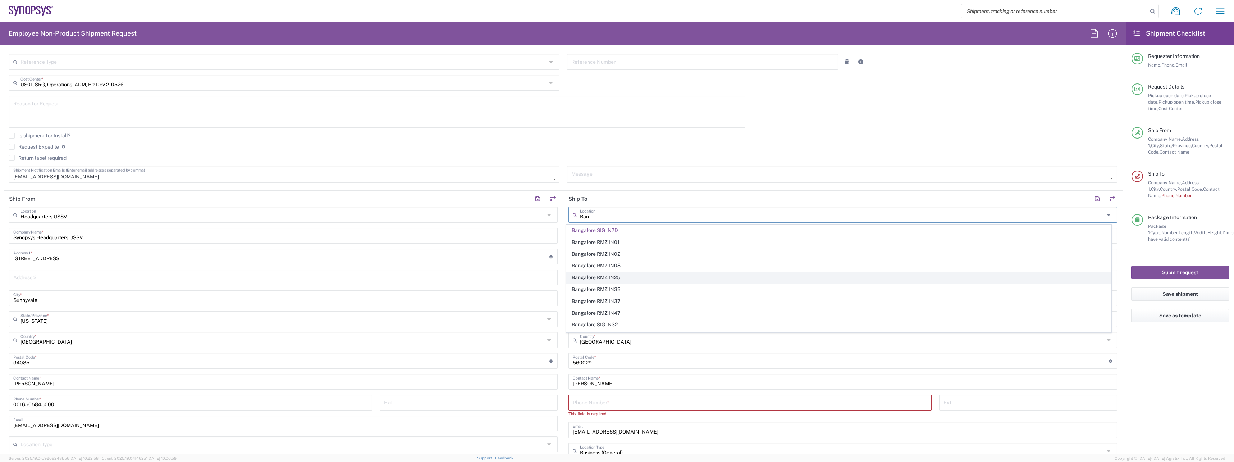
click at [622, 275] on span "Bangalore RMZ IN25" at bounding box center [839, 277] width 545 height 11
drag, startPoint x: 636, startPoint y: 217, endPoint x: 567, endPoint y: 216, distance: 68.7
click at [569, 216] on div "Location" at bounding box center [843, 215] width 549 height 16
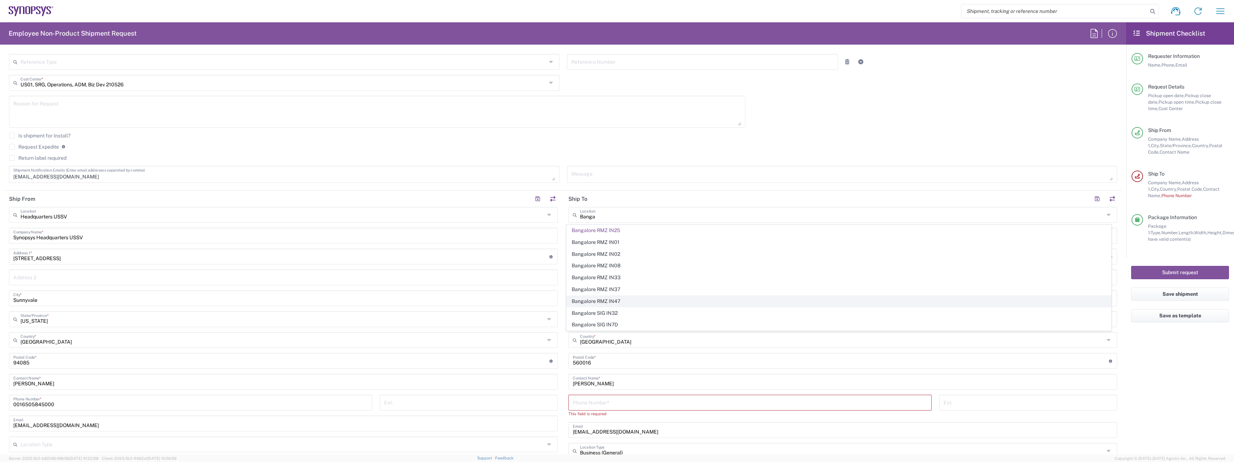
click at [593, 302] on span "Bangalore RMZ IN47" at bounding box center [839, 301] width 545 height 11
drag, startPoint x: 641, startPoint y: 219, endPoint x: 588, endPoint y: 214, distance: 53.1
click at [588, 214] on input "text" at bounding box center [842, 214] width 524 height 13
click at [617, 217] on input "text" at bounding box center [842, 214] width 524 height 13
click at [608, 299] on span "Bangalore RMZ IN01" at bounding box center [839, 301] width 545 height 11
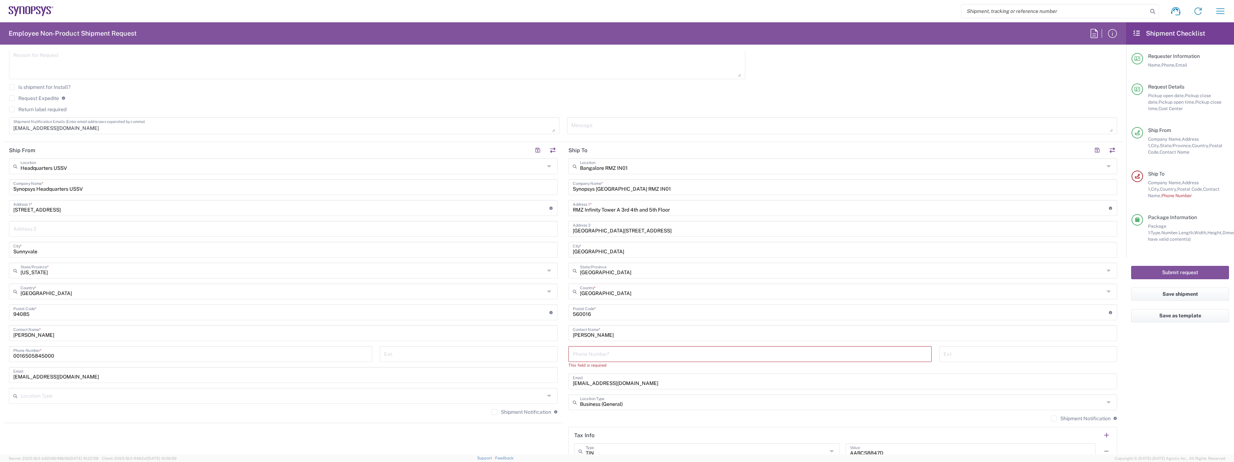
scroll to position [252, 0]
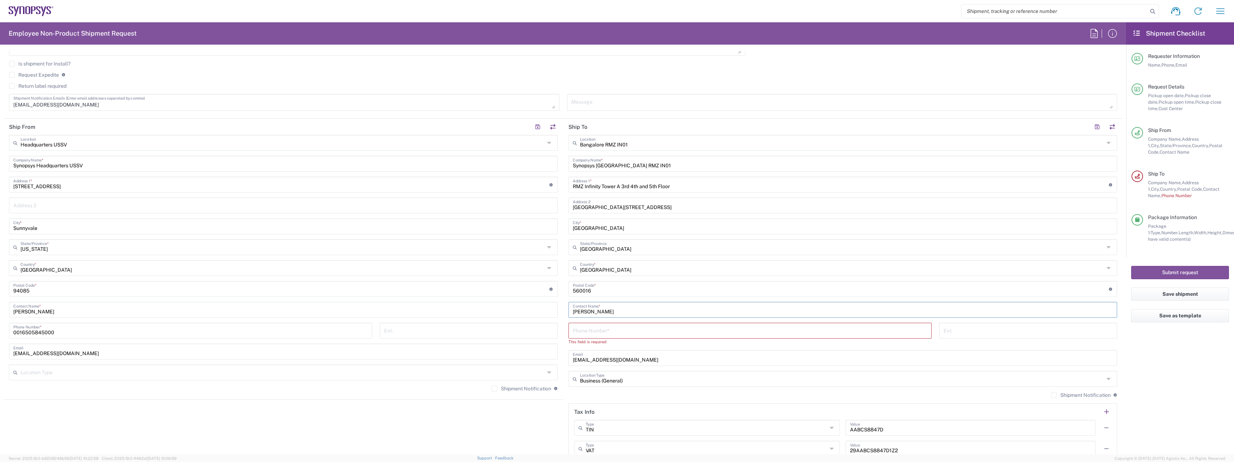
drag, startPoint x: 611, startPoint y: 311, endPoint x: 528, endPoint y: 299, distance: 83.7
click at [528, 299] on div "Ship From Headquarters USSV Location Headquarters [GEOGRAPHIC_DATA] Agrate Bria…" at bounding box center [563, 293] width 1119 height 349
drag, startPoint x: 597, startPoint y: 360, endPoint x: 569, endPoint y: 359, distance: 28.4
click at [569, 359] on div "[EMAIL_ADDRESS][DOMAIN_NAME] Email" at bounding box center [843, 364] width 549 height 16
click at [573, 313] on input "text" at bounding box center [843, 309] width 540 height 13
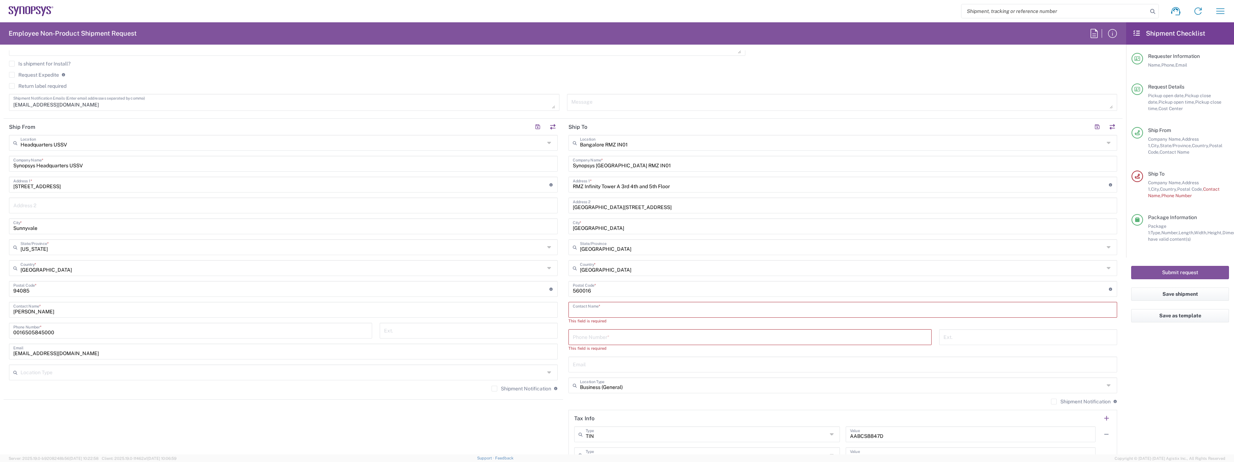
click at [593, 306] on input "text" at bounding box center [843, 309] width 540 height 13
paste input "[PERSON_NAME]"
click at [582, 327] on input "tel" at bounding box center [750, 330] width 355 height 13
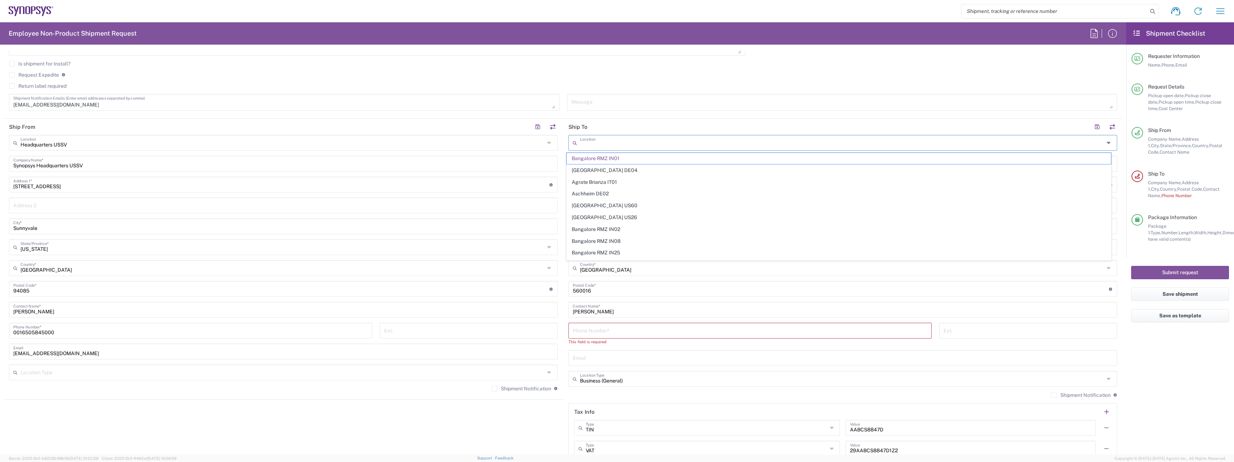
click at [628, 145] on input "text" at bounding box center [842, 142] width 524 height 13
click at [618, 203] on span "Wissous/Rungis FR65" at bounding box center [839, 205] width 545 height 11
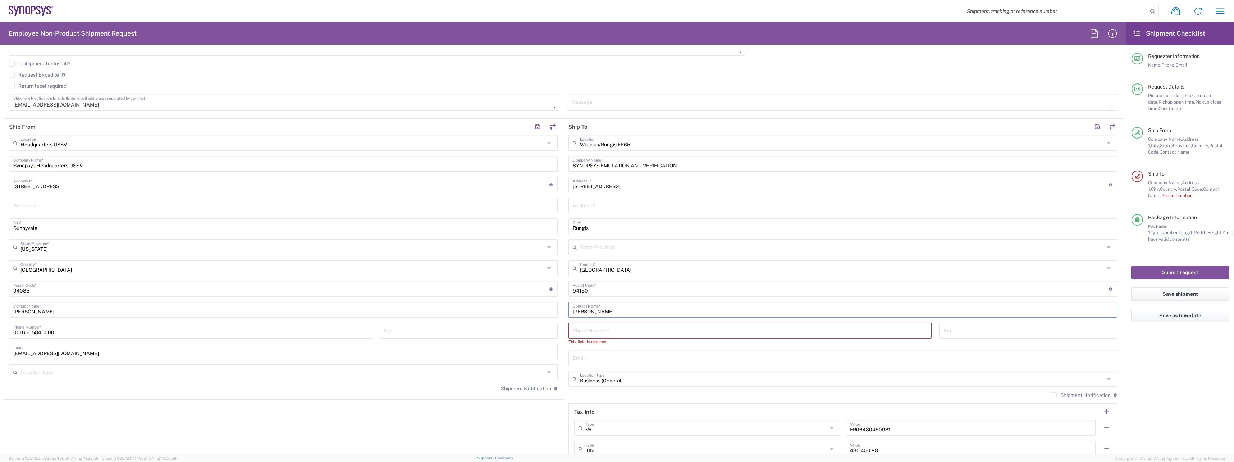
drag, startPoint x: 625, startPoint y: 310, endPoint x: 566, endPoint y: 310, distance: 59.7
click at [569, 310] on div "[PERSON_NAME] Contact Name *" at bounding box center [843, 310] width 549 height 16
click at [583, 329] on input "tel" at bounding box center [750, 330] width 355 height 13
click at [577, 332] on input "tel" at bounding box center [750, 330] width 355 height 13
paste input "Tel: [PHONE_NUMBER]"
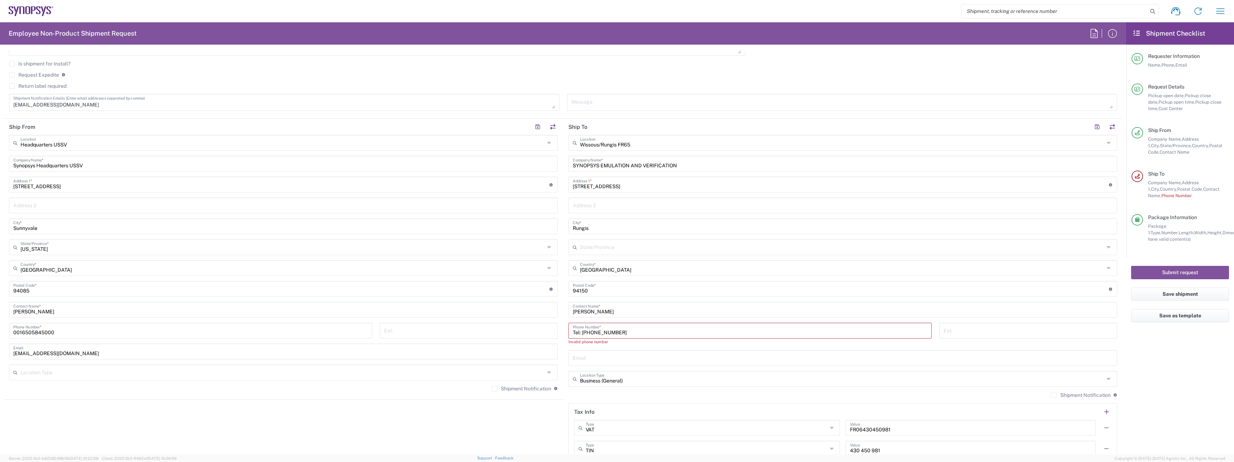
drag, startPoint x: 581, startPoint y: 330, endPoint x: 568, endPoint y: 329, distance: 13.0
click at [569, 329] on div "Tel: [PHONE_NUMBER] Phone Number *" at bounding box center [750, 331] width 363 height 16
click at [581, 331] on input "[PHONE_NUMBER]" at bounding box center [750, 330] width 355 height 13
click at [583, 331] on input "[PHONE_NUMBER]" at bounding box center [750, 330] width 355 height 13
click at [590, 332] on input "[PHONE_NUMBER]" at bounding box center [750, 330] width 355 height 13
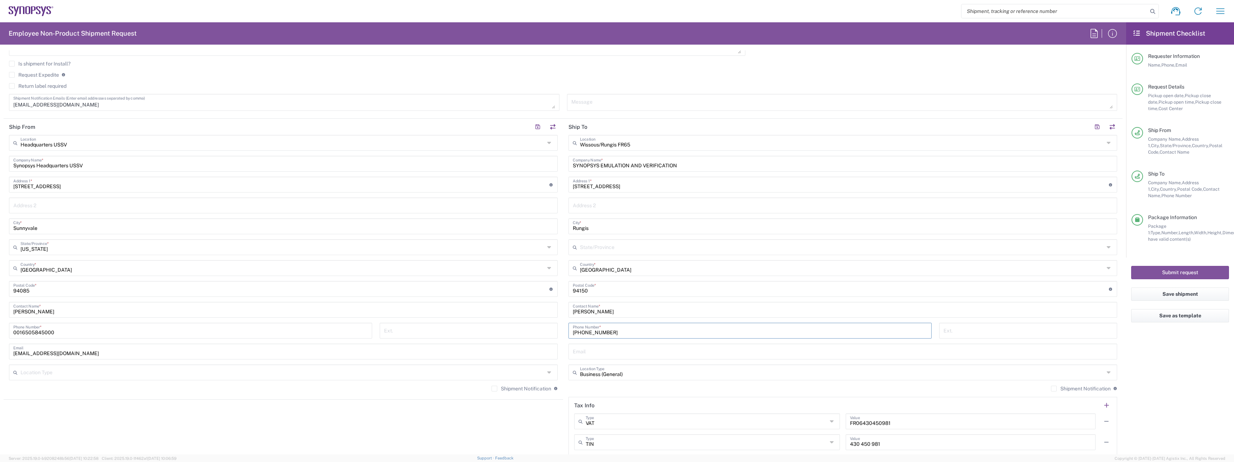
click at [597, 332] on input "[PHONE_NUMBER]" at bounding box center [750, 330] width 355 height 13
click at [601, 332] on input "[PHONE_NUMBER]" at bounding box center [750, 330] width 355 height 13
click at [632, 350] on input "text" at bounding box center [843, 351] width 540 height 13
click at [577, 347] on input "text" at bounding box center [843, 351] width 540 height 13
paste input "[PERSON_NAME][EMAIL_ADDRESS][DOMAIN_NAME]"
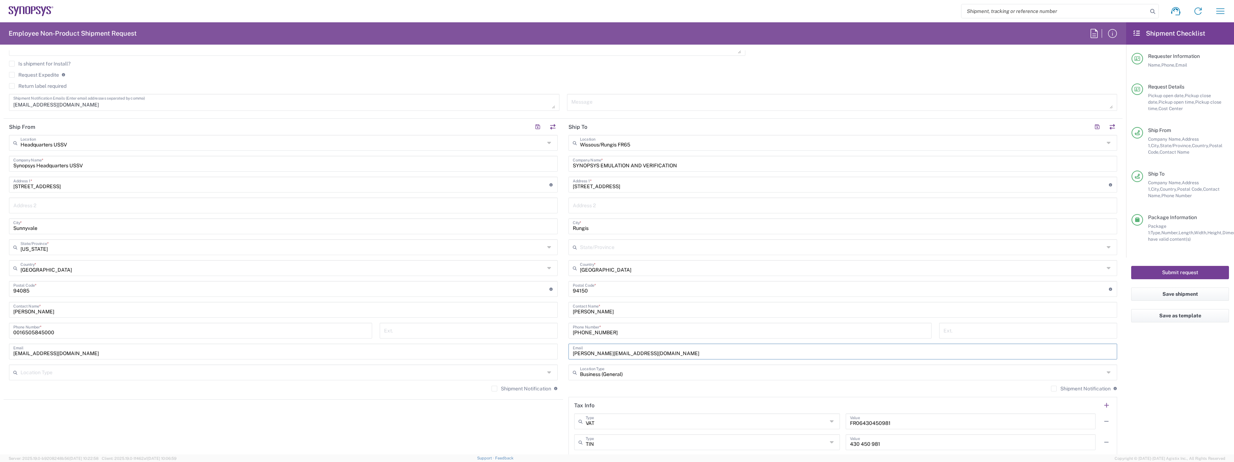
click at [1166, 271] on button "Submit request" at bounding box center [1181, 272] width 98 height 13
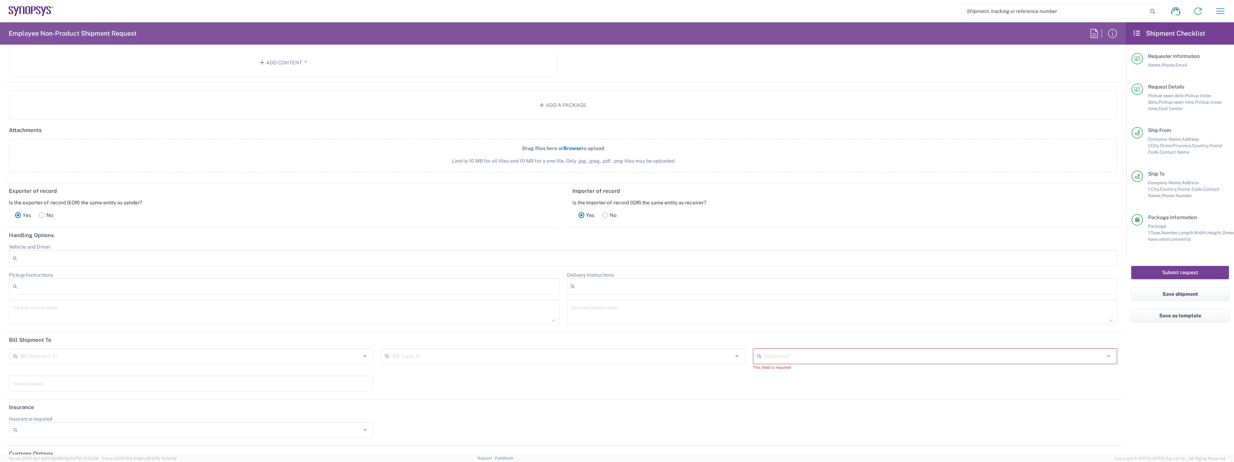
scroll to position [863, 0]
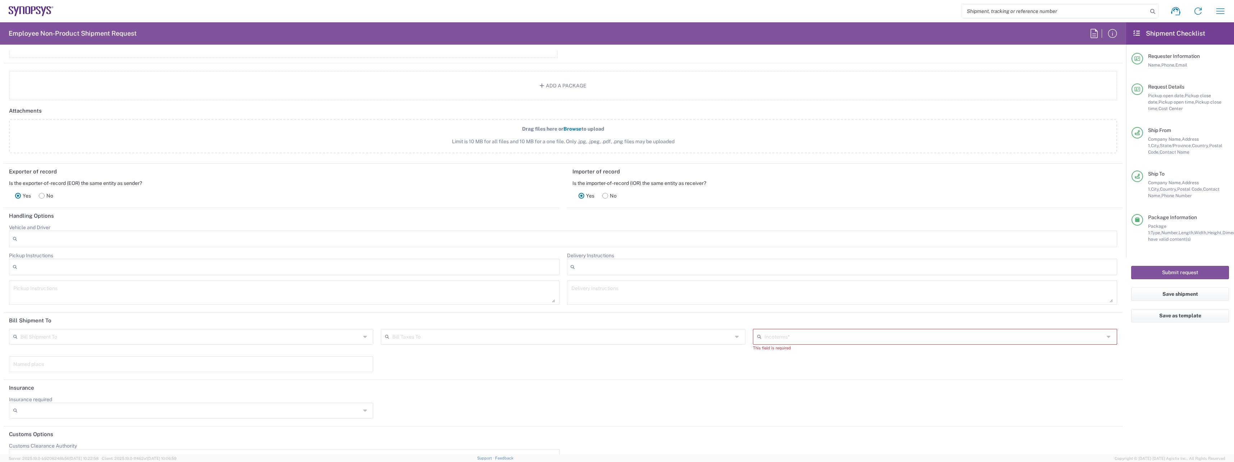
click at [773, 337] on input "text" at bounding box center [935, 336] width 340 height 13
click at [795, 403] on span "Delivered at Place" at bounding box center [930, 399] width 361 height 11
click at [1197, 269] on button "Submit request" at bounding box center [1181, 272] width 98 height 13
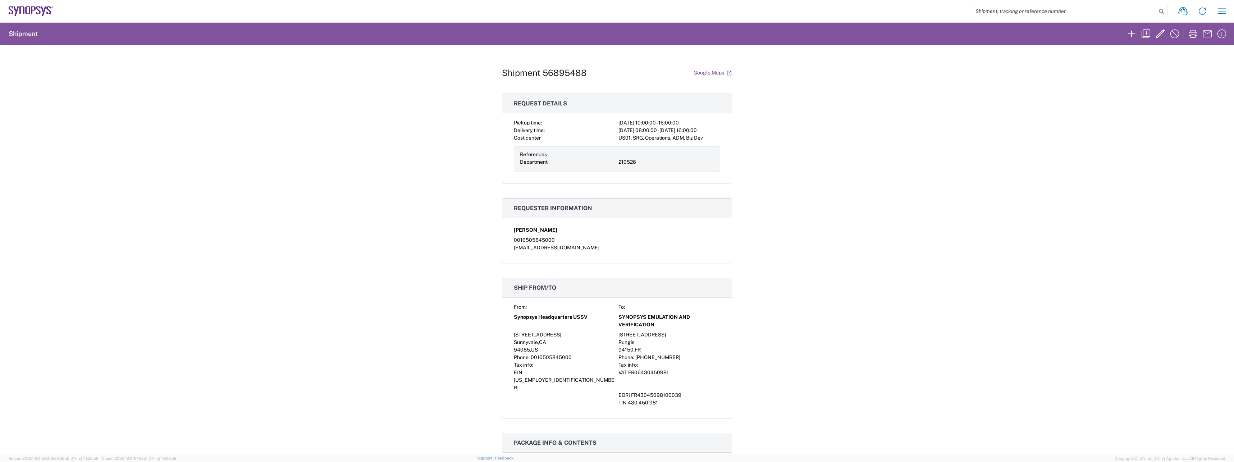
click at [45, 43] on agx-form-header "Shipment" at bounding box center [617, 34] width 1234 height 22
click at [1146, 32] on icon "button" at bounding box center [1147, 34] width 12 height 12
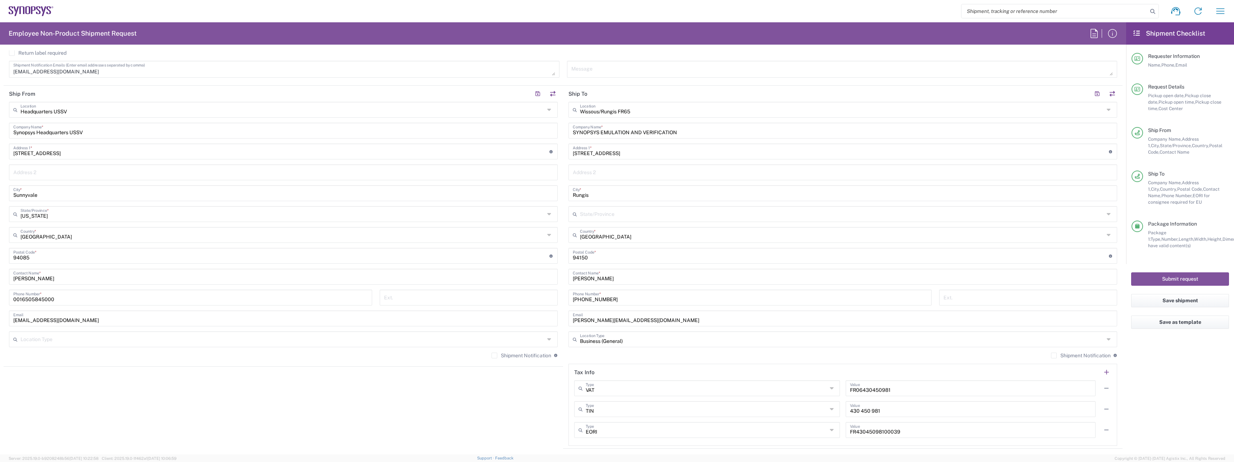
scroll to position [288, 0]
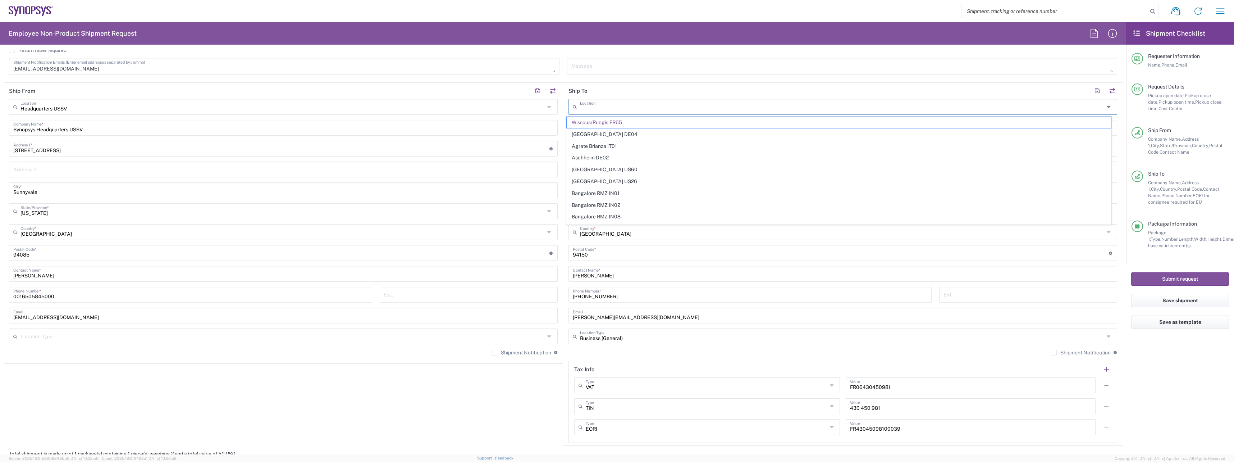
click at [670, 105] on input "text" at bounding box center [842, 106] width 524 height 13
drag, startPoint x: 616, startPoint y: 277, endPoint x: 550, endPoint y: 273, distance: 66.0
click at [550, 273] on div "Ship From Headquarters USSV Location Headquarters [GEOGRAPHIC_DATA] Agrate Bria…" at bounding box center [563, 264] width 1119 height 363
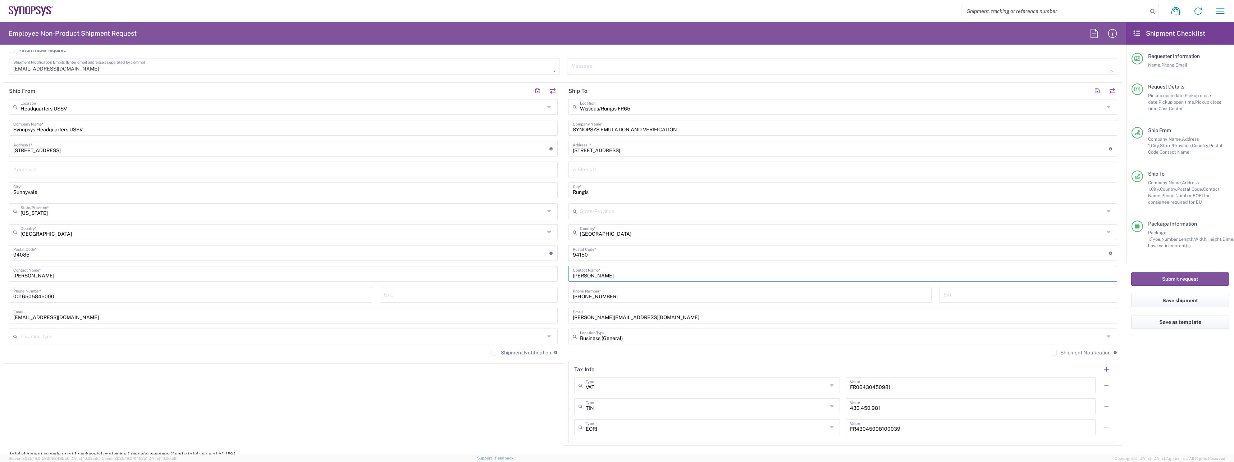
paste input "[PERSON_NAME]"
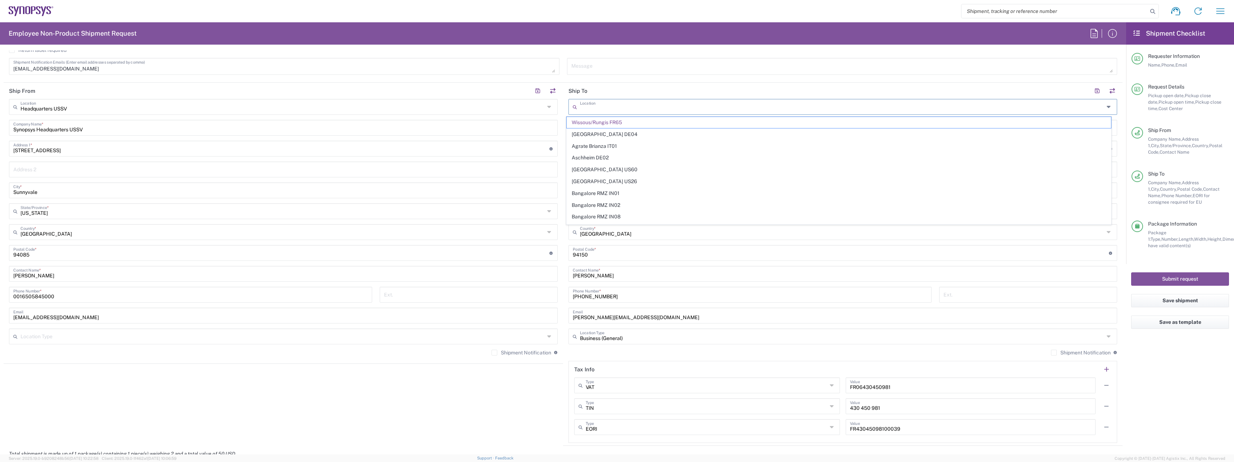
drag, startPoint x: 636, startPoint y: 109, endPoint x: 582, endPoint y: 107, distance: 54.4
click at [582, 107] on input "text" at bounding box center [842, 106] width 524 height 13
click at [615, 135] on span "Bangalore RMZ IN01" at bounding box center [839, 134] width 545 height 11
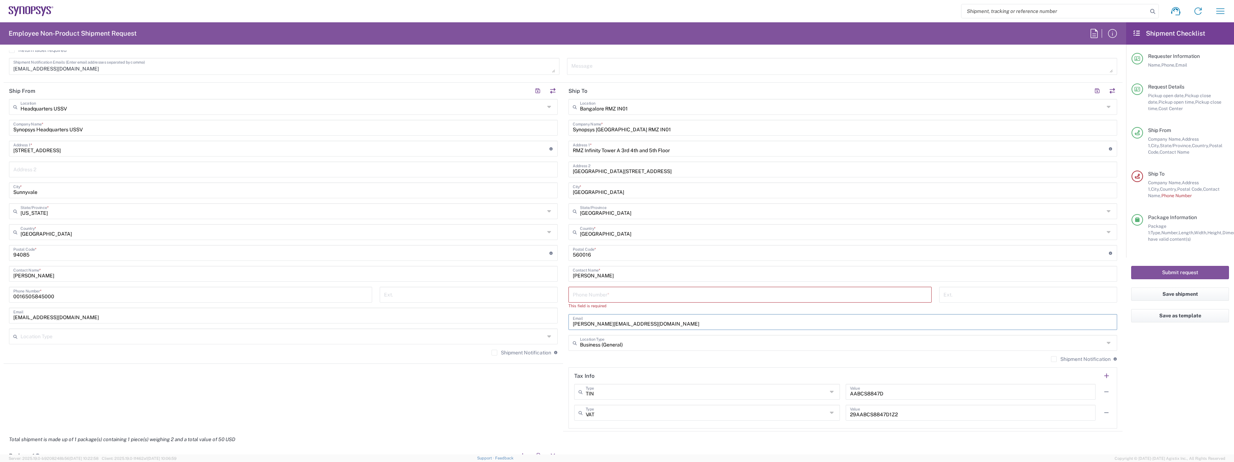
drag, startPoint x: 636, startPoint y: 324, endPoint x: 569, endPoint y: 328, distance: 67.0
click at [569, 328] on div "[PERSON_NAME][EMAIL_ADDRESS][DOMAIN_NAME] Email" at bounding box center [843, 322] width 549 height 16
click at [583, 323] on input "text" at bounding box center [843, 321] width 540 height 13
paste input "[EMAIL_ADDRESS][DOMAIN_NAME]"
click at [584, 297] on input "tel" at bounding box center [750, 294] width 355 height 13
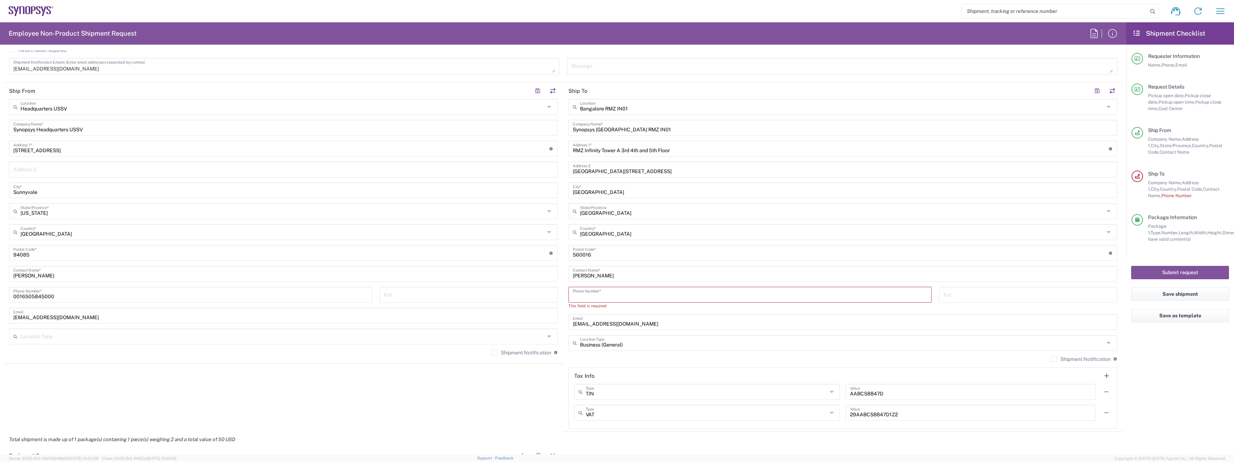
click at [453, 390] on agx-shipment-stop-widget "Ship From Headquarters USSV Location Headquarters [GEOGRAPHIC_DATA] Agrate Bria…" at bounding box center [284, 257] width 560 height 349
click at [601, 293] on input "tel" at bounding box center [750, 294] width 355 height 13
paste input "9198040188000"
click at [486, 381] on agx-shipment-stop-widget "Ship From Headquarters USSV Location Headquarters [GEOGRAPHIC_DATA] Agrate Bria…" at bounding box center [284, 254] width 560 height 342
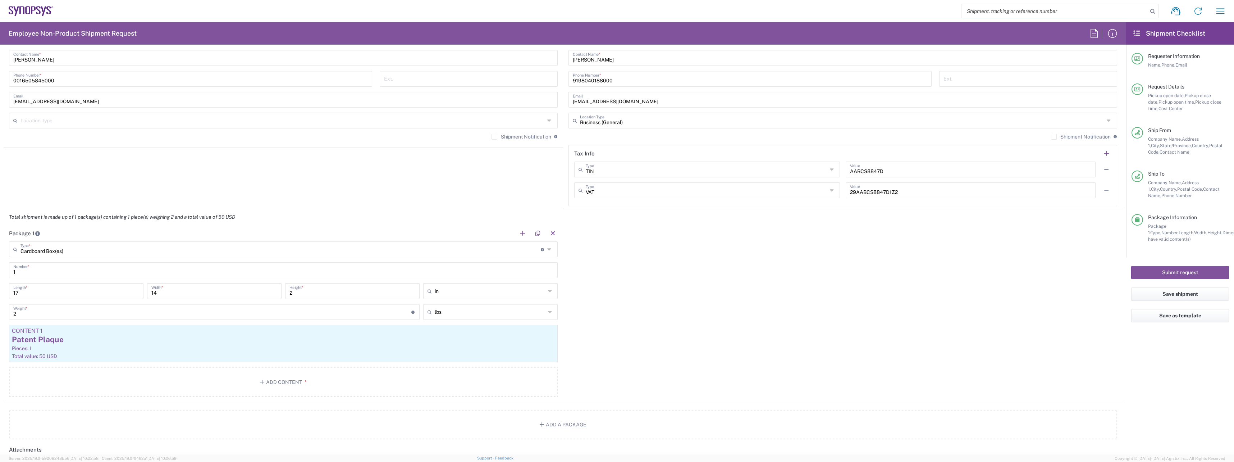
scroll to position [755, 0]
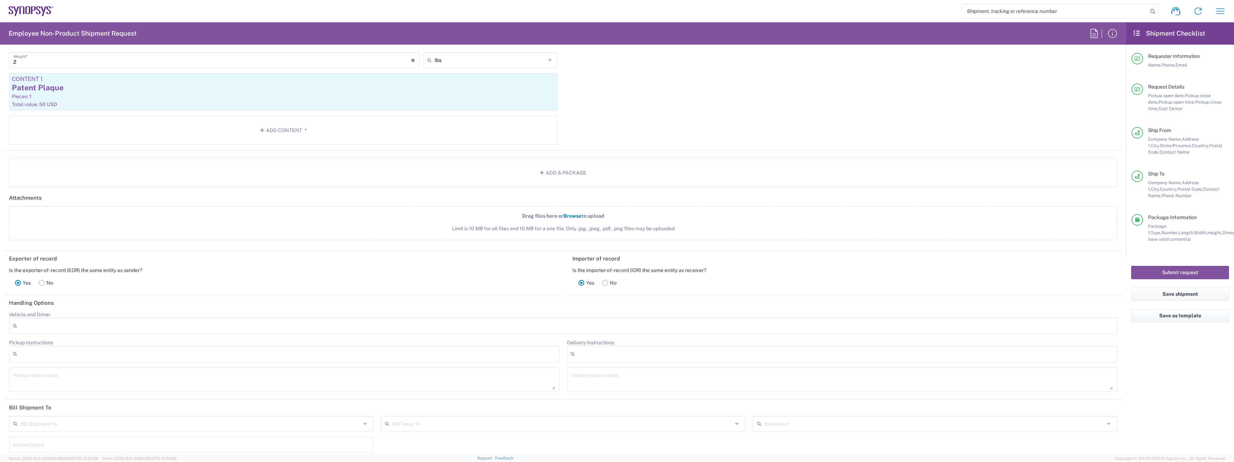
click at [649, 359] on div at bounding box center [842, 354] width 551 height 17
click at [847, 425] on input "text" at bounding box center [935, 423] width 340 height 13
click at [809, 360] on span "Delivered at Place" at bounding box center [930, 360] width 361 height 11
click at [1178, 273] on button "Submit request" at bounding box center [1181, 272] width 98 height 13
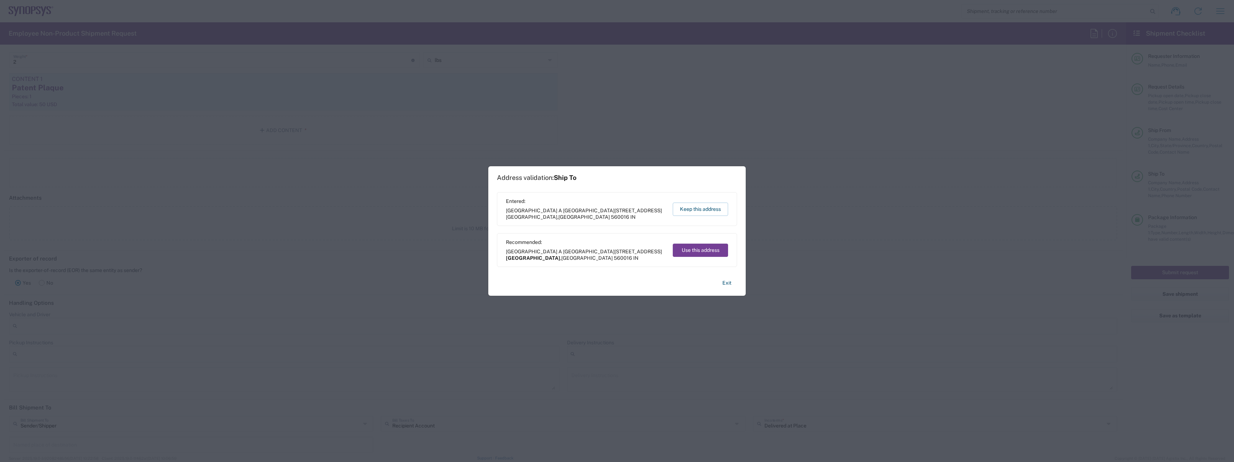
click at [704, 250] on button "Use this address" at bounding box center [700, 249] width 55 height 13
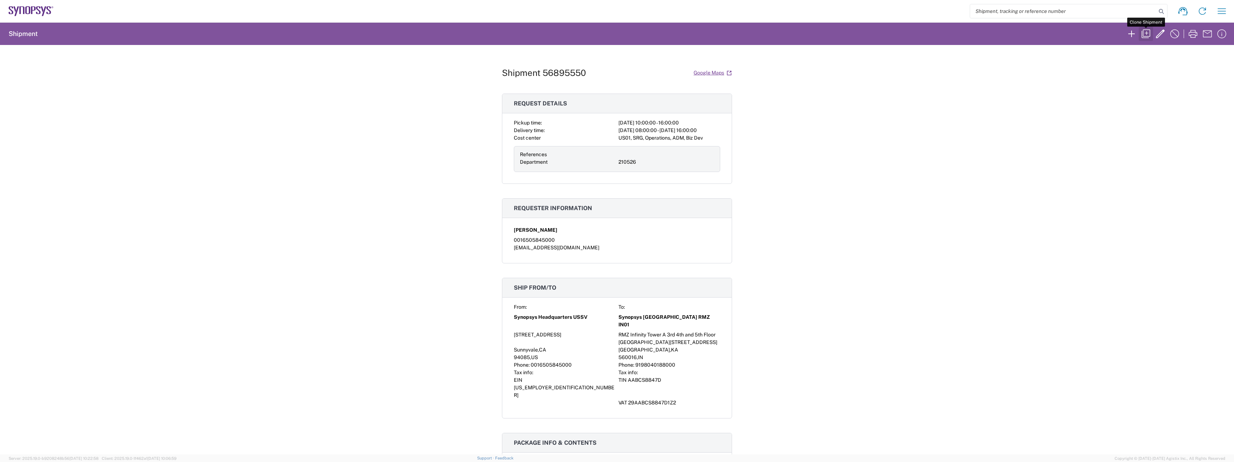
click at [1146, 35] on icon "button" at bounding box center [1147, 34] width 12 height 12
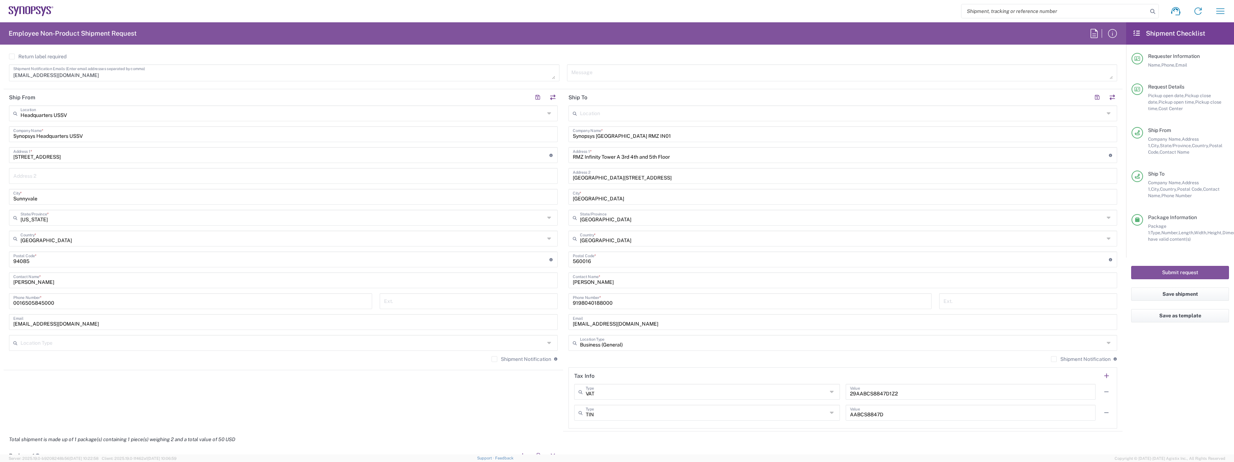
scroll to position [288, 0]
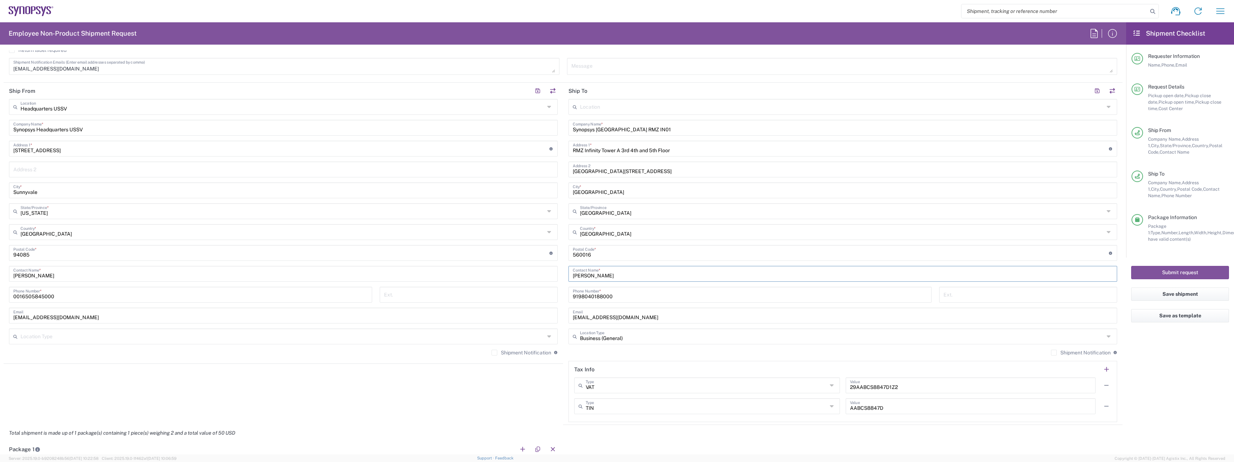
drag, startPoint x: 621, startPoint y: 276, endPoint x: 547, endPoint y: 277, distance: 74.1
click at [547, 277] on div "Ship From Headquarters USSV Location Headquarters [GEOGRAPHIC_DATA] Agrate Bria…" at bounding box center [563, 254] width 1119 height 342
drag, startPoint x: 621, startPoint y: 316, endPoint x: 560, endPoint y: 321, distance: 61.0
click at [560, 321] on div "Ship From Headquarters USSV Location Headquarters [GEOGRAPHIC_DATA] Agrate Bria…" at bounding box center [563, 257] width 1119 height 349
click at [586, 268] on input "text" at bounding box center [843, 273] width 540 height 13
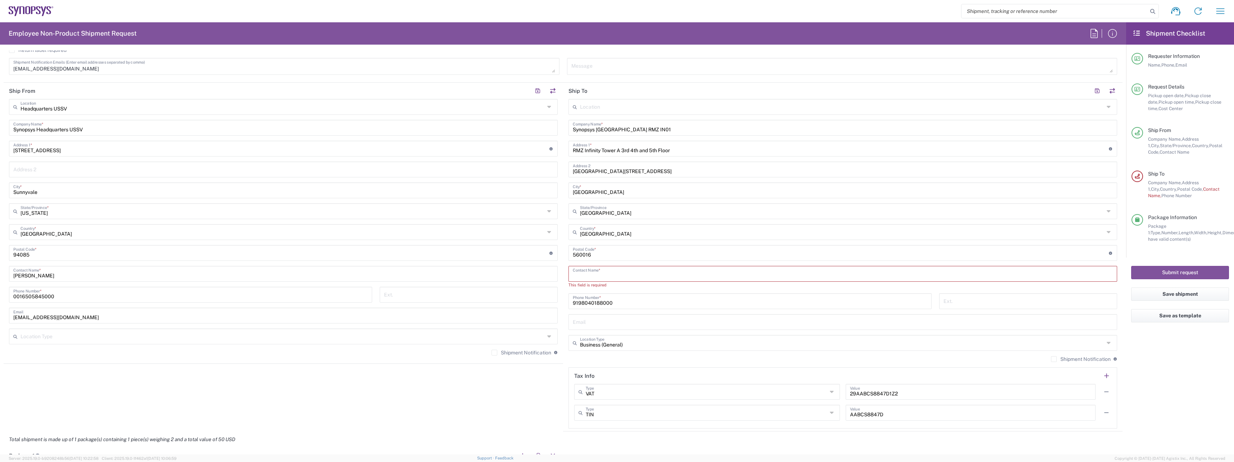
paste input "[PERSON_NAME]"
click at [580, 314] on input "text" at bounding box center [843, 315] width 540 height 13
drag, startPoint x: 622, startPoint y: 296, endPoint x: 557, endPoint y: 291, distance: 64.2
click at [557, 291] on div "Ship From Headquarters USSV Location Headquarters [GEOGRAPHIC_DATA] Agrate Bria…" at bounding box center [563, 254] width 1119 height 342
paste input "[PHONE_NUMBER]"
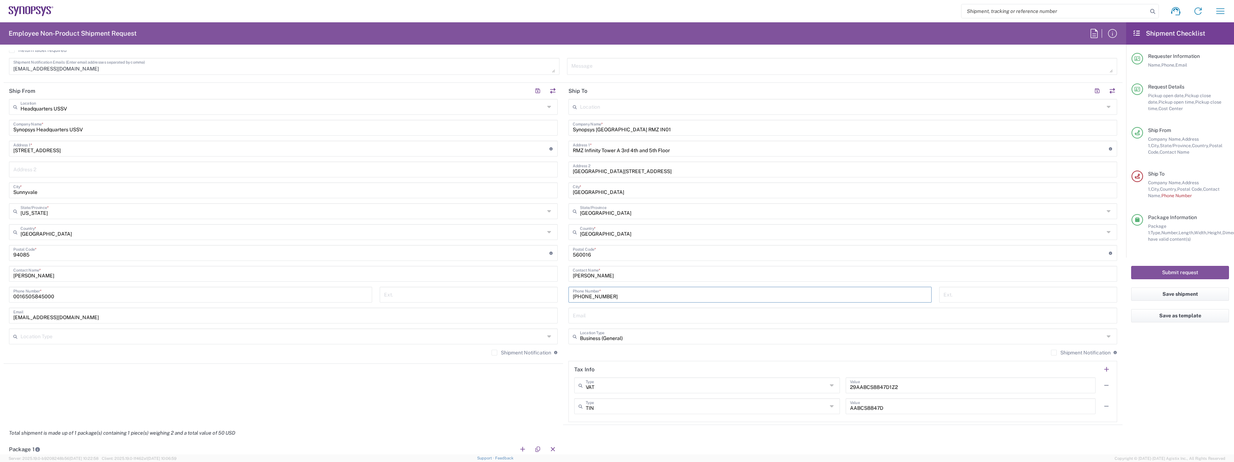
click at [573, 297] on input "[PHONE_NUMBER]" at bounding box center [750, 294] width 355 height 13
click at [578, 296] on input "[PHONE_NUMBER]" at bounding box center [750, 294] width 355 height 13
click at [585, 296] on input "91900.382.7159" at bounding box center [750, 294] width 355 height 13
click at [587, 296] on input "91900.382.7159" at bounding box center [750, 294] width 355 height 13
click at [595, 295] on input "91900382.7159" at bounding box center [750, 294] width 355 height 13
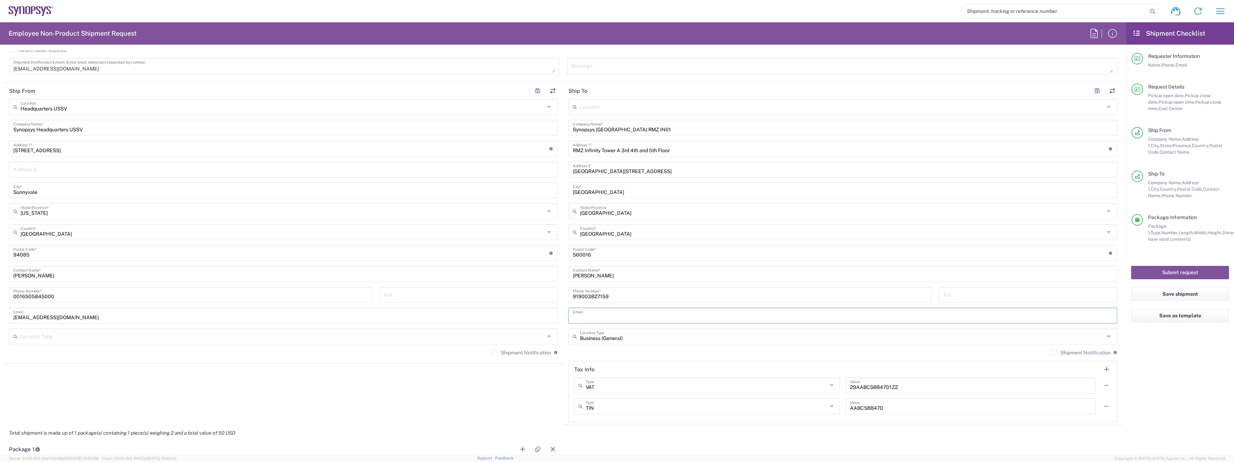
drag, startPoint x: 577, startPoint y: 314, endPoint x: 572, endPoint y: 290, distance: 25.5
click at [577, 314] on input "text" at bounding box center [843, 315] width 540 height 13
click at [588, 318] on input "text" at bounding box center [843, 315] width 540 height 13
paste input "[EMAIL_ADDRESS][DOMAIN_NAME]"
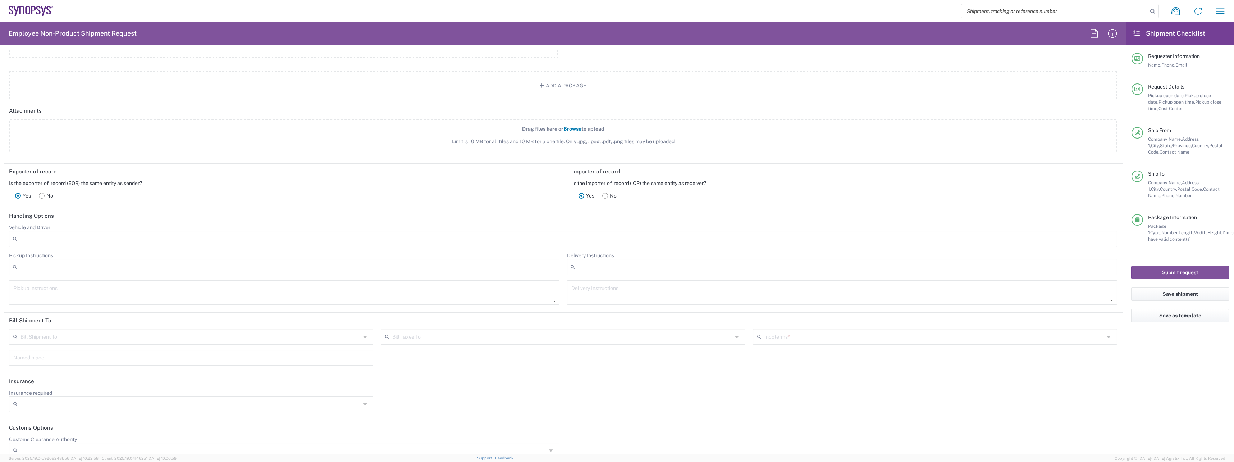
scroll to position [854, 0]
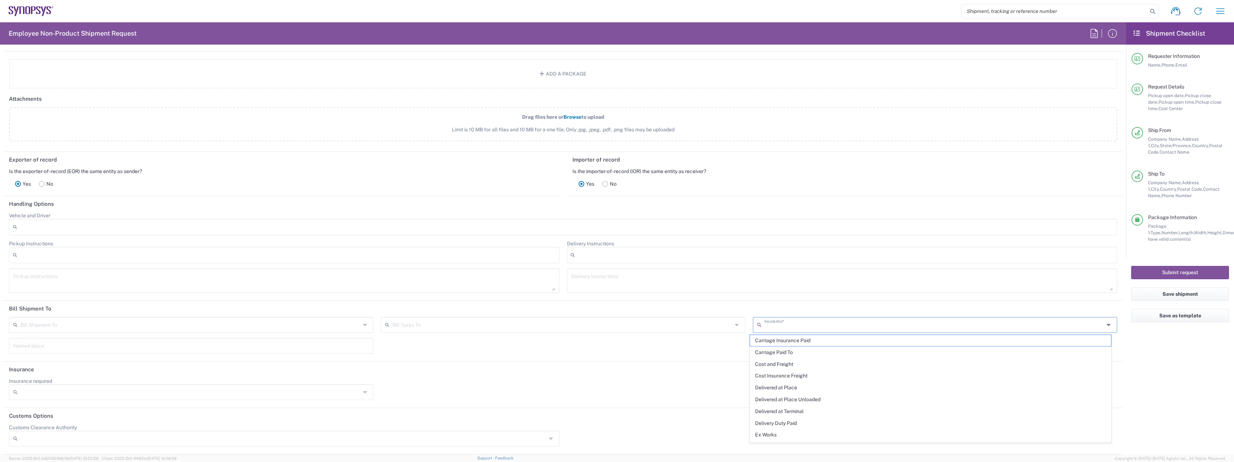
click at [816, 326] on input "text" at bounding box center [935, 324] width 340 height 13
click at [807, 389] on span "Delivered at Place" at bounding box center [930, 387] width 361 height 11
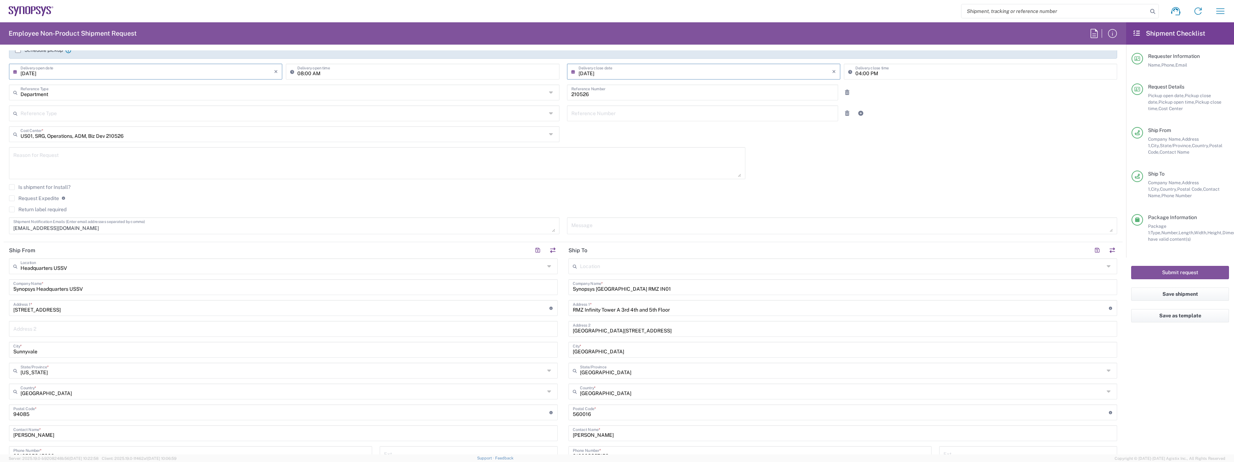
scroll to position [27, 0]
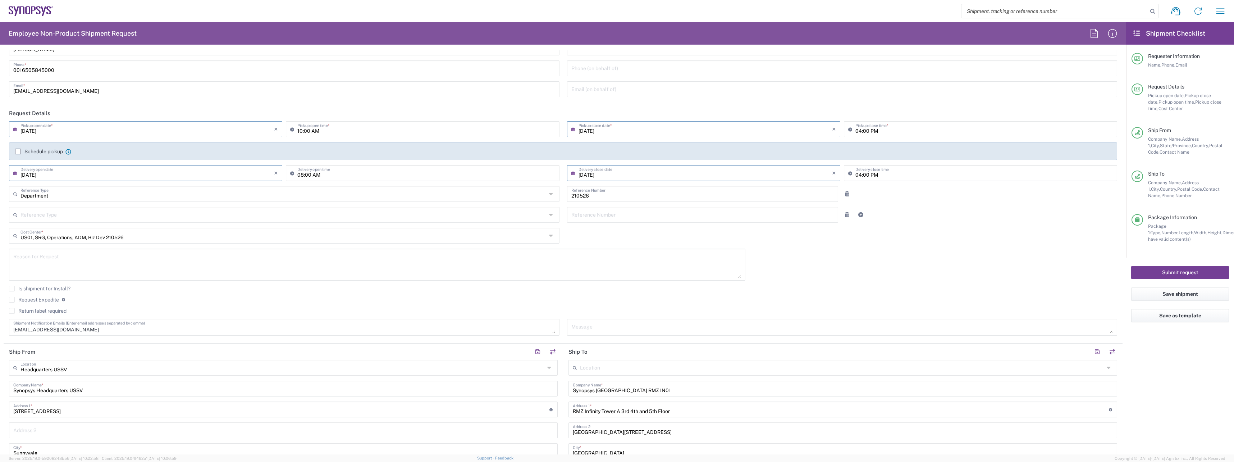
click at [1182, 271] on button "Submit request" at bounding box center [1181, 272] width 98 height 13
